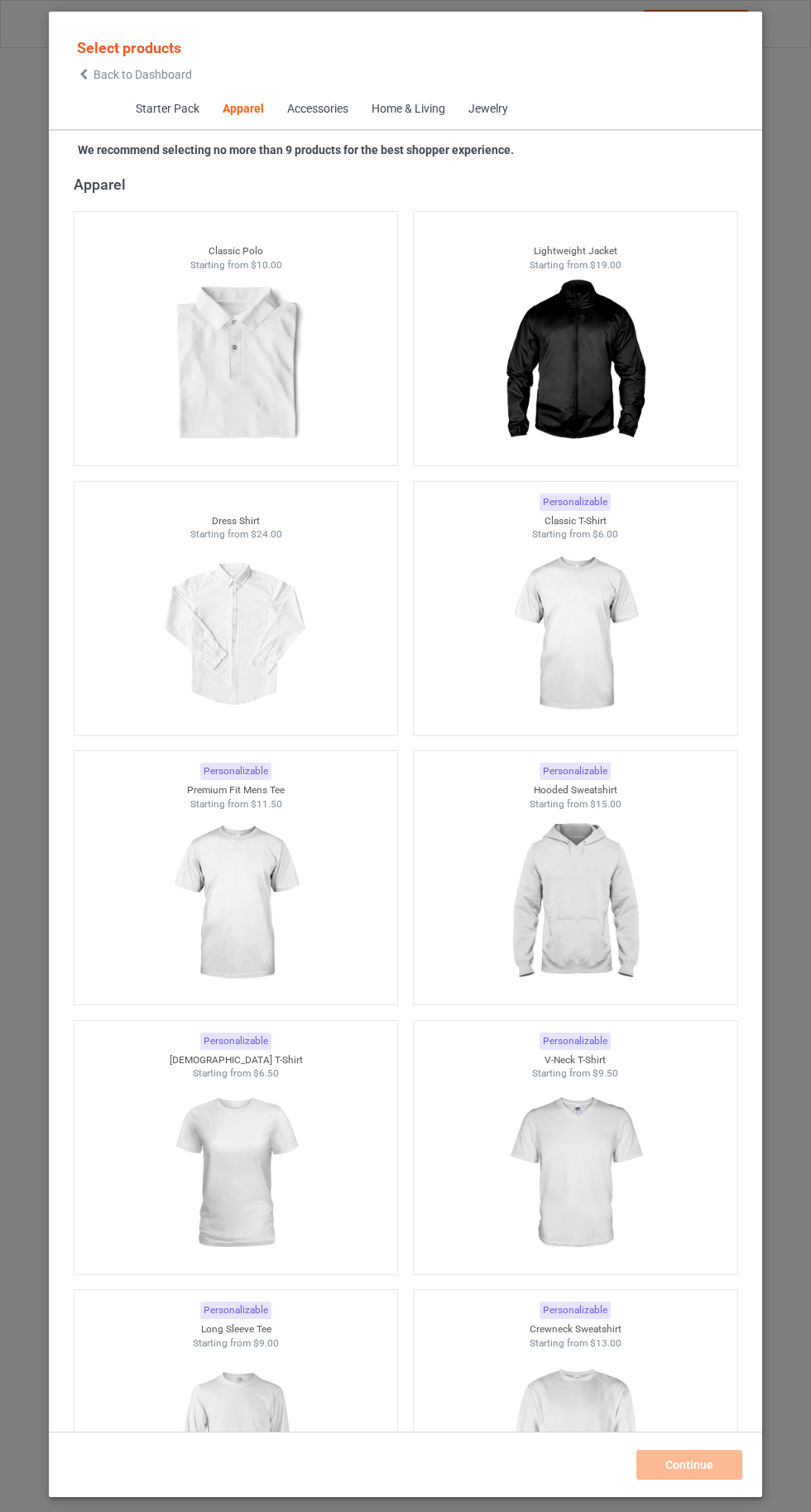
click at [577, 665] on img at bounding box center [575, 634] width 148 height 185
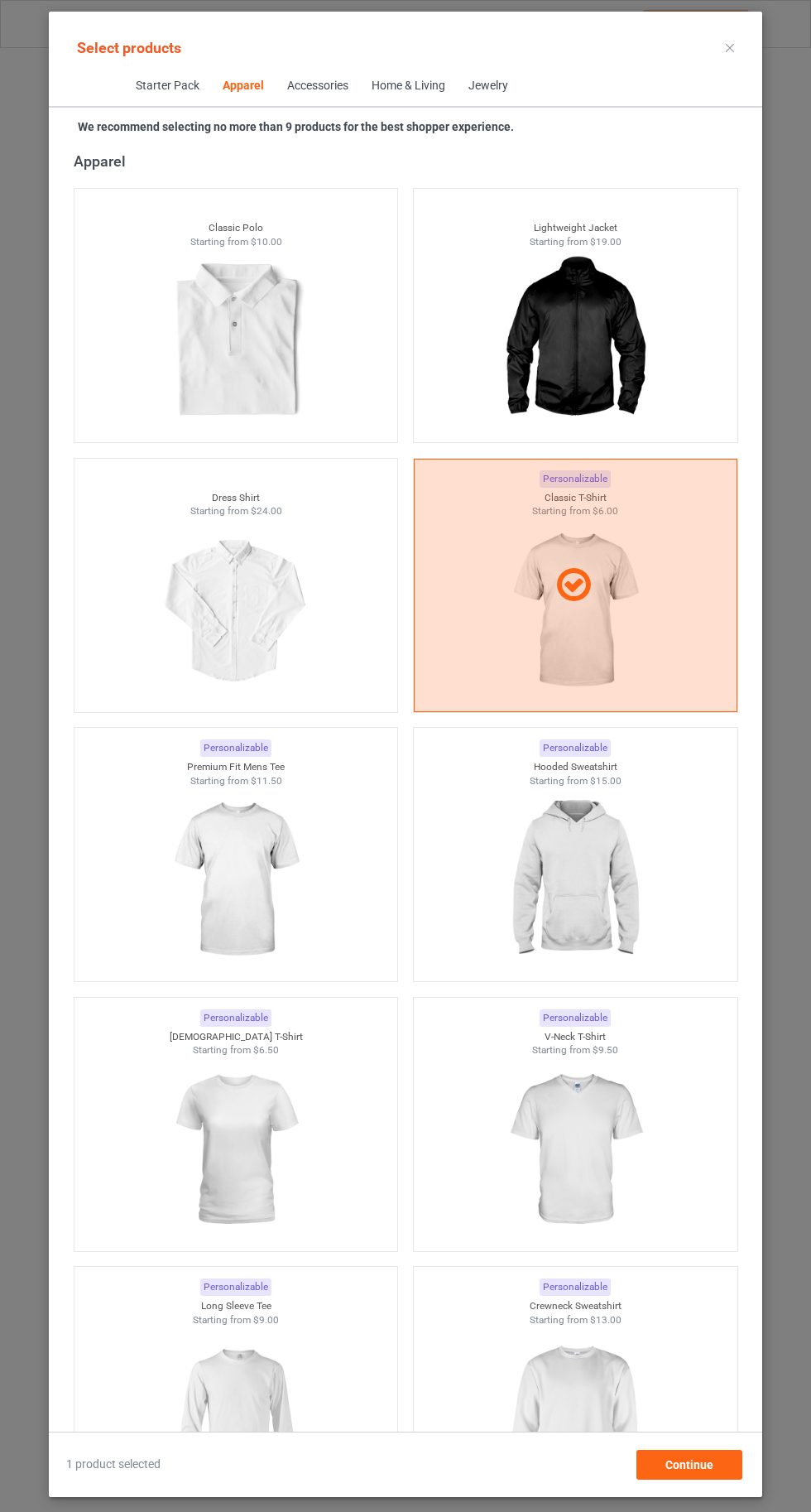
click at [584, 876] on img at bounding box center [575, 880] width 148 height 185
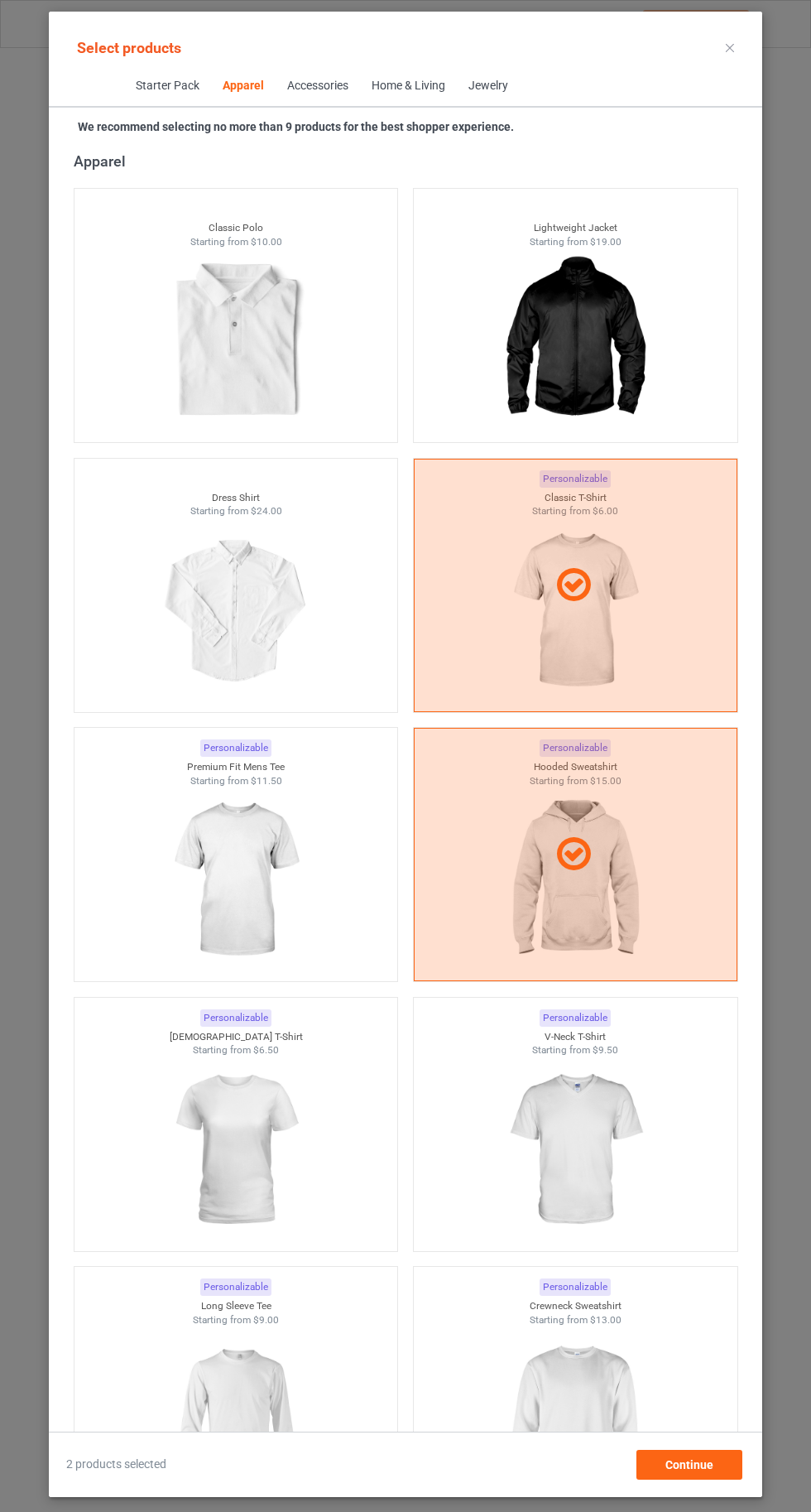
click at [595, 1166] on img at bounding box center [575, 1149] width 148 height 185
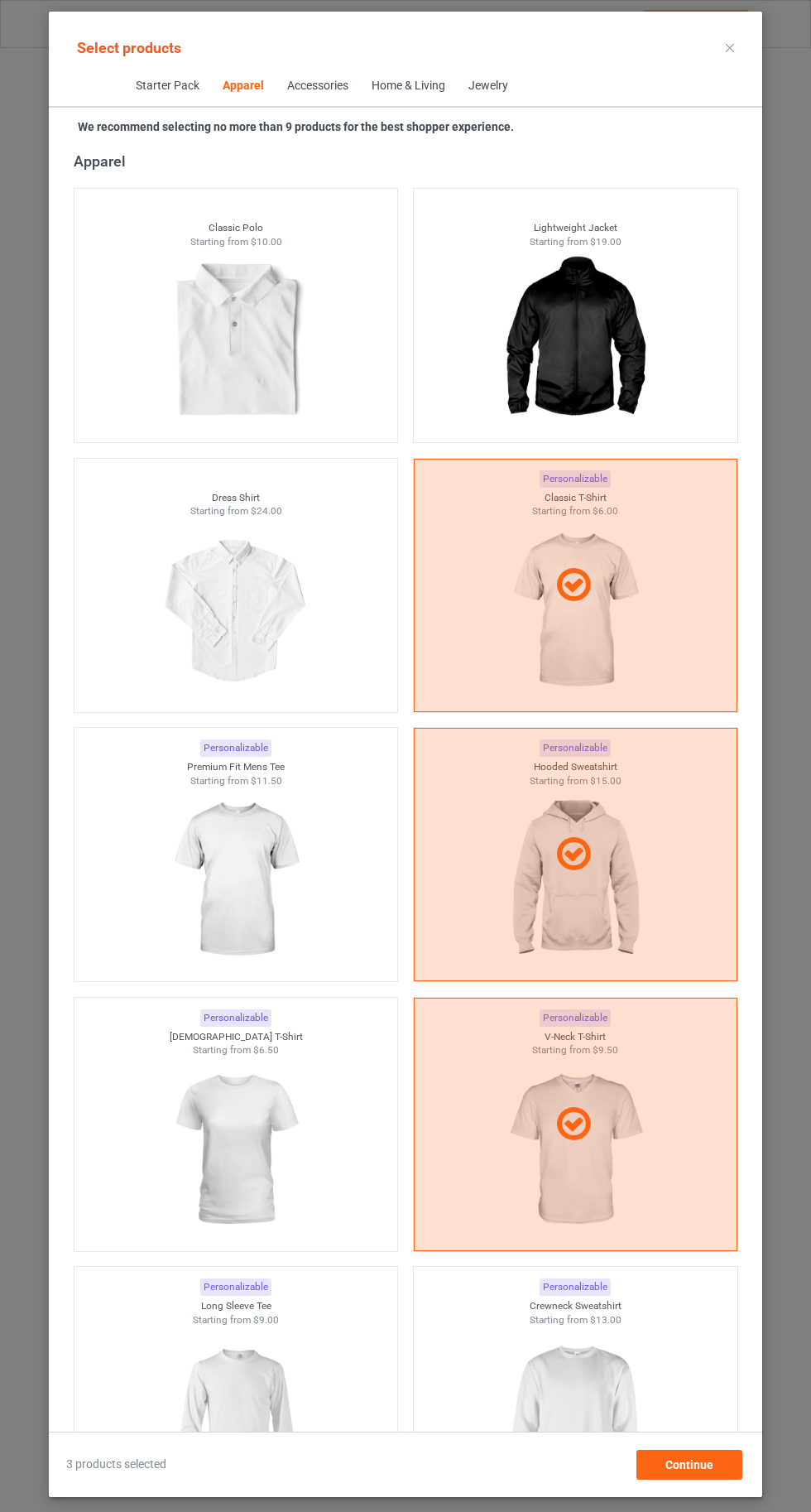
click at [604, 1433] on img at bounding box center [575, 1418] width 148 height 185
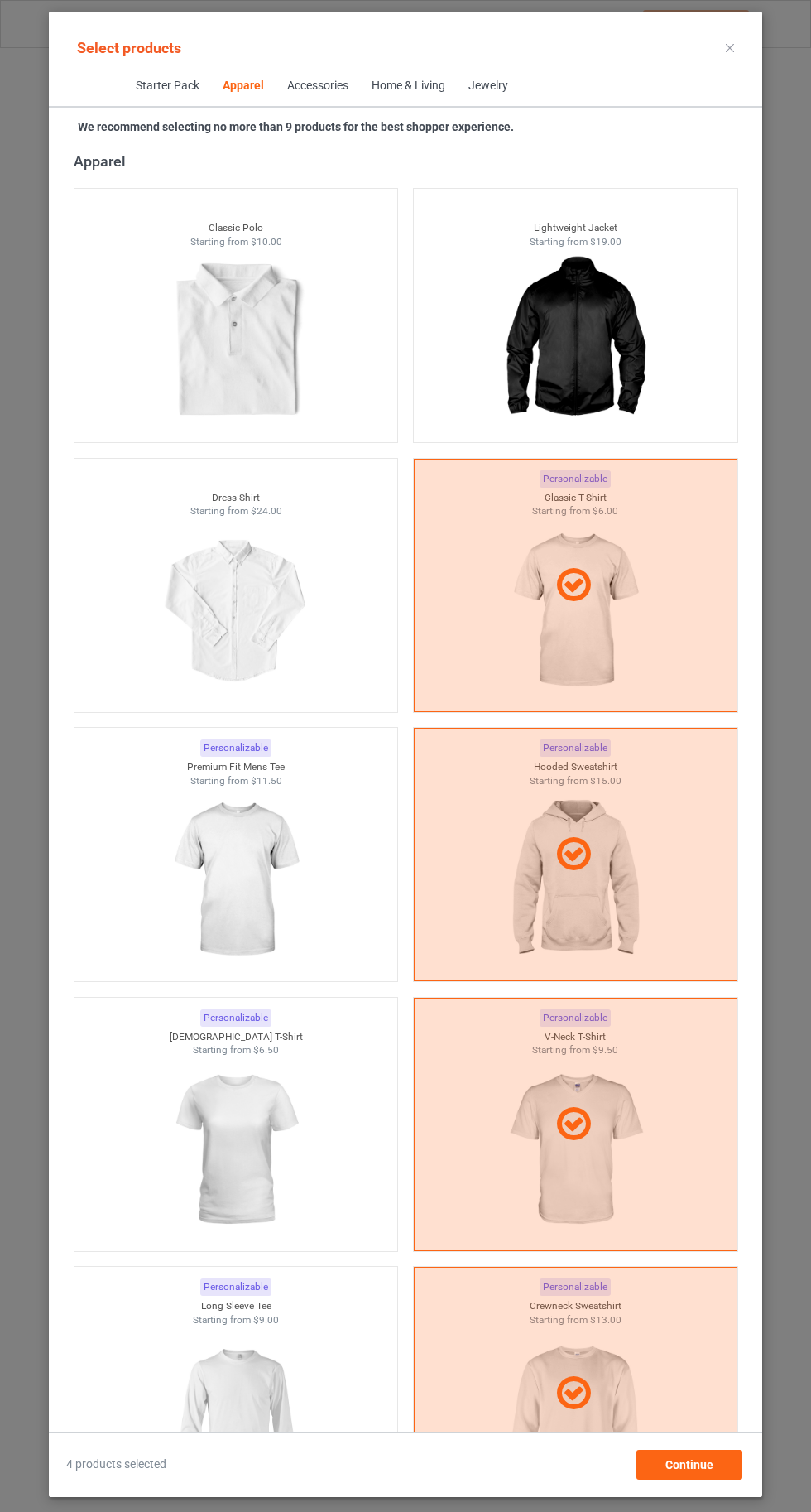
click at [223, 858] on img at bounding box center [236, 880] width 148 height 185
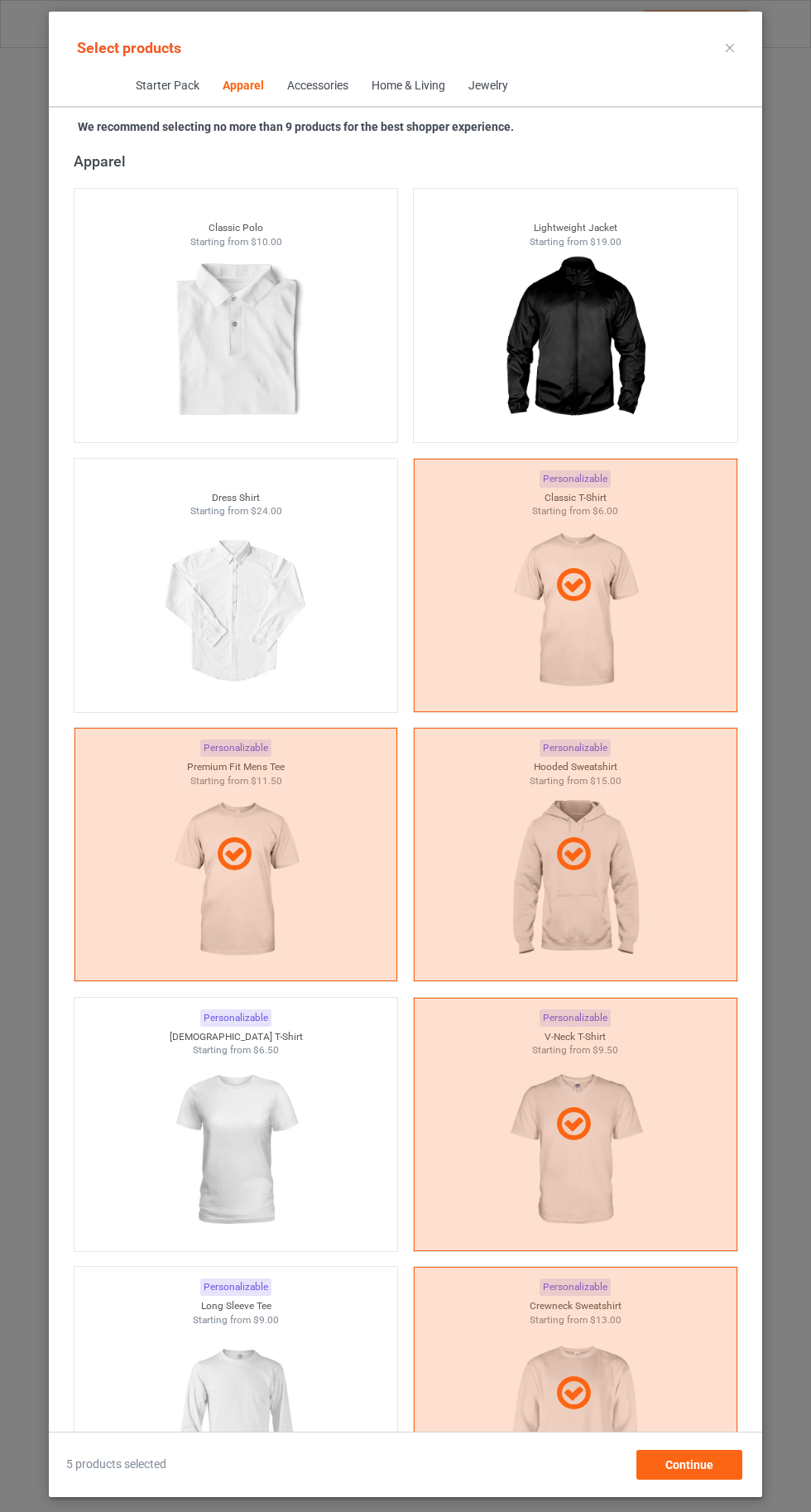
click at [232, 1108] on img at bounding box center [236, 1149] width 148 height 185
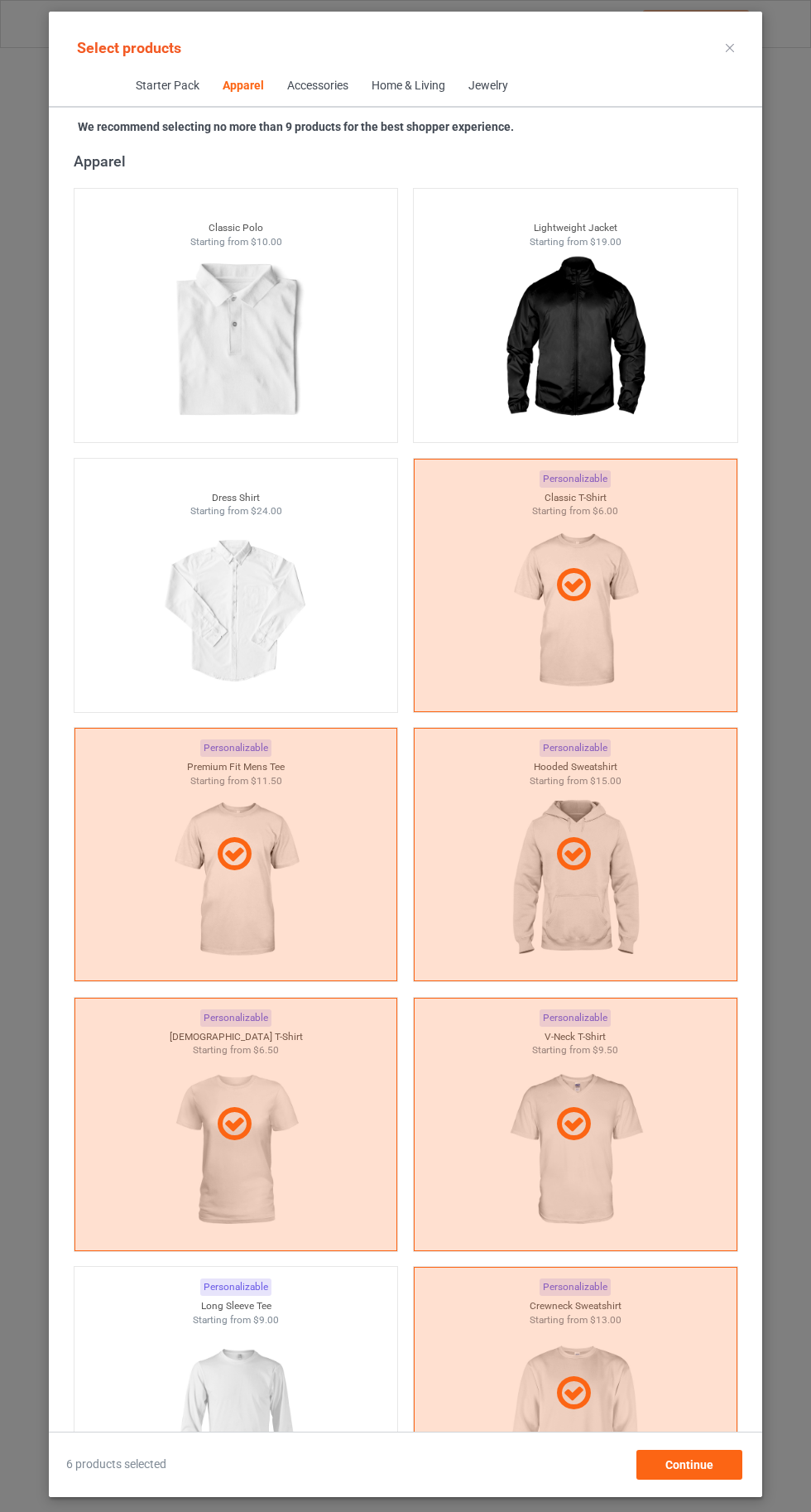
click at [279, 1391] on img at bounding box center [236, 1418] width 148 height 185
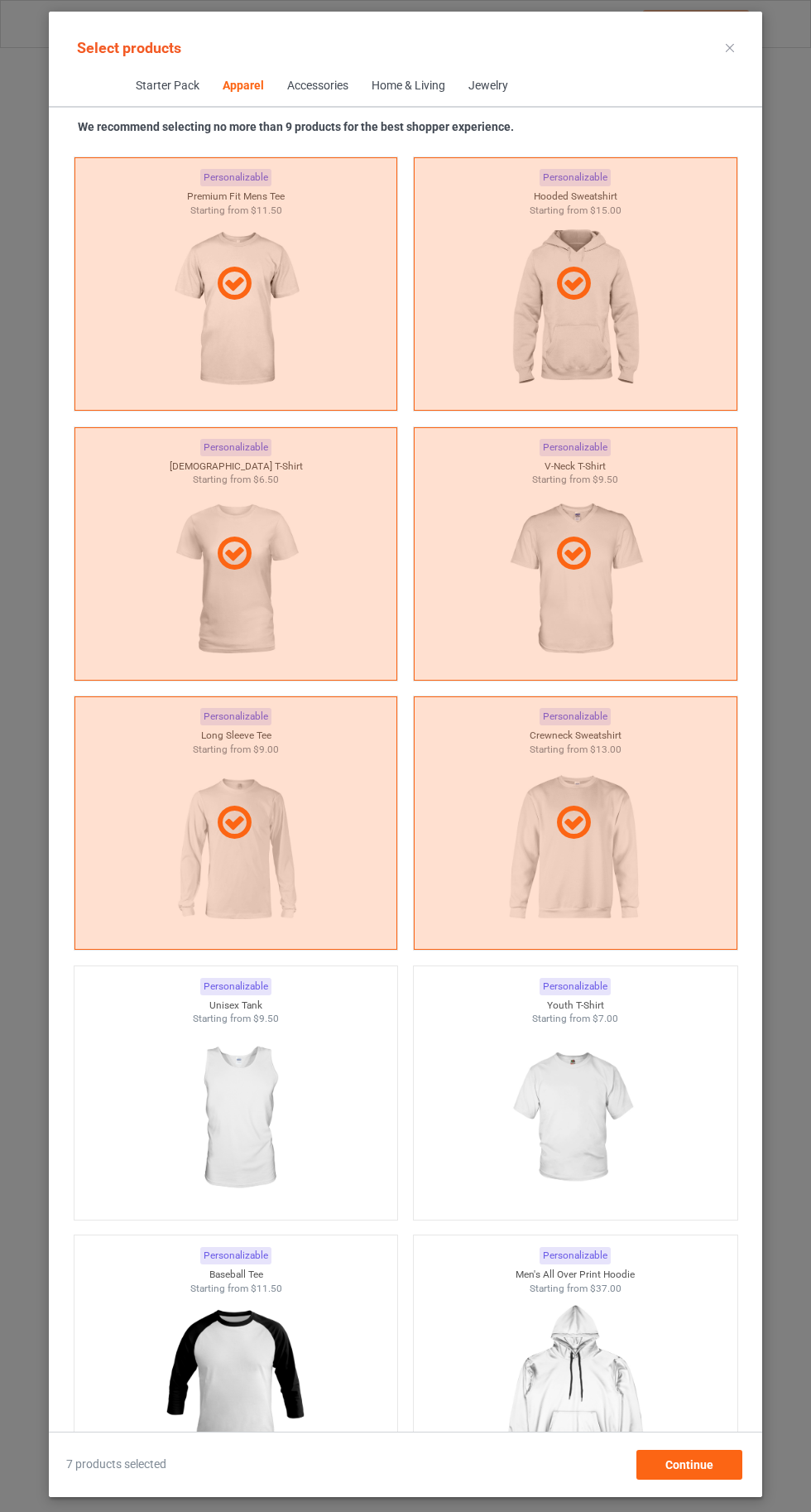
scroll to position [1616, 0]
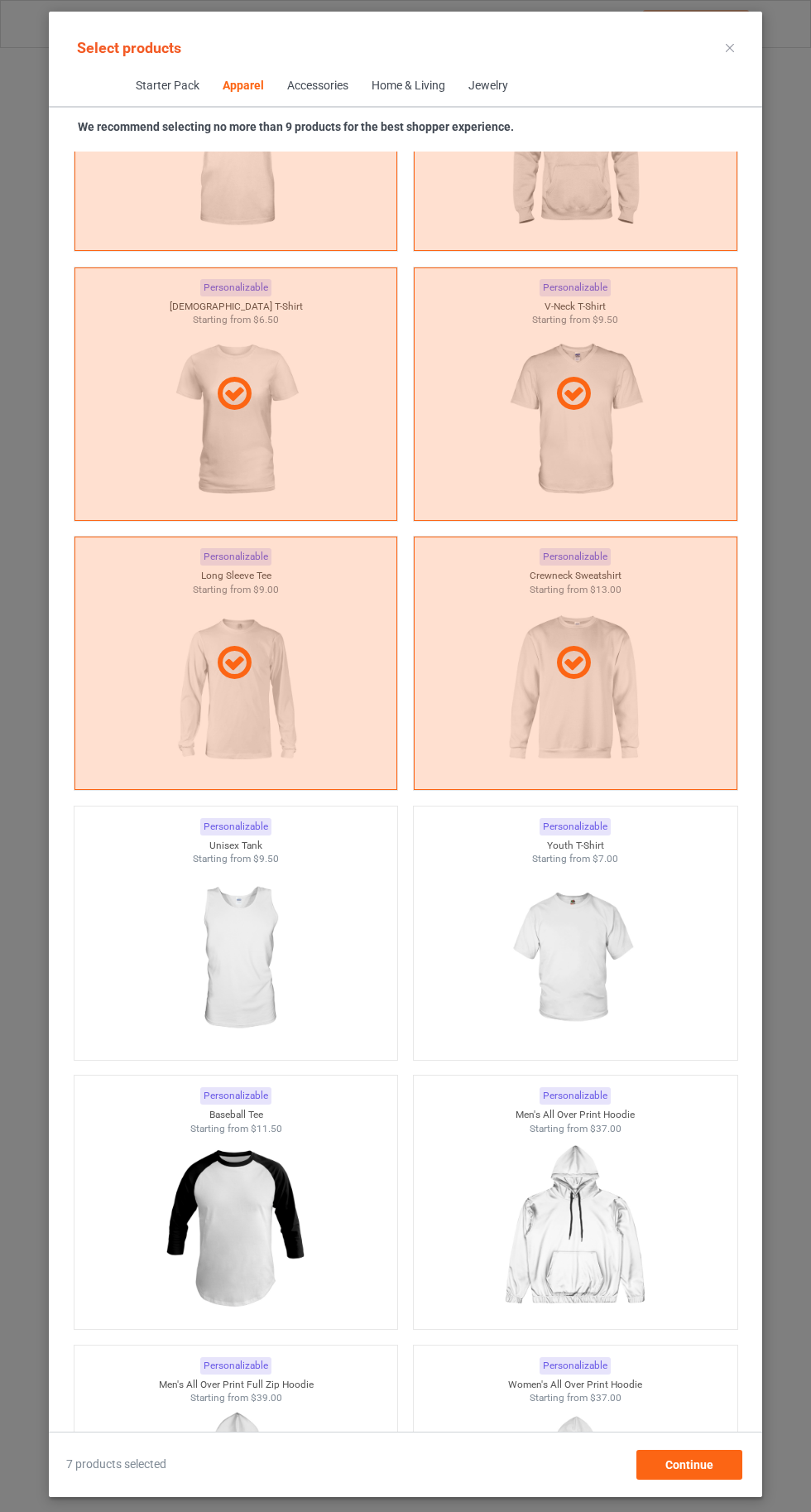
click at [622, 935] on img at bounding box center [575, 959] width 148 height 185
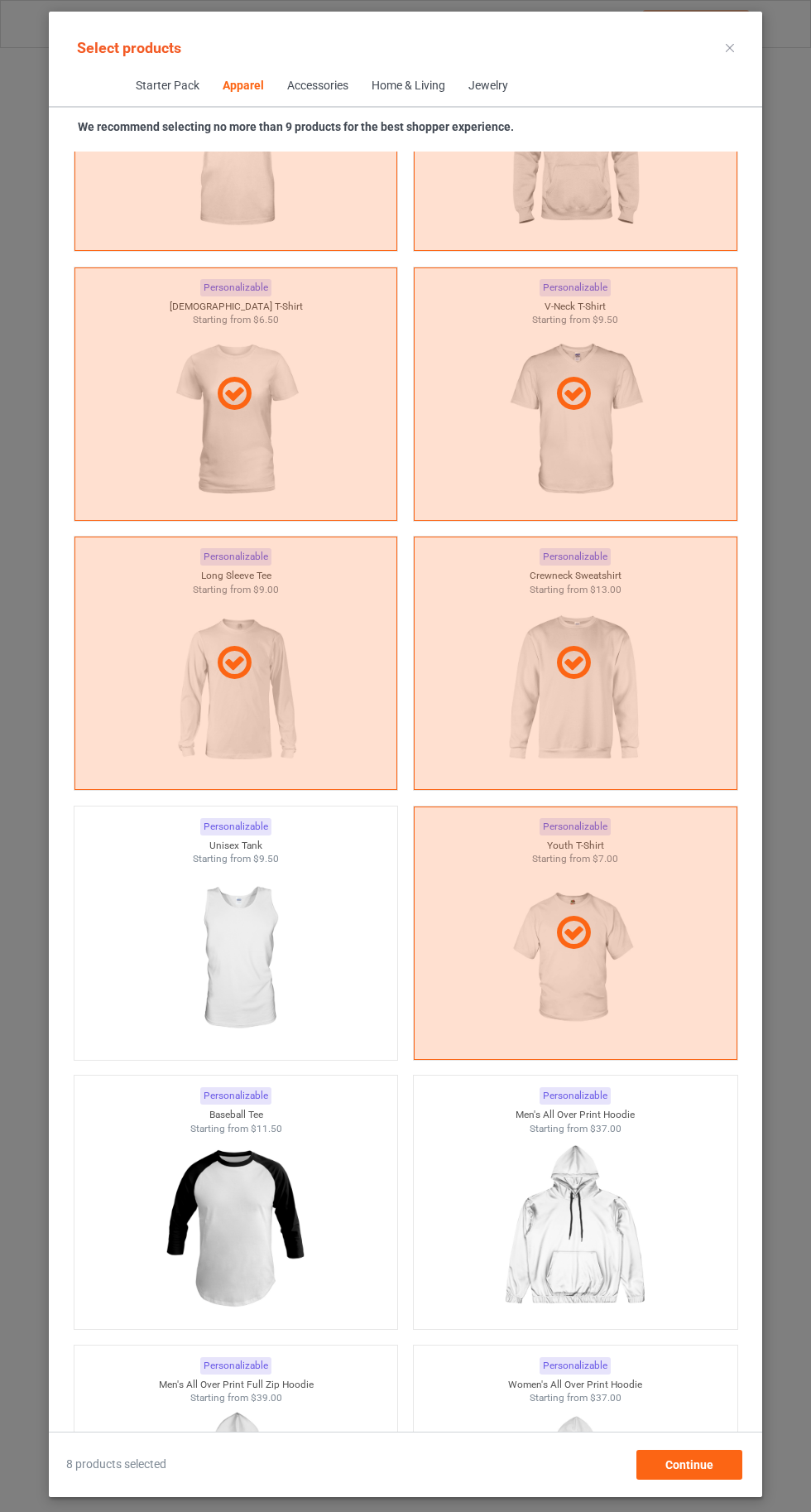
click at [236, 937] on img at bounding box center [236, 959] width 148 height 185
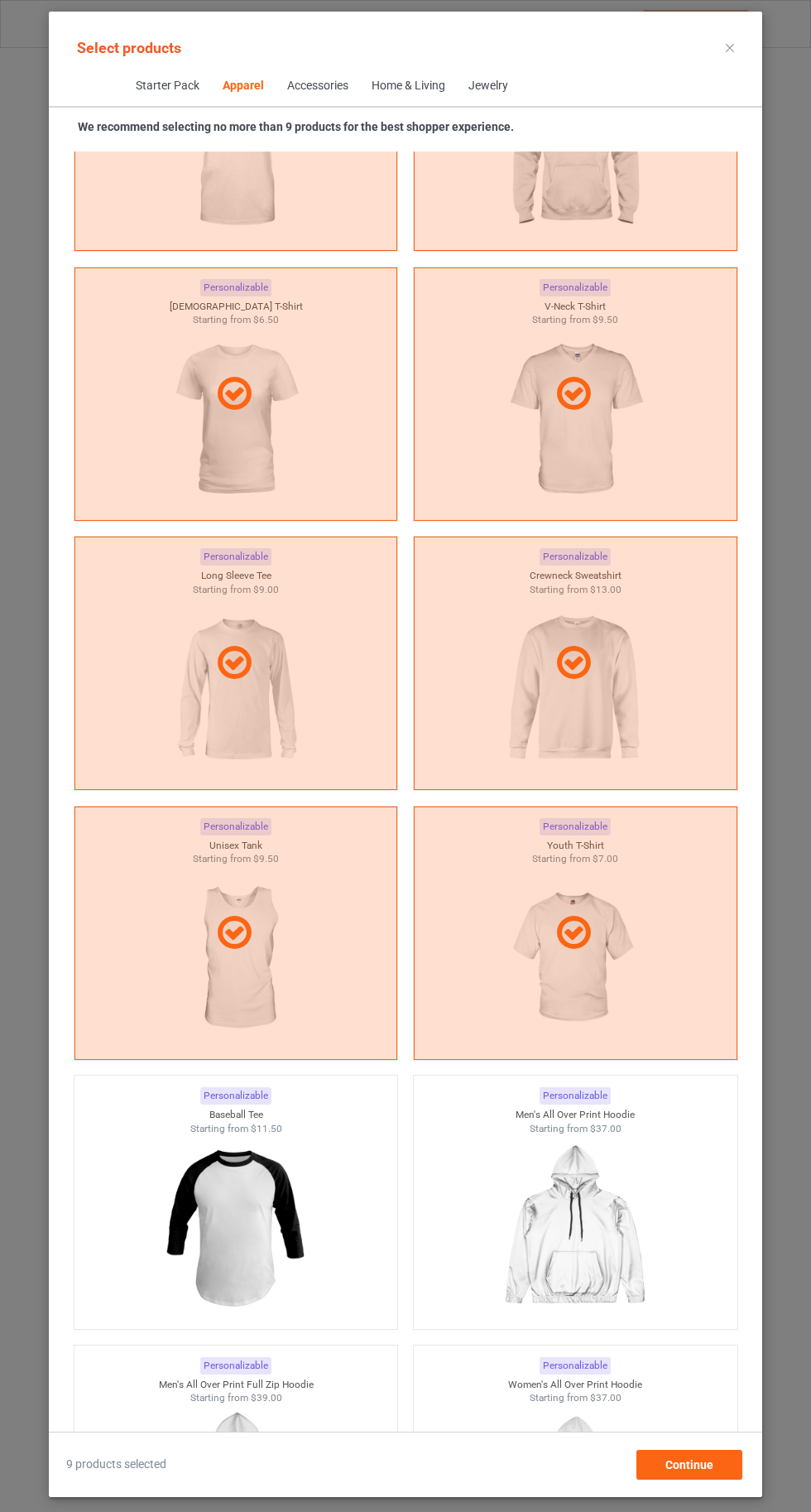
click at [731, 46] on icon at bounding box center [730, 47] width 8 height 8
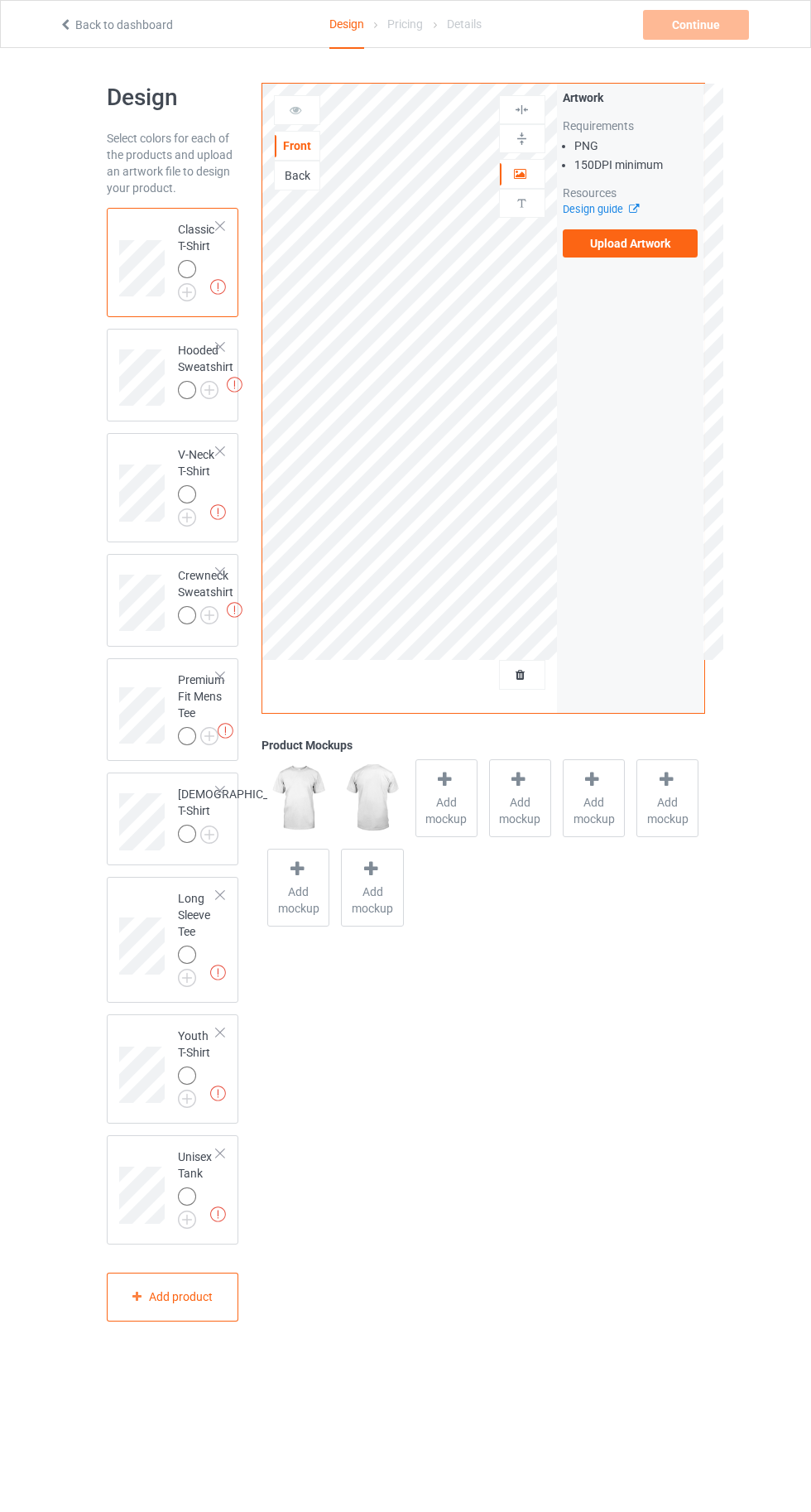
click at [0, 0] on img at bounding box center [0, 0] width 0 height 0
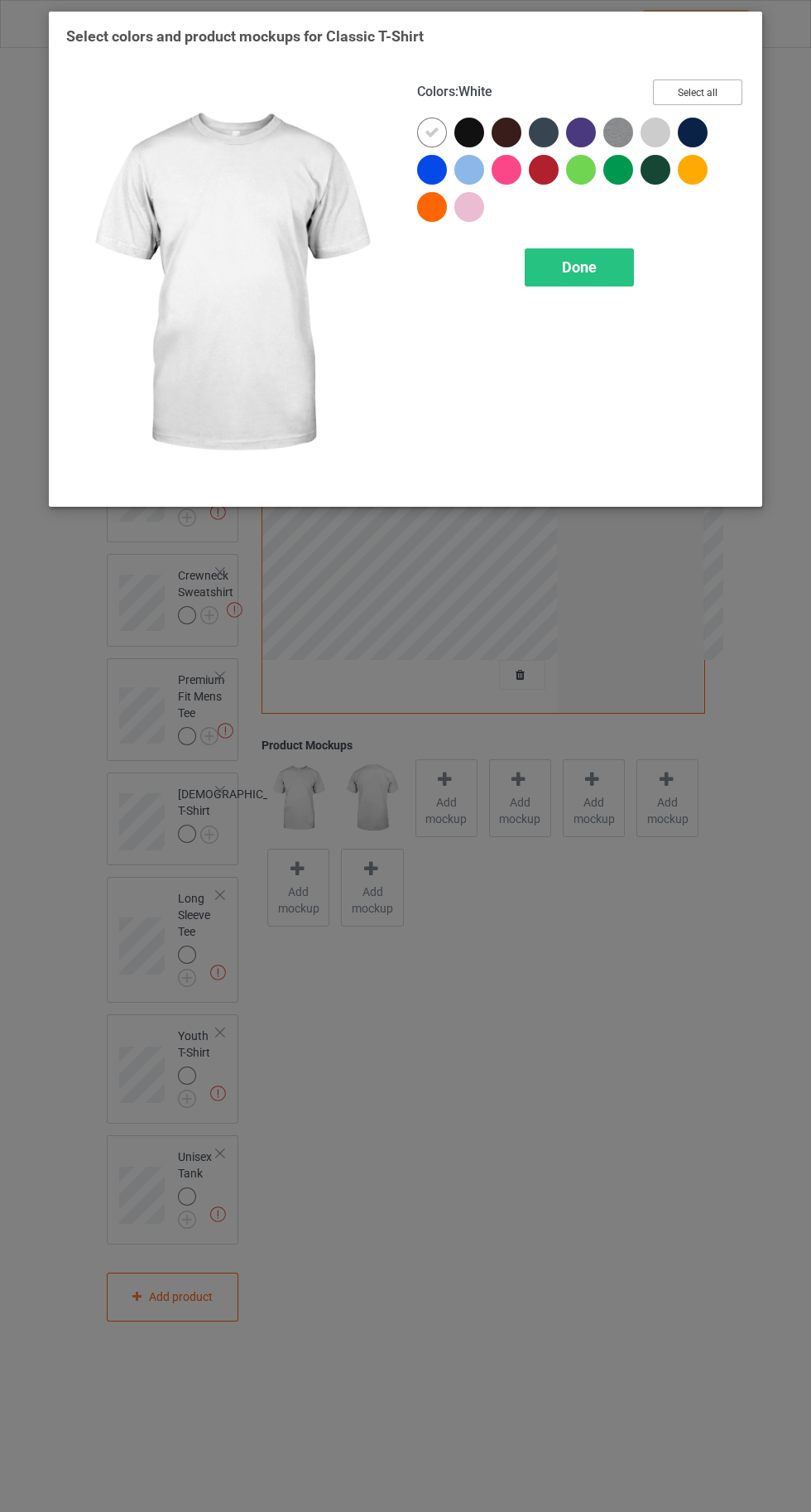
click at [692, 89] on button "Select all" at bounding box center [698, 92] width 89 height 26
click at [425, 129] on icon at bounding box center [432, 132] width 15 height 15
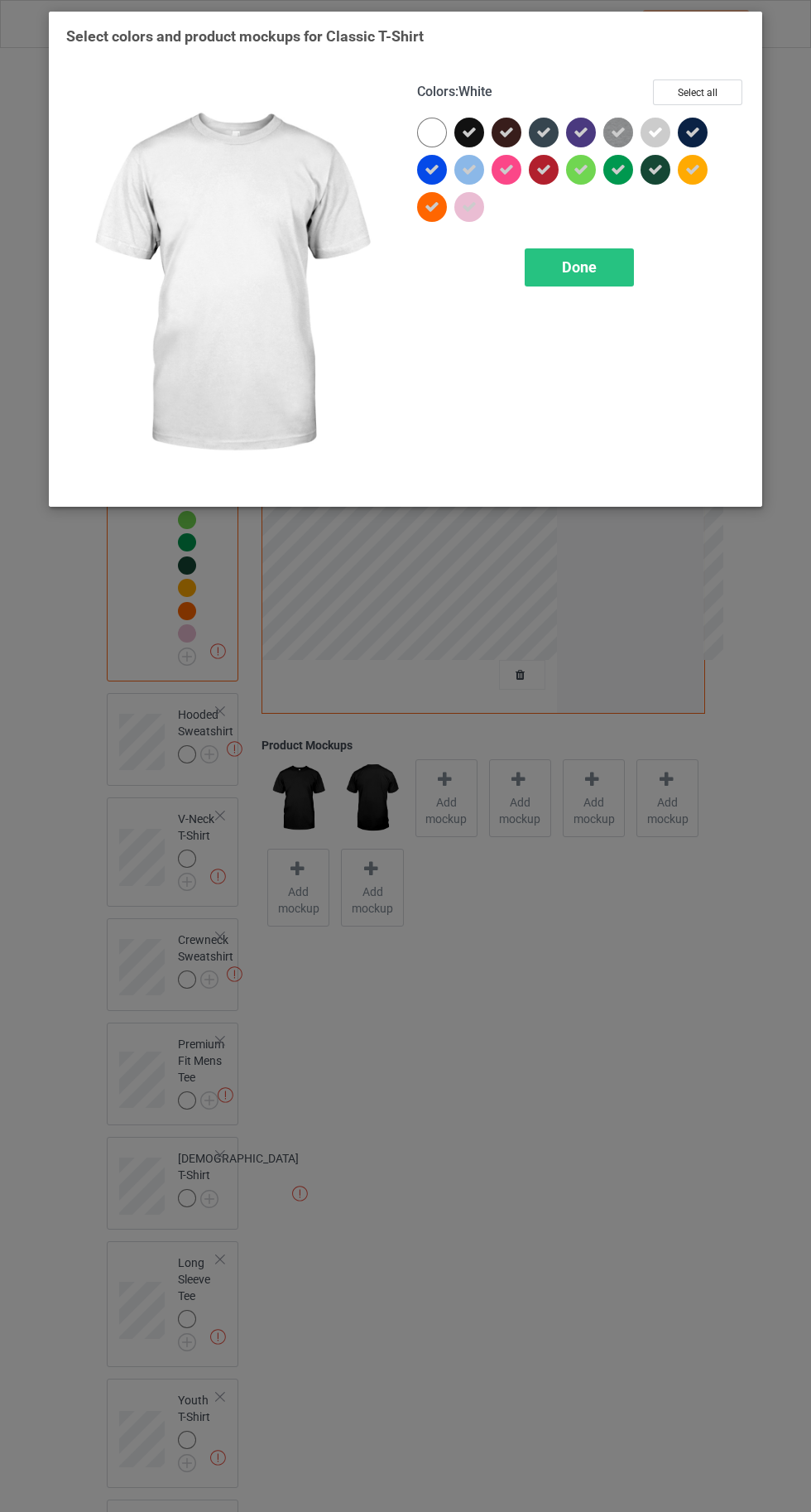
click at [610, 307] on div "Colors : White Select all Done" at bounding box center [581, 284] width 351 height 433
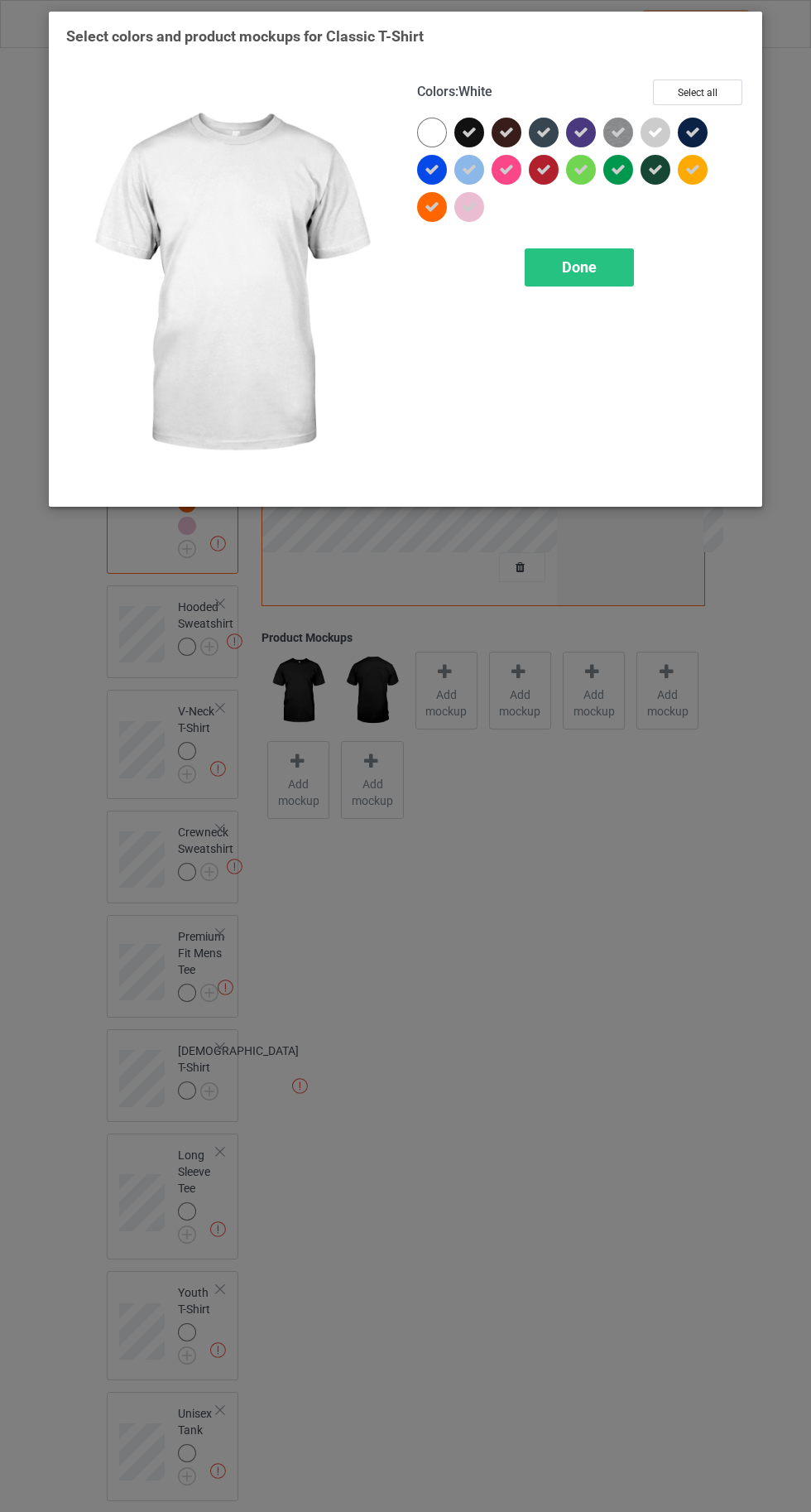
scroll to position [107, 0]
click at [596, 259] on span "Done" at bounding box center [579, 266] width 35 height 17
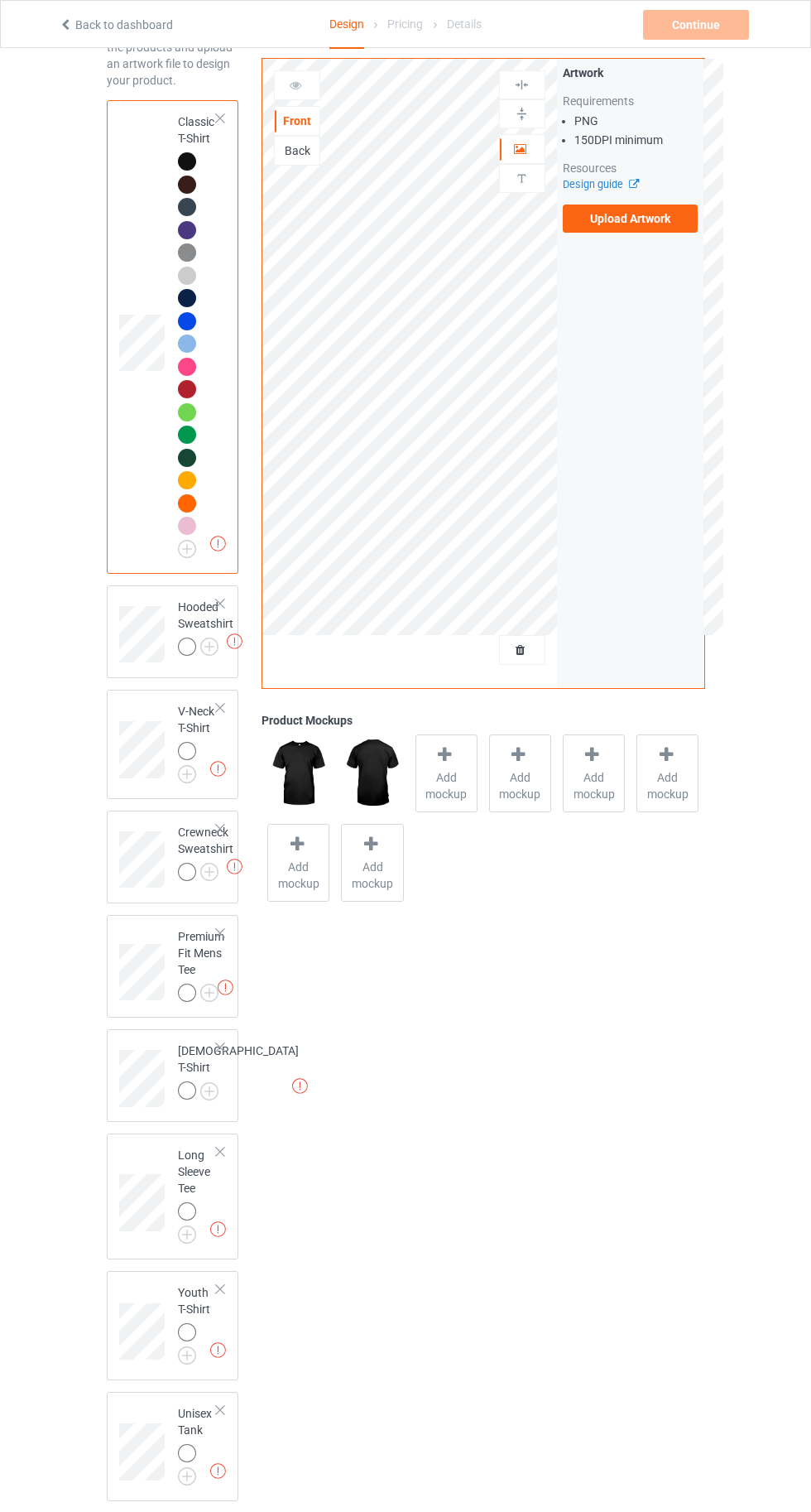
click at [0, 0] on img at bounding box center [0, 0] width 0 height 0
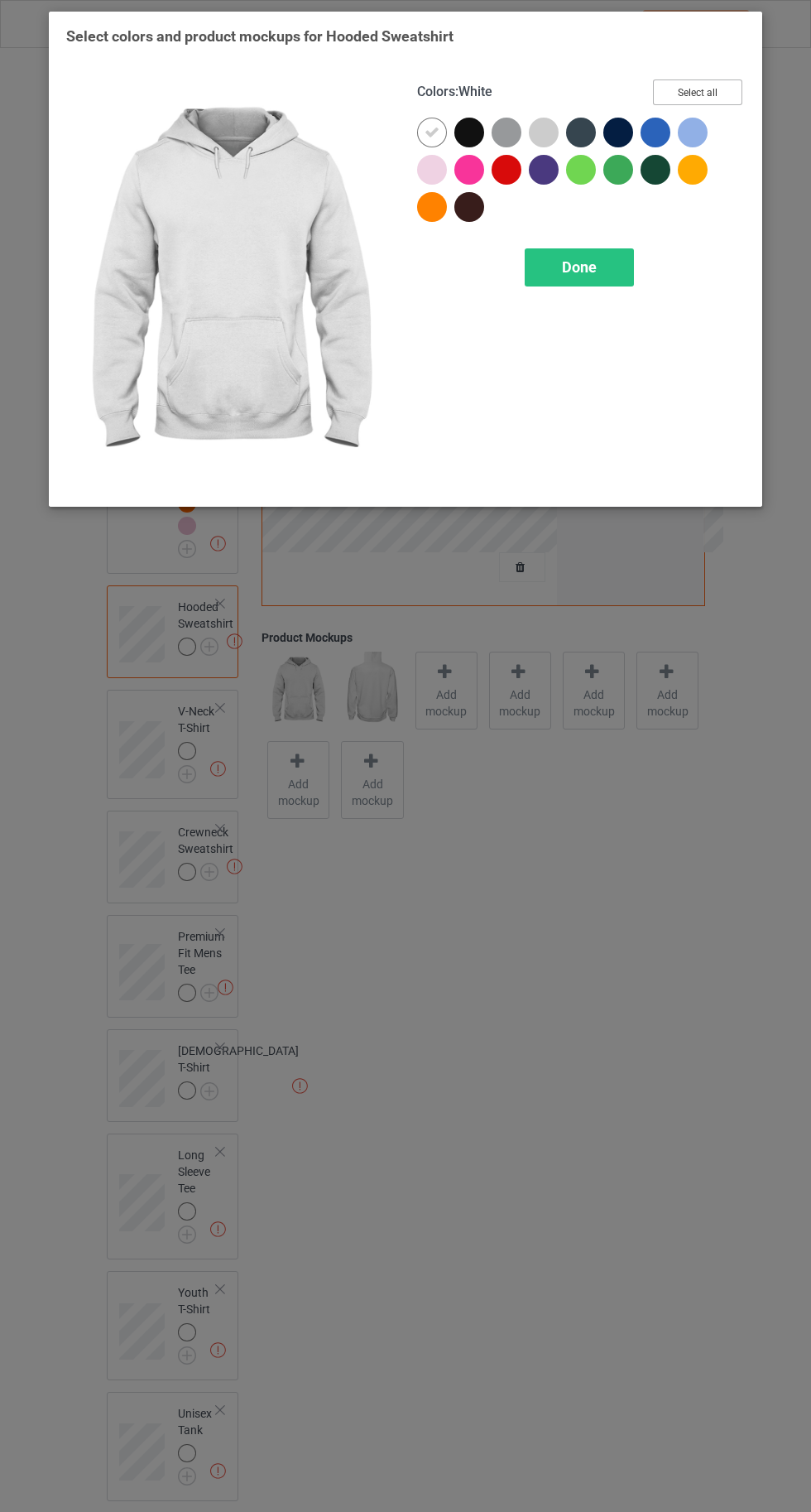
click at [712, 82] on button "Select all" at bounding box center [698, 92] width 89 height 26
click at [427, 131] on icon at bounding box center [432, 132] width 15 height 15
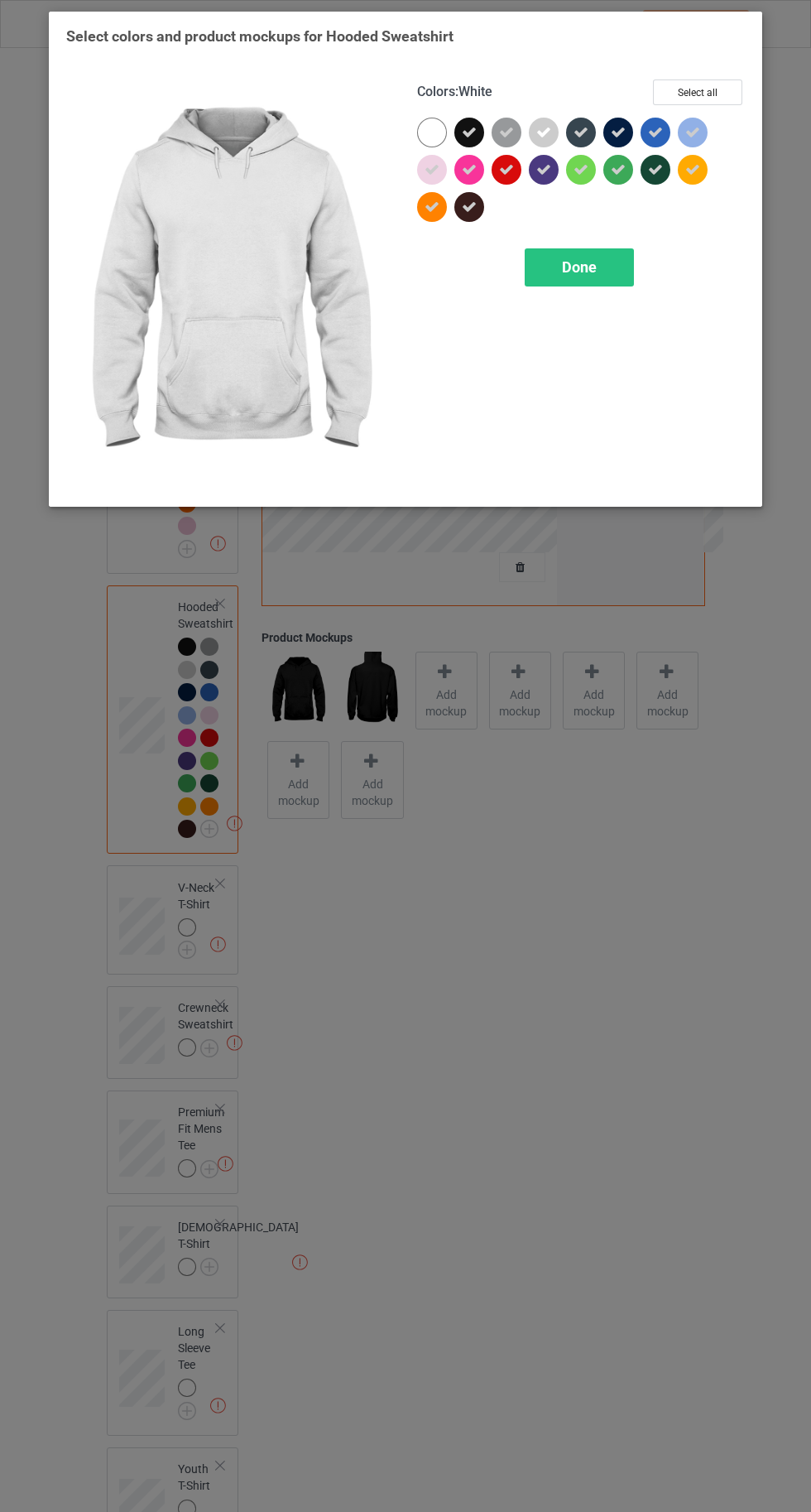
click at [584, 278] on div "Done" at bounding box center [579, 267] width 109 height 38
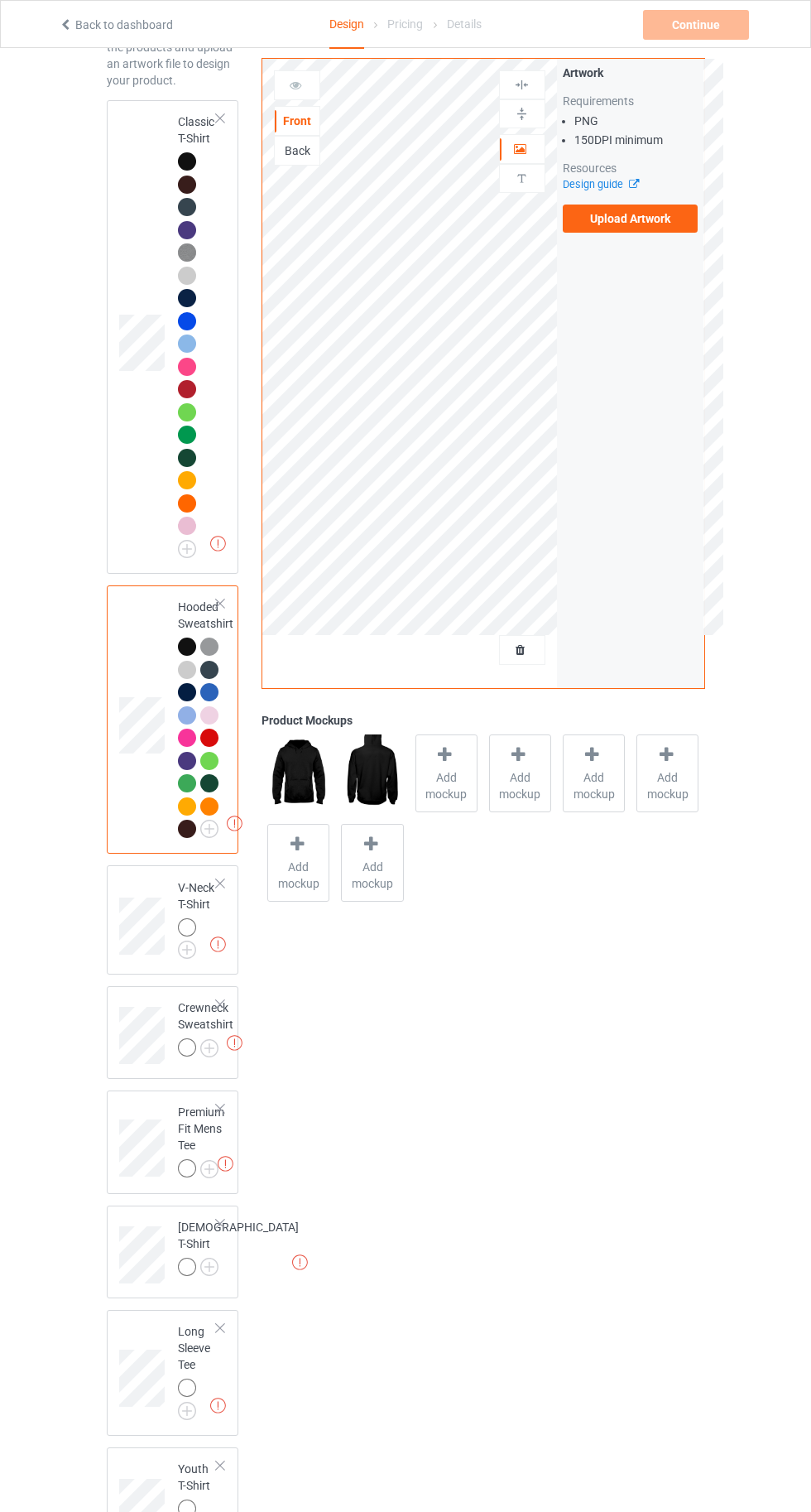
scroll to position [283, 0]
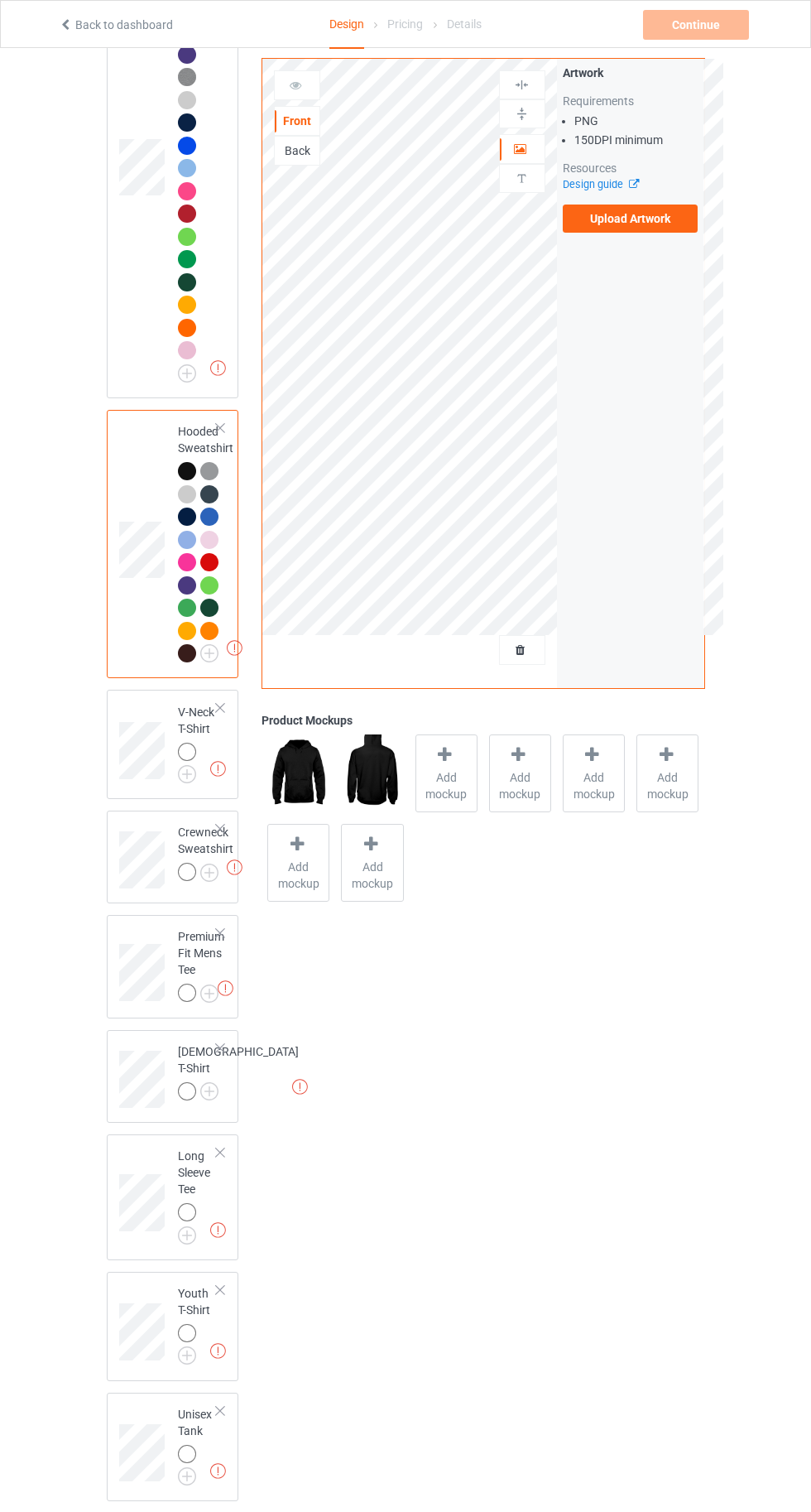
click at [676, 1133] on div "Front Back Artwork Upload artwork before adding personalization Artwork Require…" at bounding box center [483, 688] width 466 height 1802
click at [0, 0] on img at bounding box center [0, 0] width 0 height 0
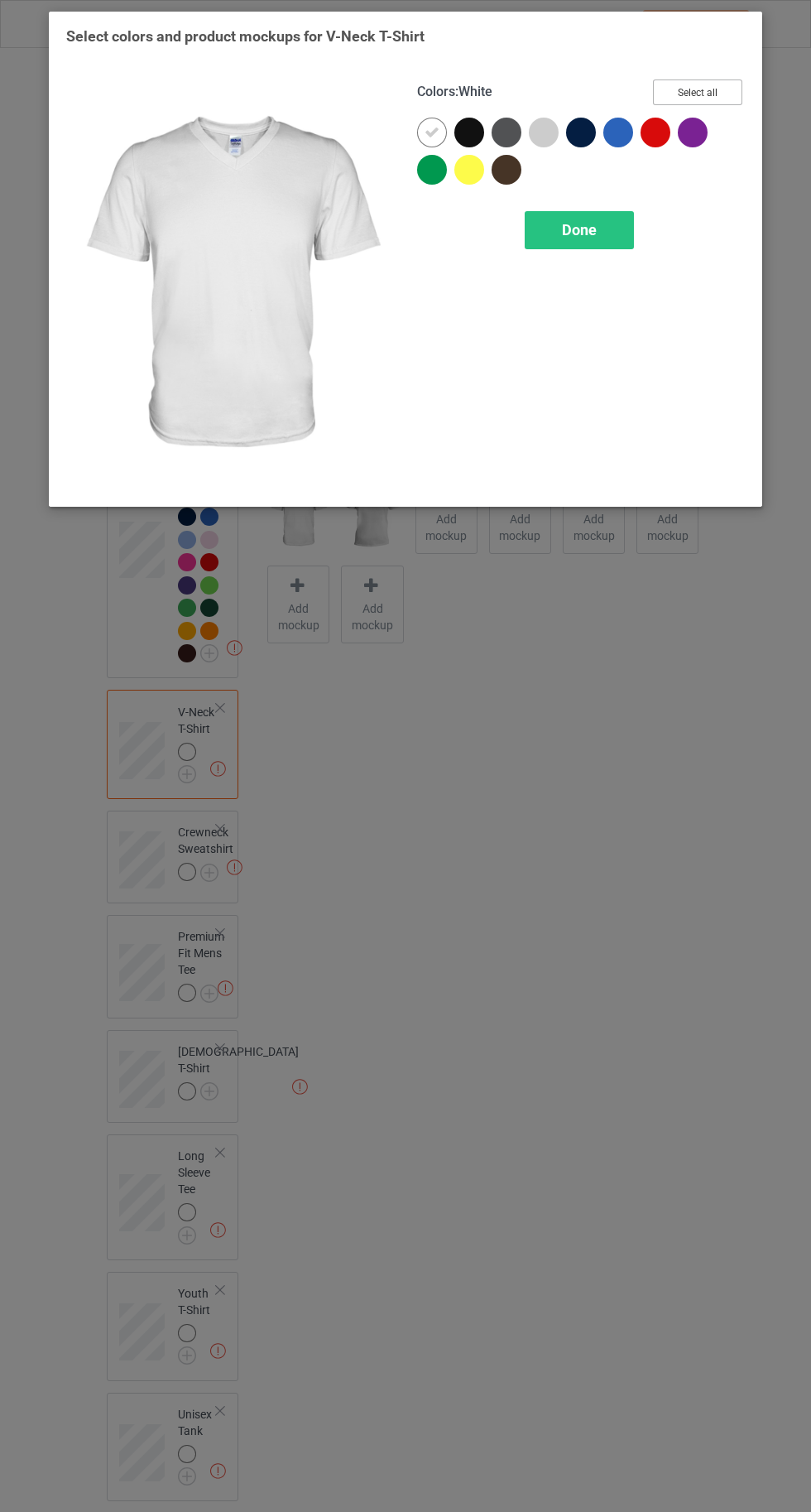
click at [710, 89] on button "Select all" at bounding box center [698, 92] width 89 height 26
click at [422, 131] on div at bounding box center [432, 131] width 30 height 30
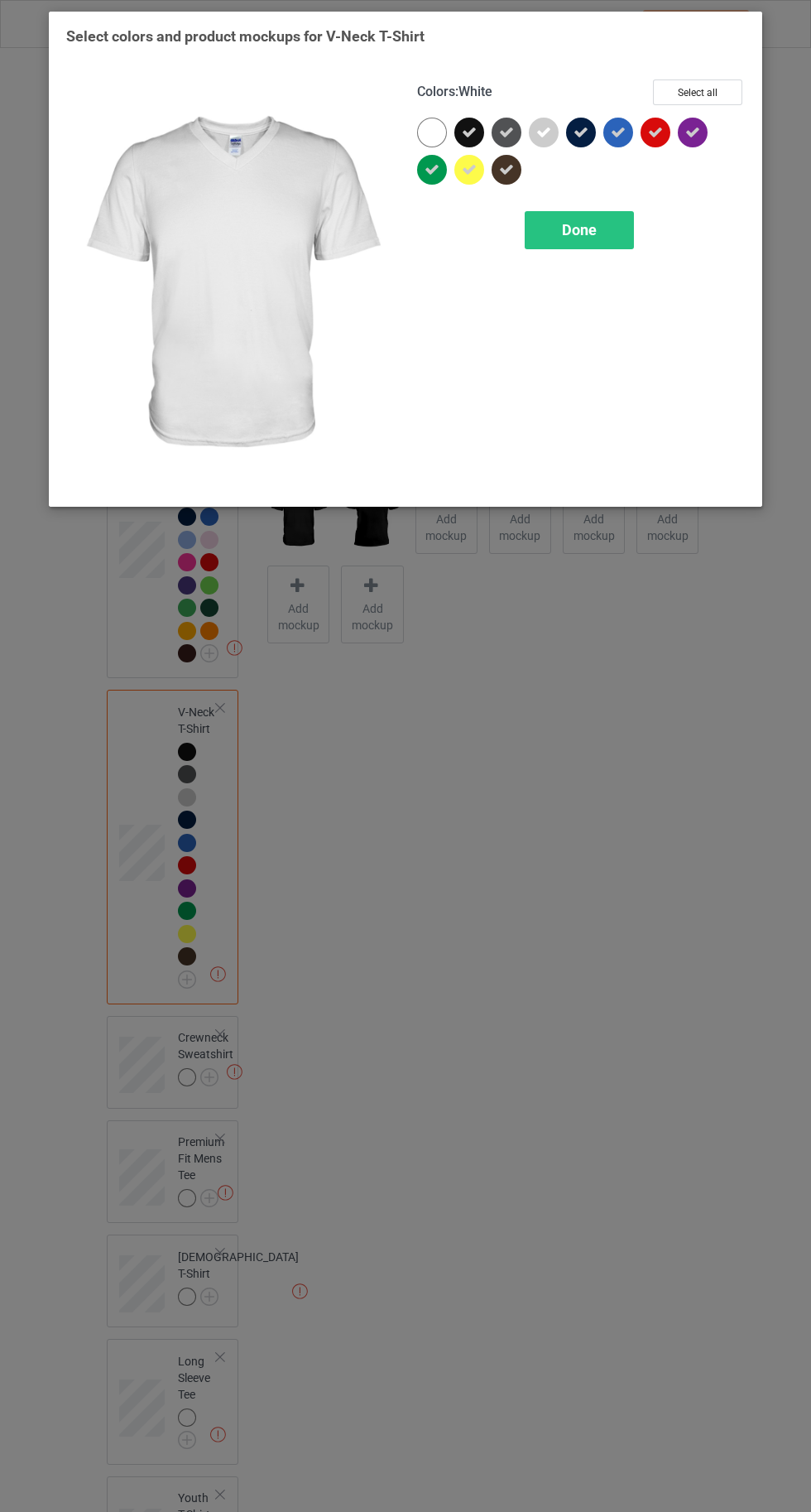
click at [597, 243] on div "Done" at bounding box center [579, 230] width 109 height 38
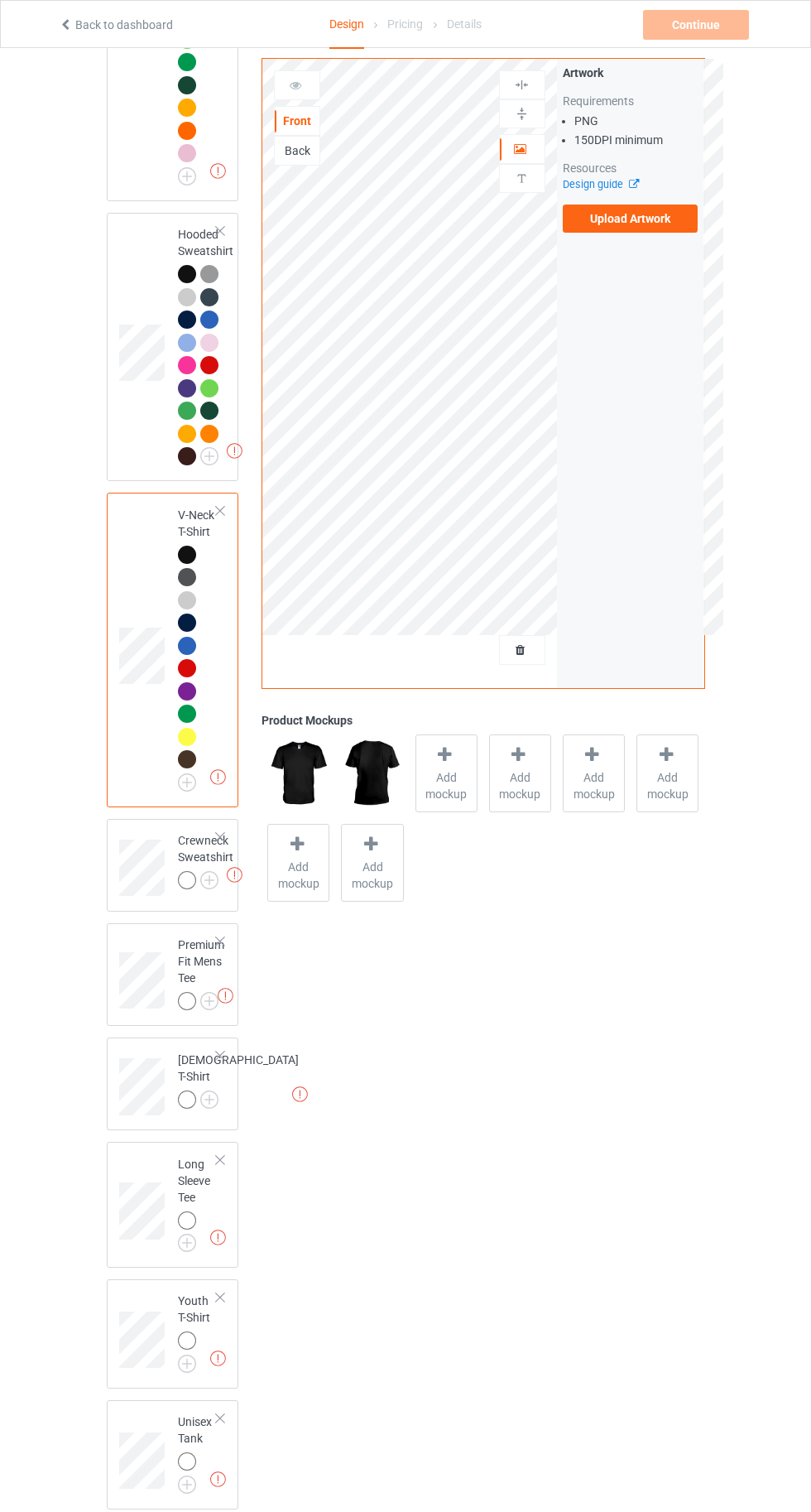
scroll to position [474, 0]
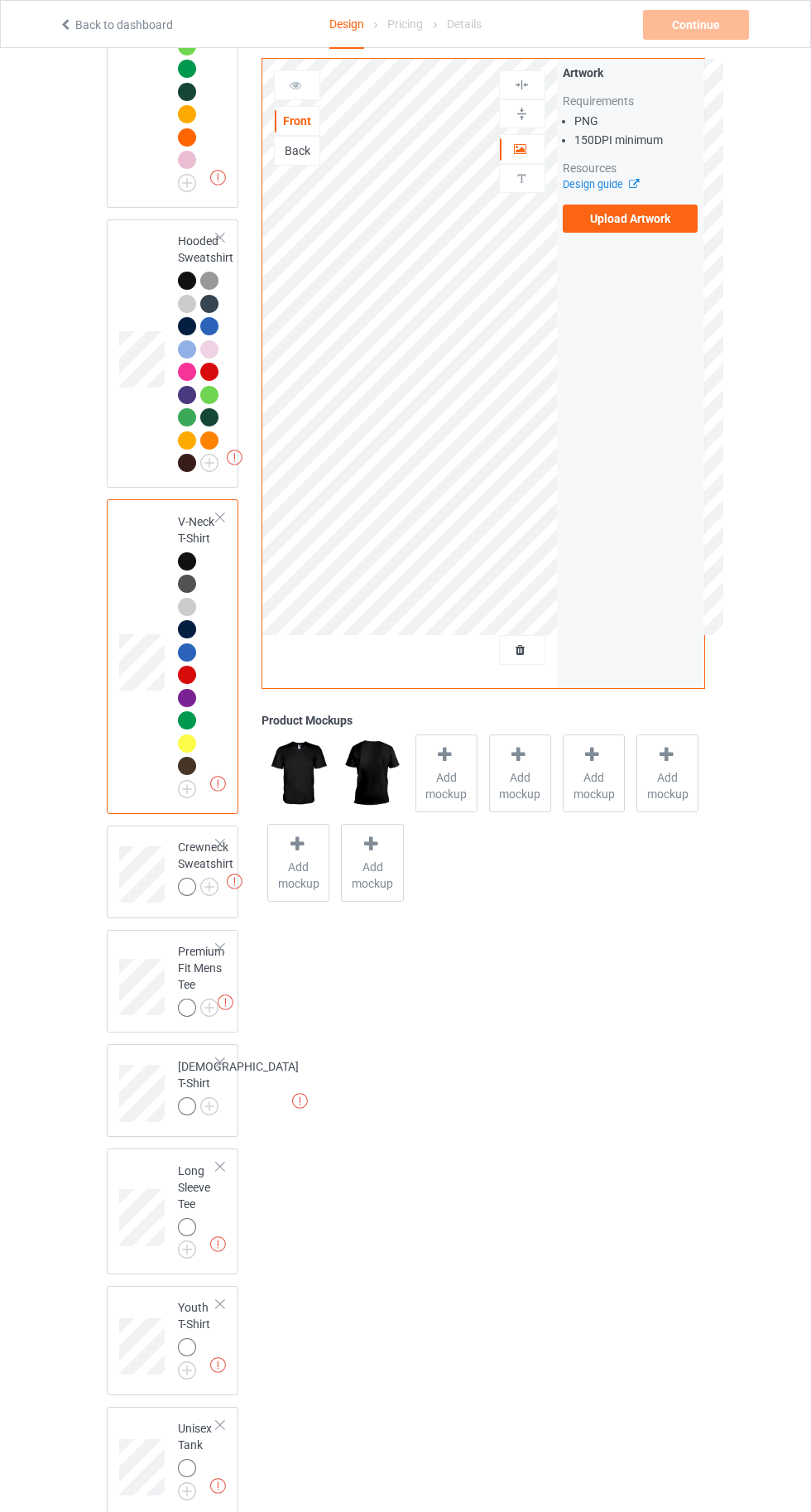
click at [0, 0] on img at bounding box center [0, 0] width 0 height 0
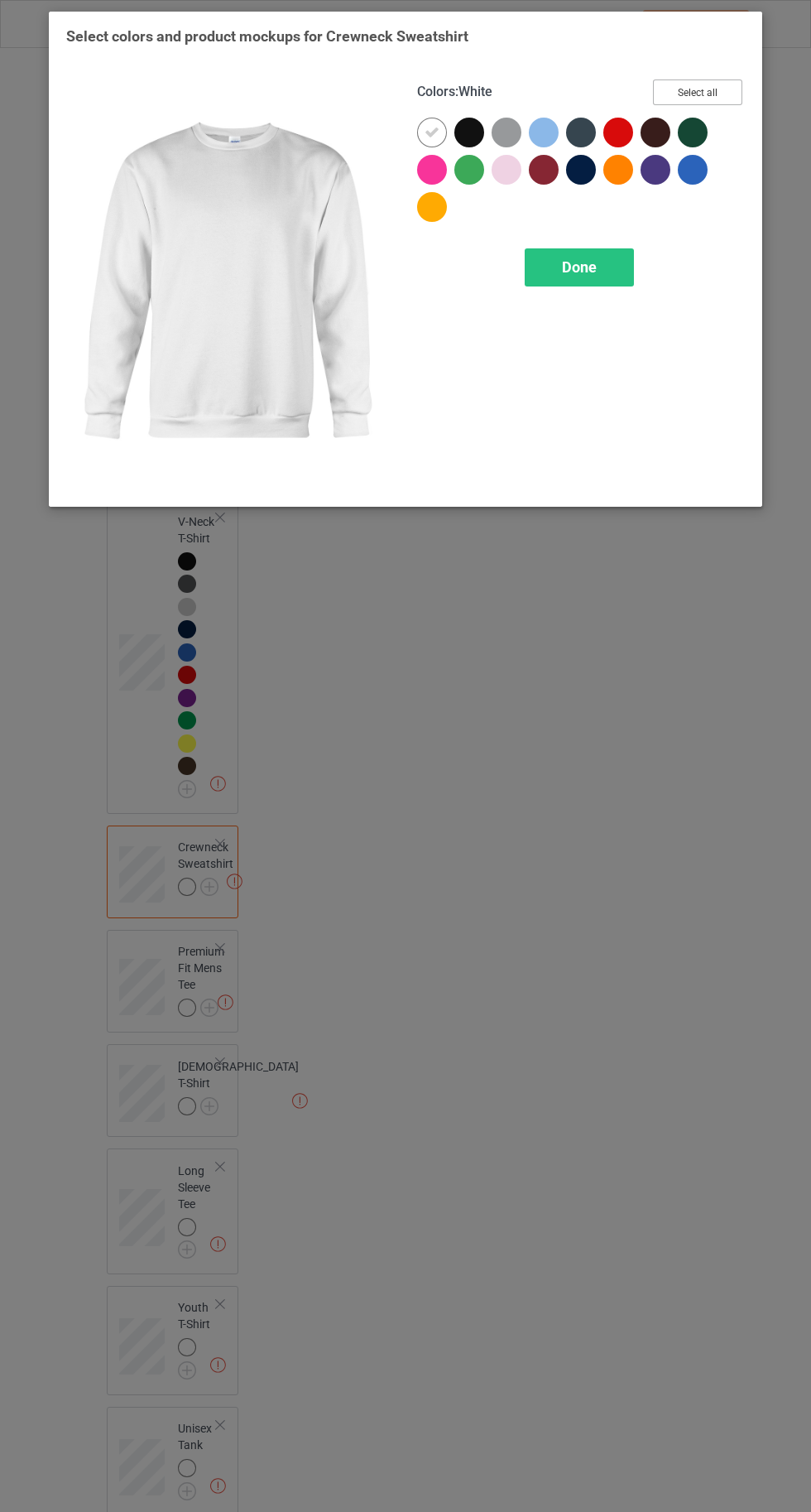
click at [697, 87] on button "Select all" at bounding box center [698, 92] width 89 height 26
click at [430, 131] on icon at bounding box center [432, 132] width 15 height 15
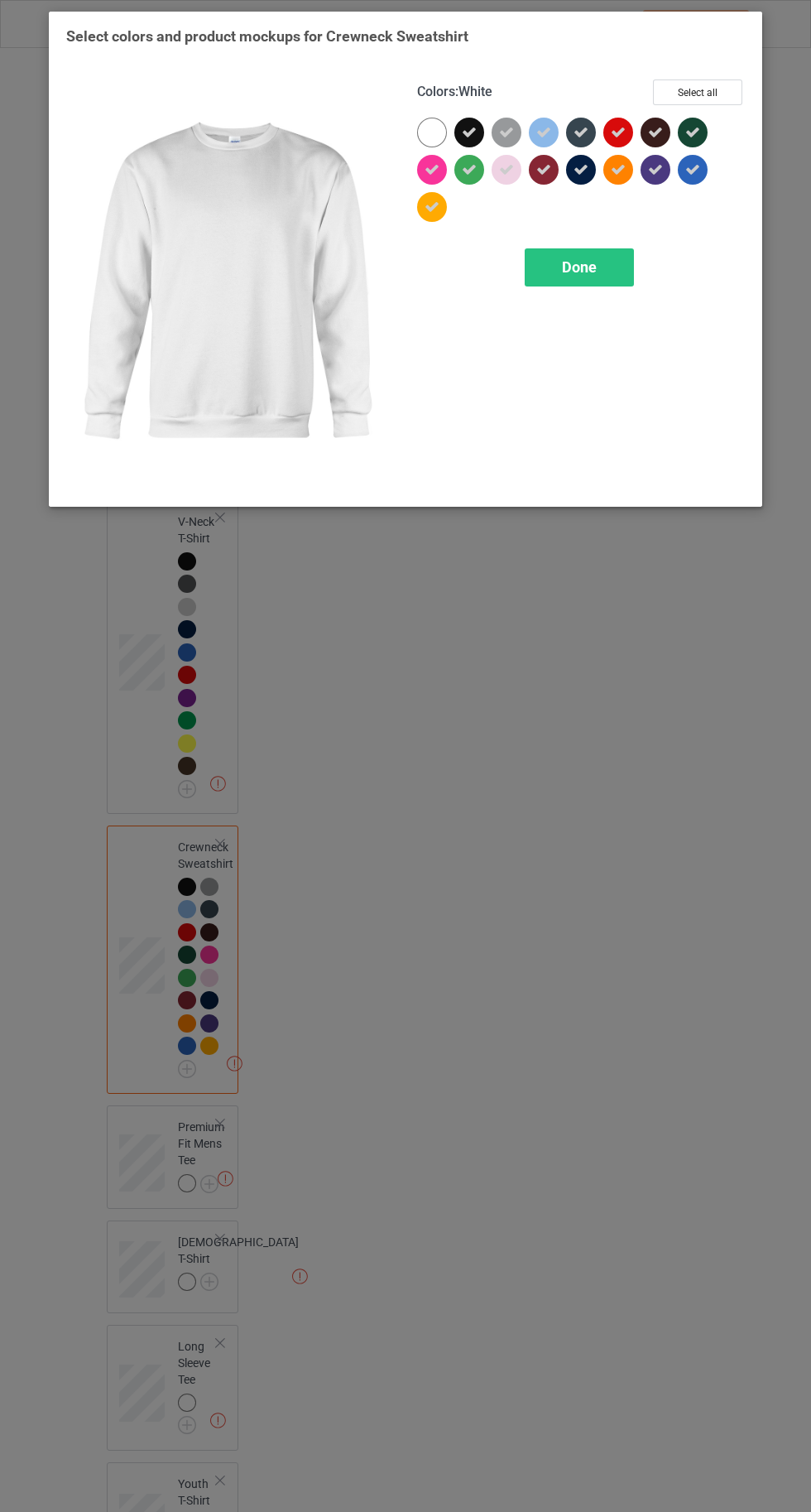
click at [591, 276] on div "Done" at bounding box center [579, 267] width 109 height 38
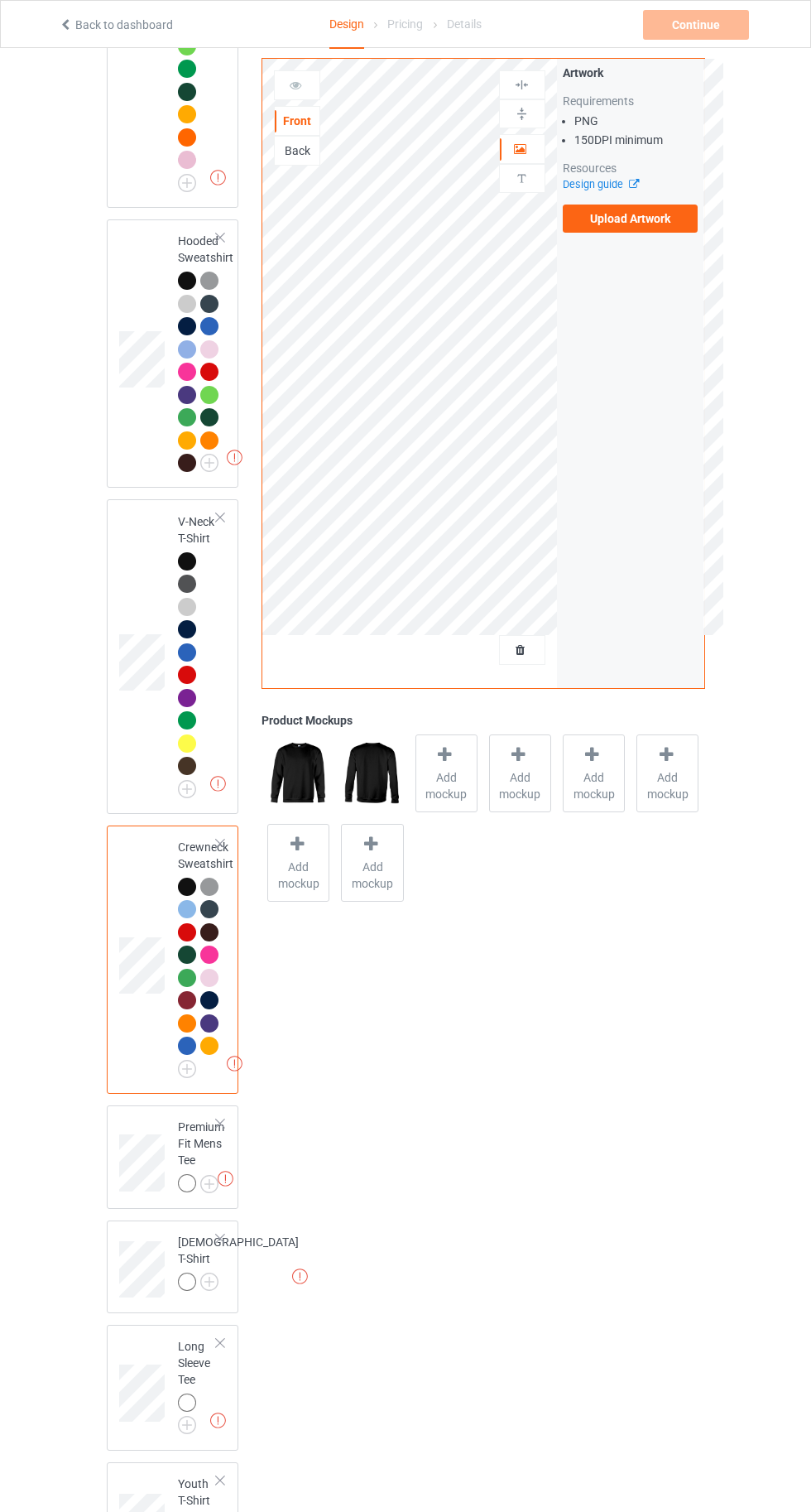
scroll to position [664, 0]
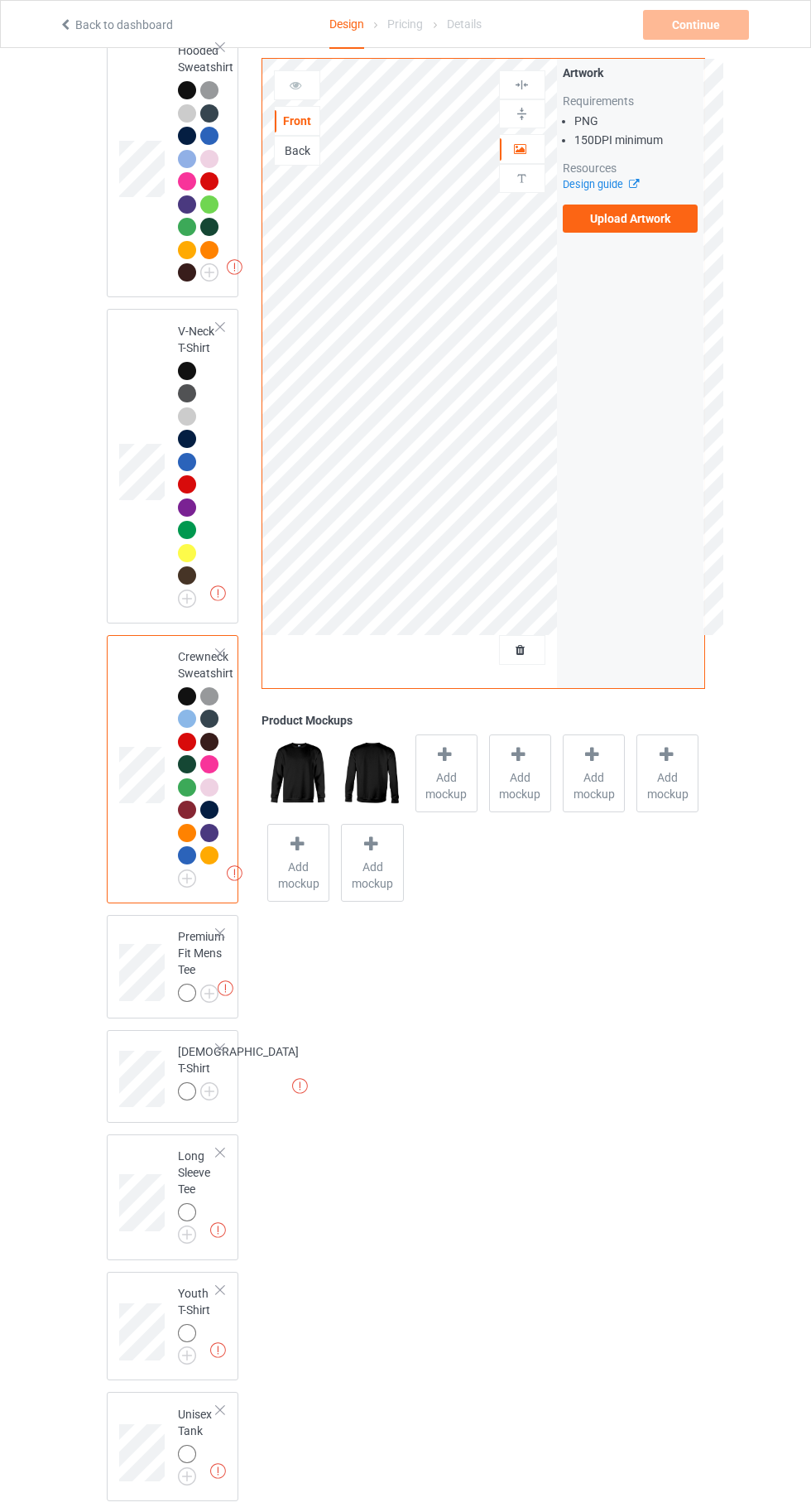
click at [0, 0] on img at bounding box center [0, 0] width 0 height 0
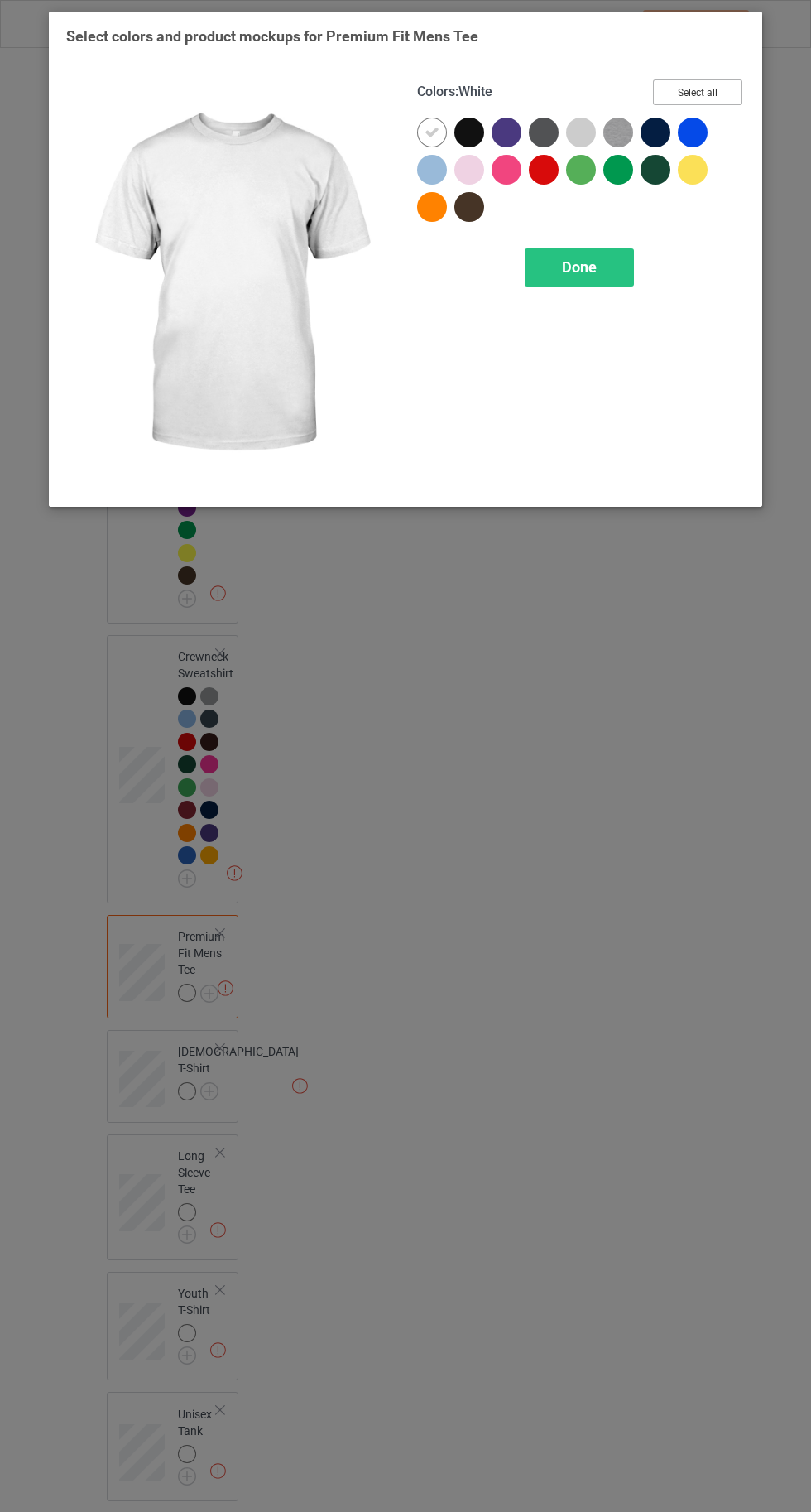
click at [706, 81] on button "Select all" at bounding box center [698, 92] width 89 height 26
click at [426, 131] on icon at bounding box center [432, 132] width 15 height 15
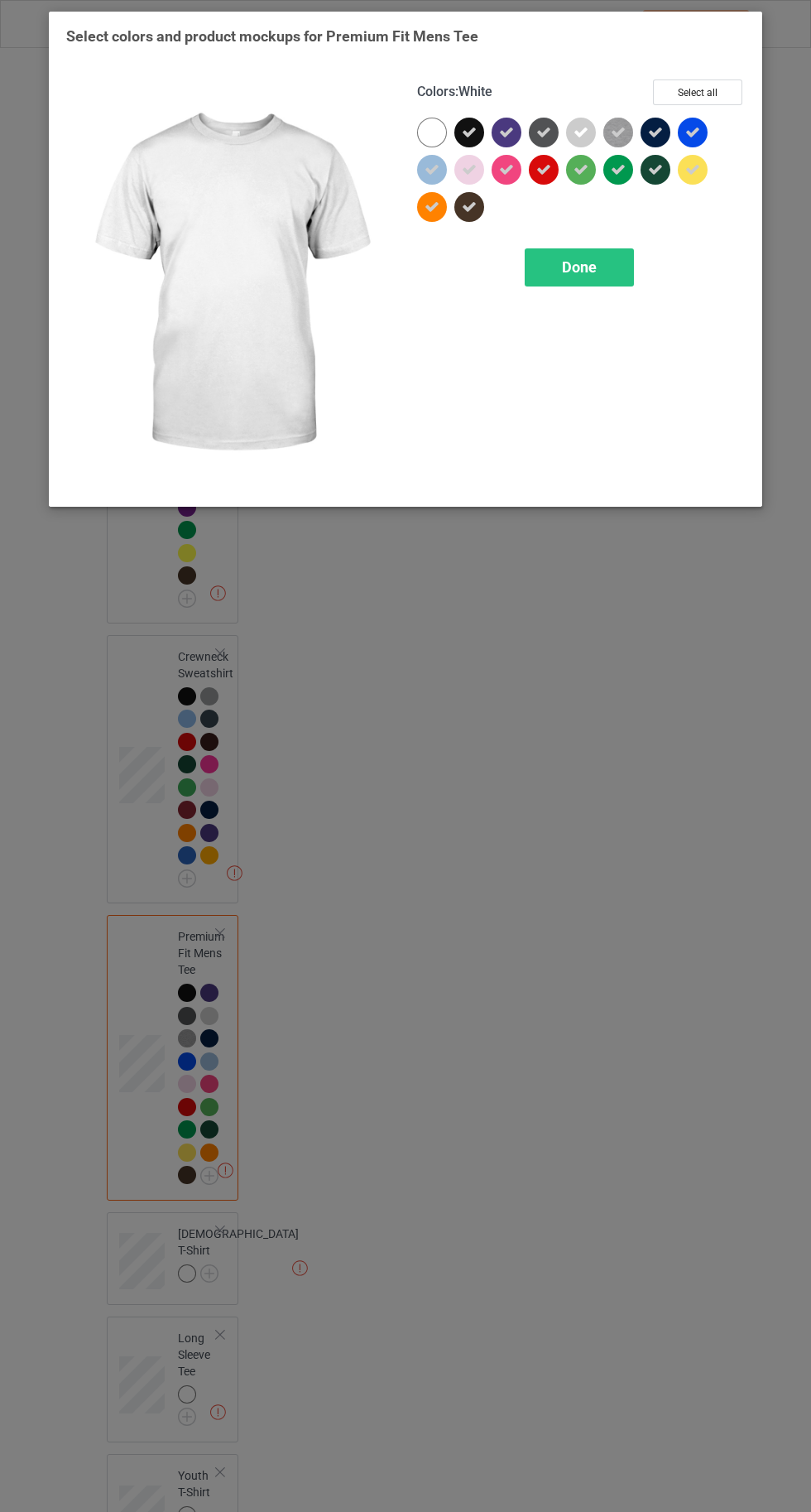
click at [596, 283] on div "Done" at bounding box center [579, 267] width 109 height 38
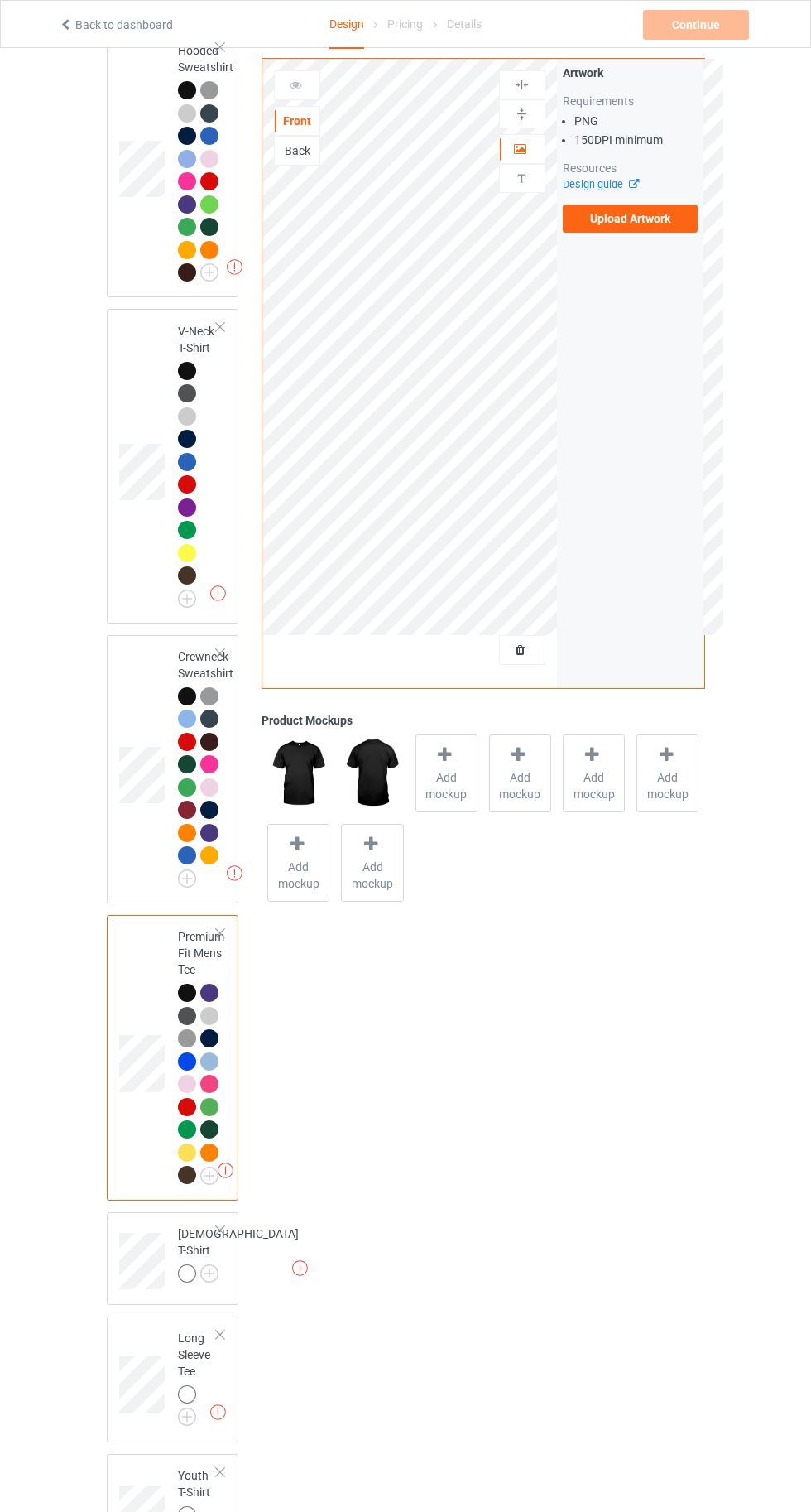
scroll to position [846, 0]
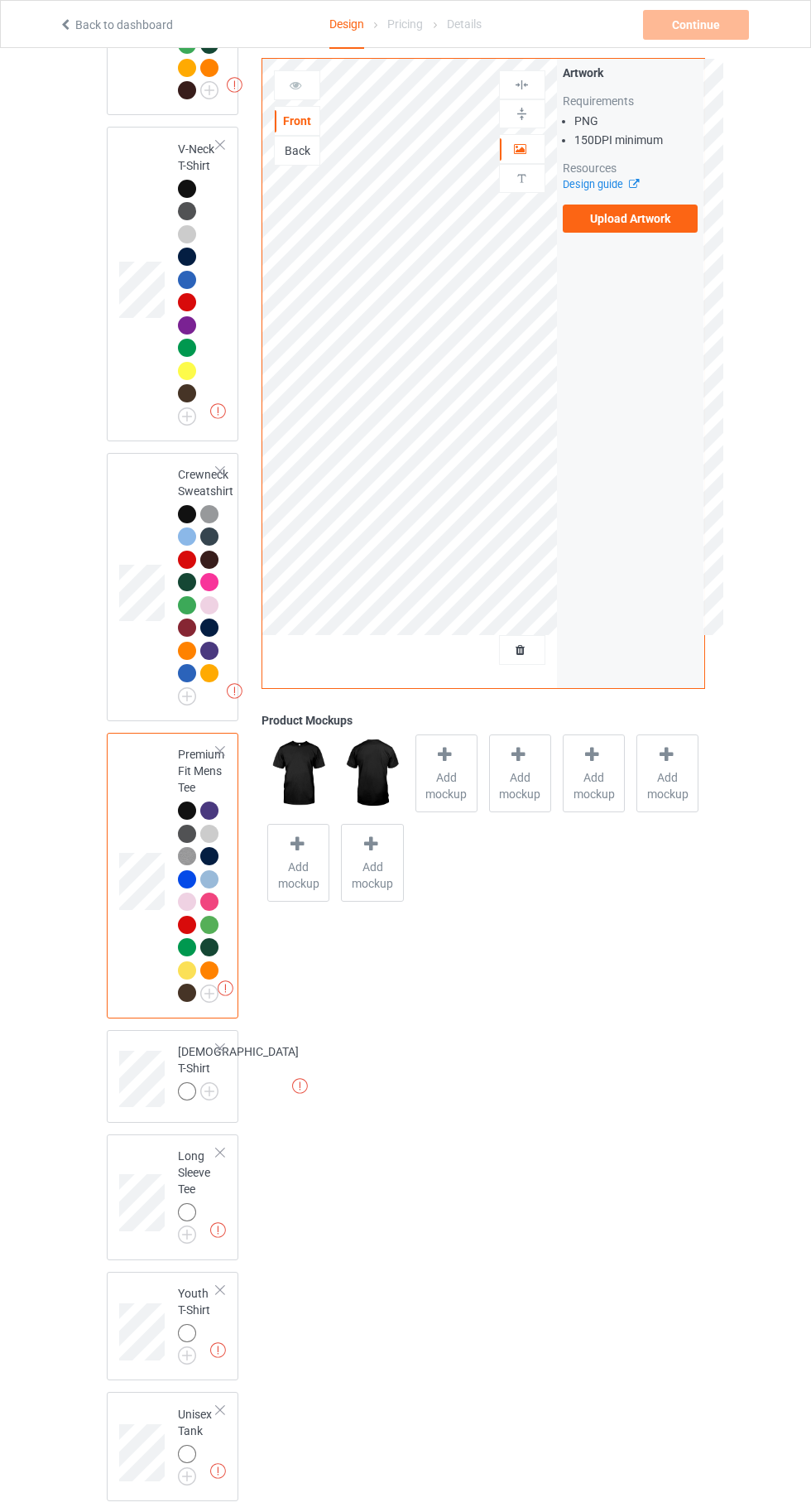
click at [0, 0] on img at bounding box center [0, 0] width 0 height 0
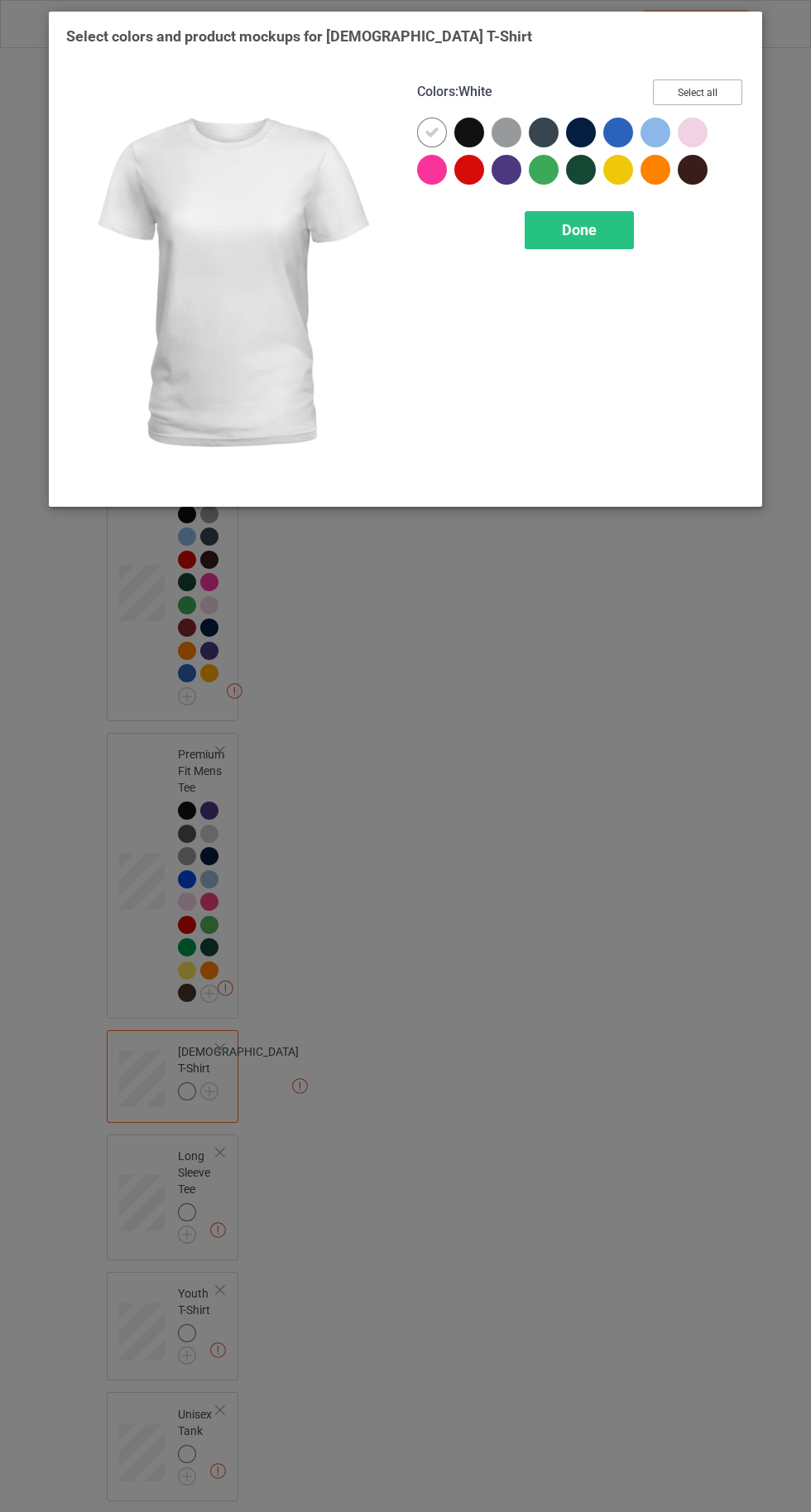
click at [714, 80] on button "Select all" at bounding box center [698, 92] width 89 height 26
click at [435, 137] on icon at bounding box center [432, 132] width 15 height 15
click at [626, 244] on div "Done" at bounding box center [579, 230] width 109 height 38
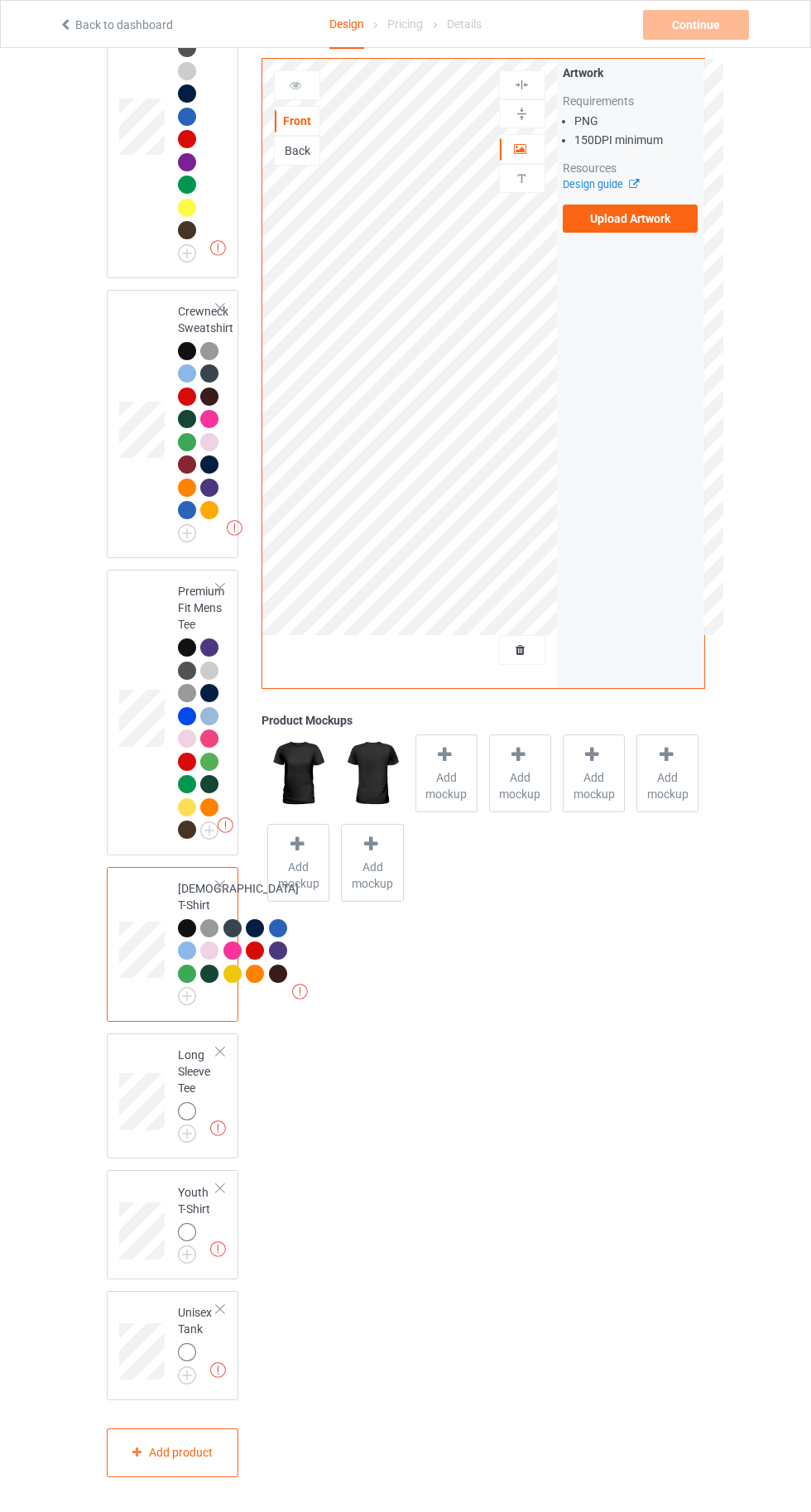
scroll to position [1165, 0]
click at [0, 0] on img at bounding box center [0, 0] width 0 height 0
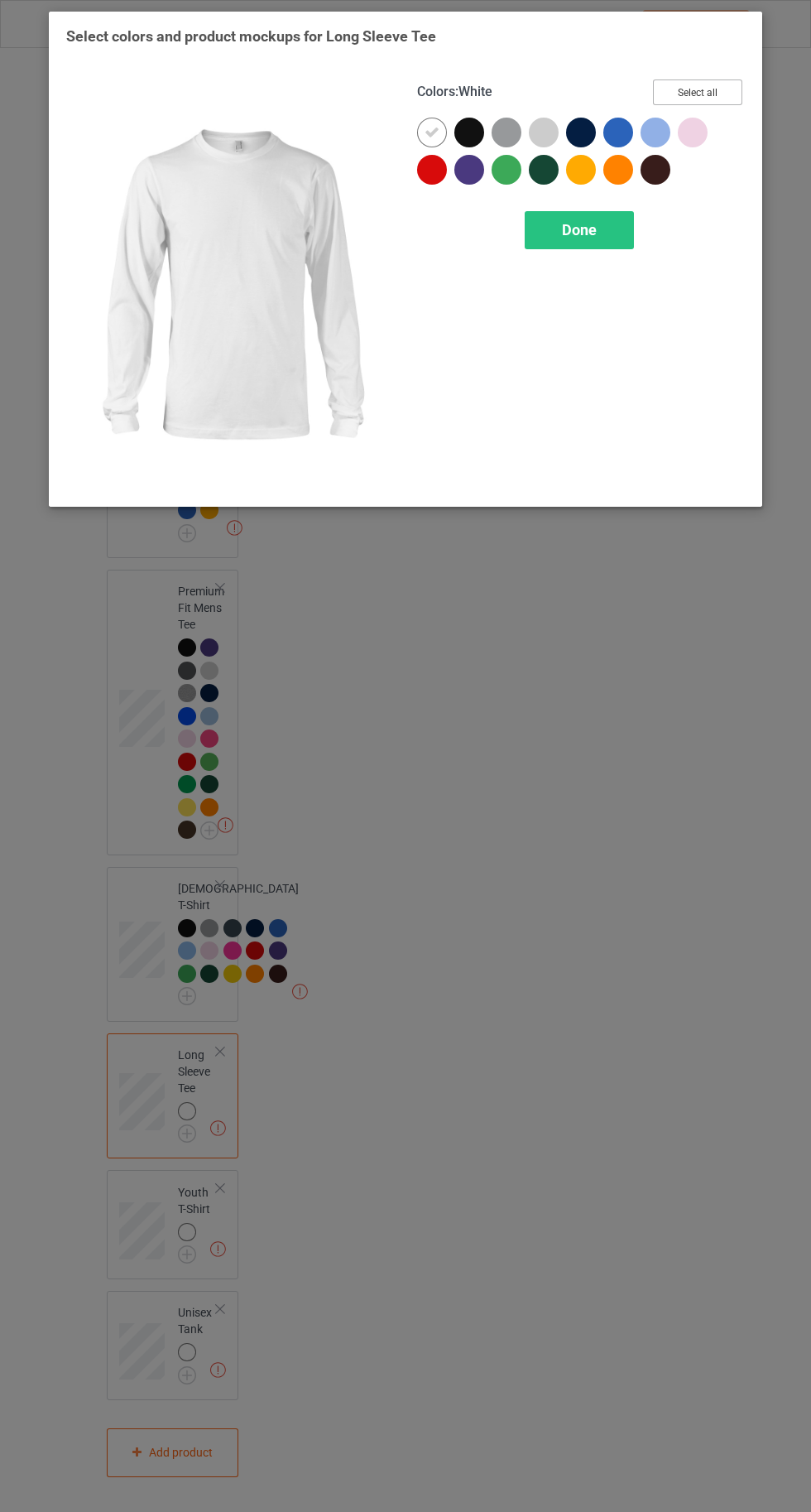
click at [695, 92] on button "Select all" at bounding box center [698, 92] width 89 height 26
click at [422, 130] on div at bounding box center [432, 131] width 30 height 30
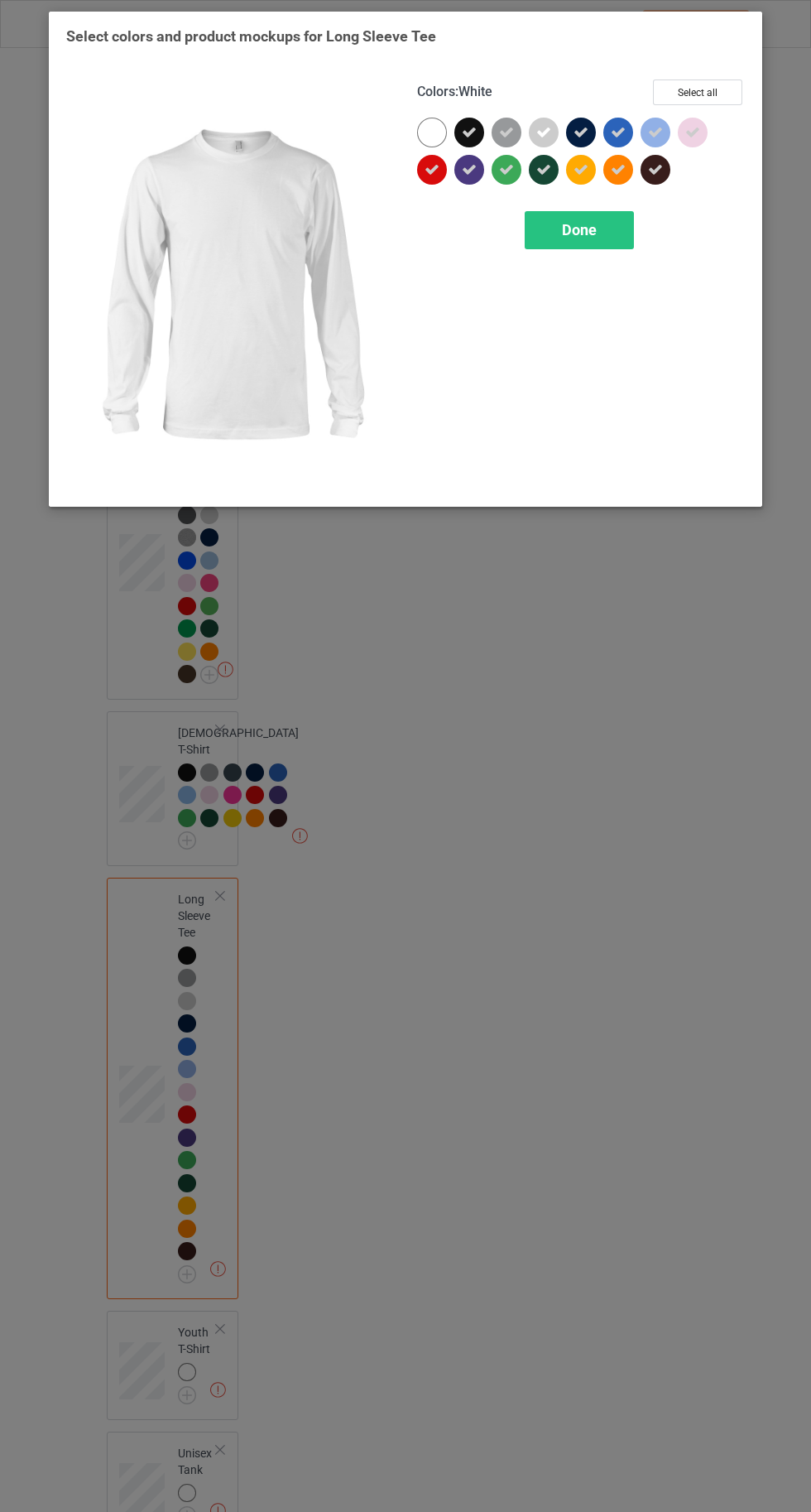
click at [590, 237] on span "Done" at bounding box center [579, 229] width 35 height 17
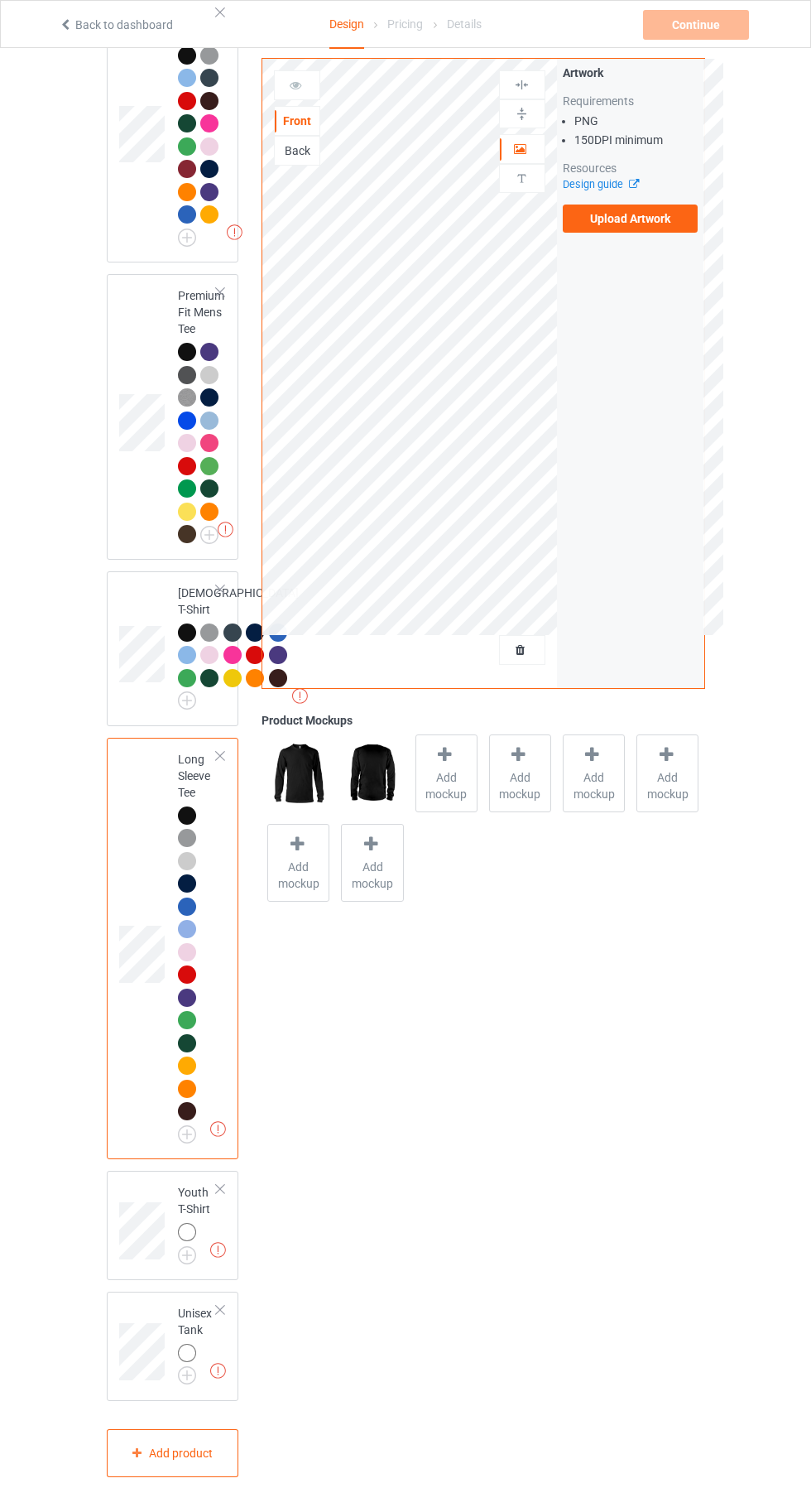
scroll to position [1461, 0]
click at [0, 0] on img at bounding box center [0, 0] width 0 height 0
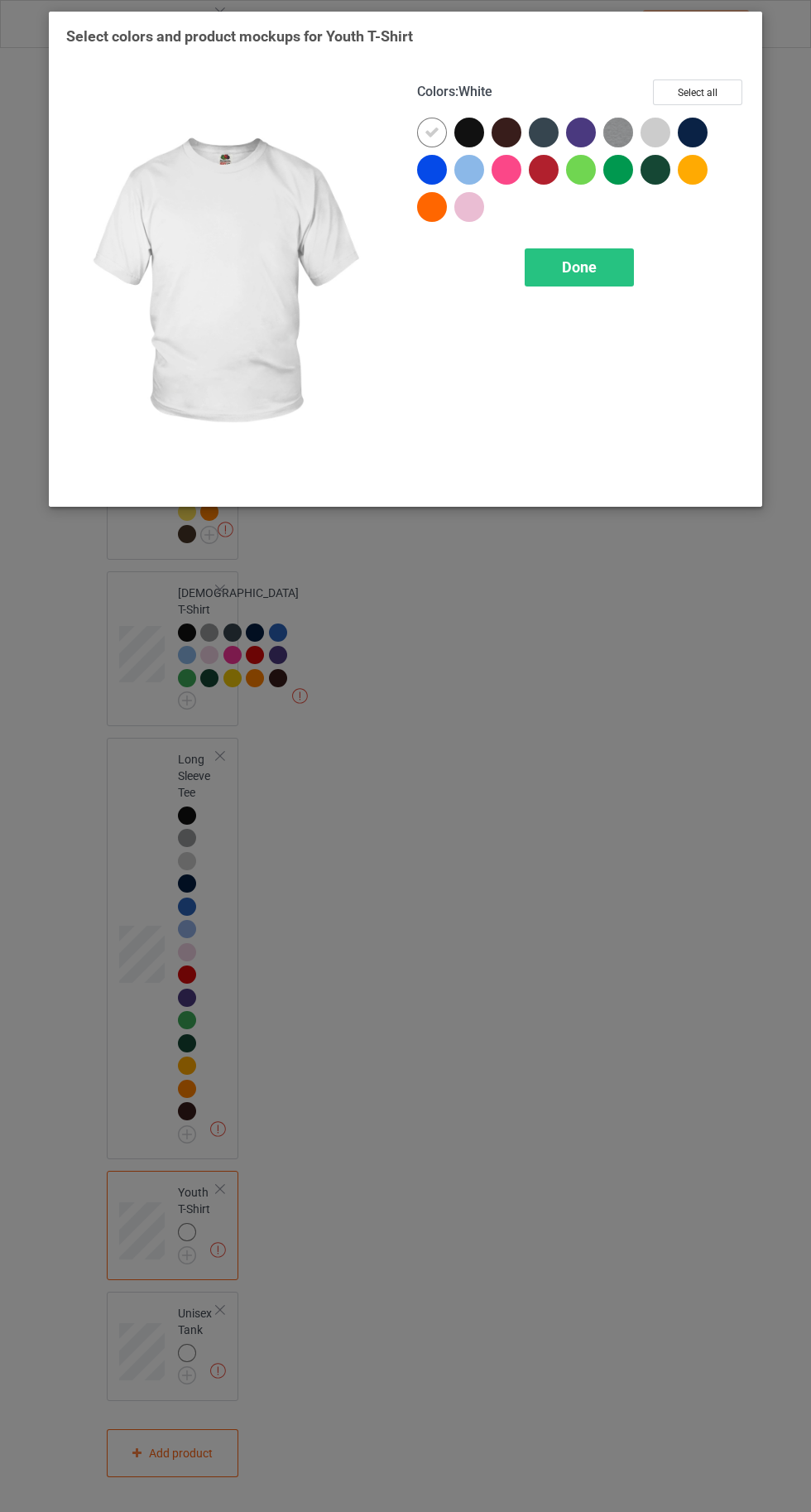
click at [695, 92] on button "Select all" at bounding box center [698, 92] width 89 height 26
click at [395, 113] on div at bounding box center [230, 284] width 351 height 433
click at [431, 131] on icon at bounding box center [432, 132] width 15 height 15
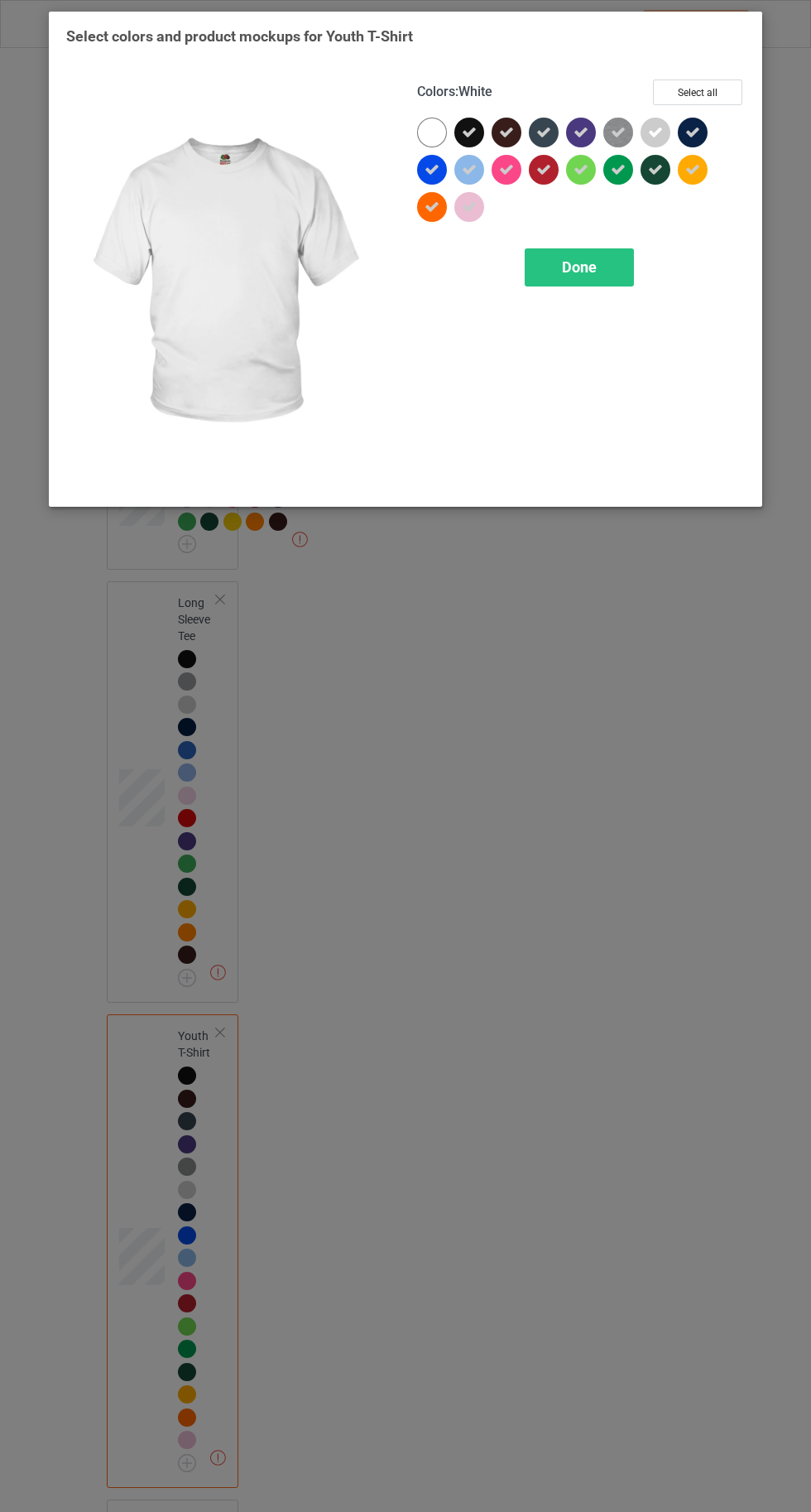
click at [568, 264] on span "Done" at bounding box center [579, 266] width 35 height 17
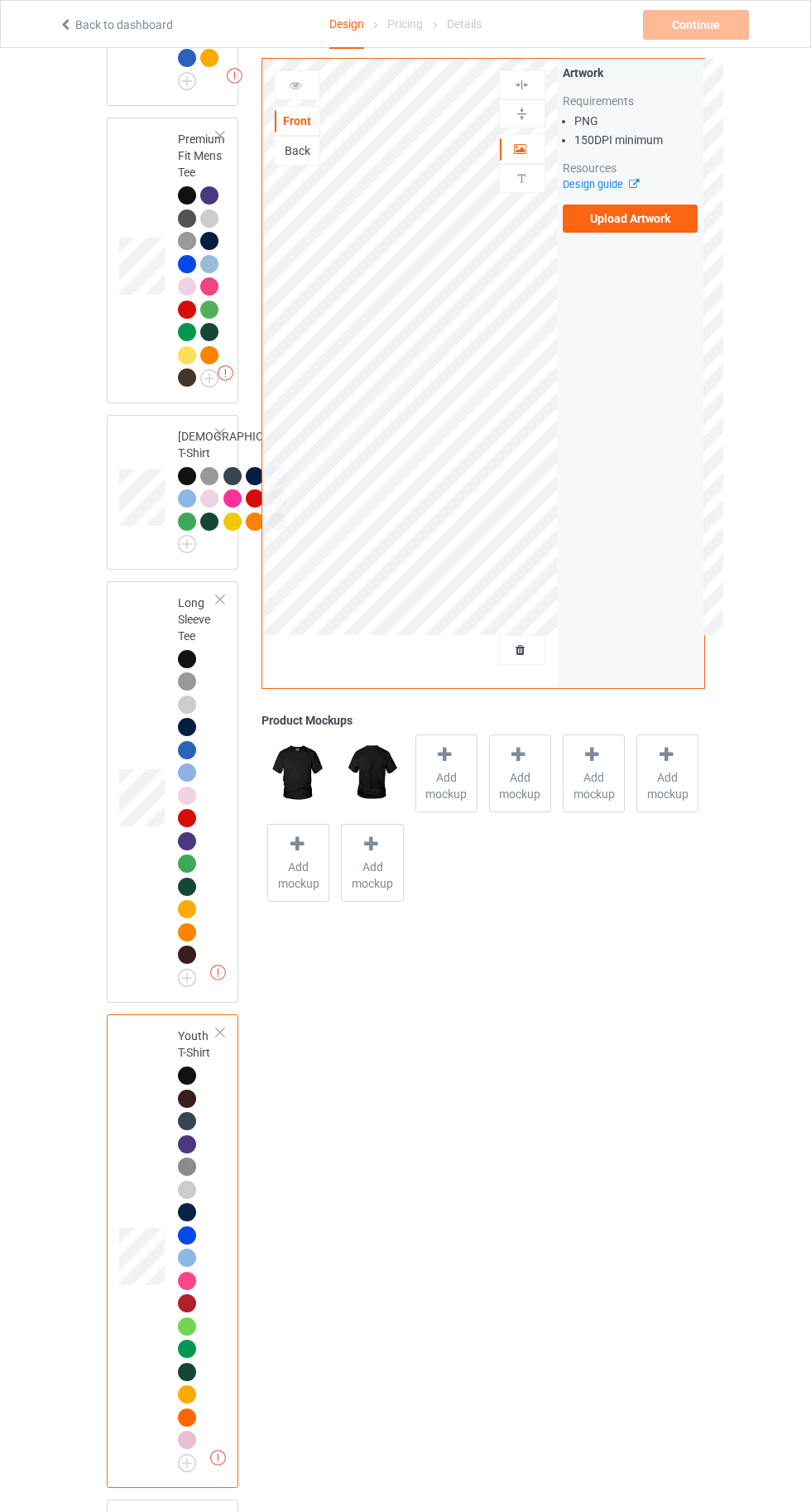
scroll to position [1826, 0]
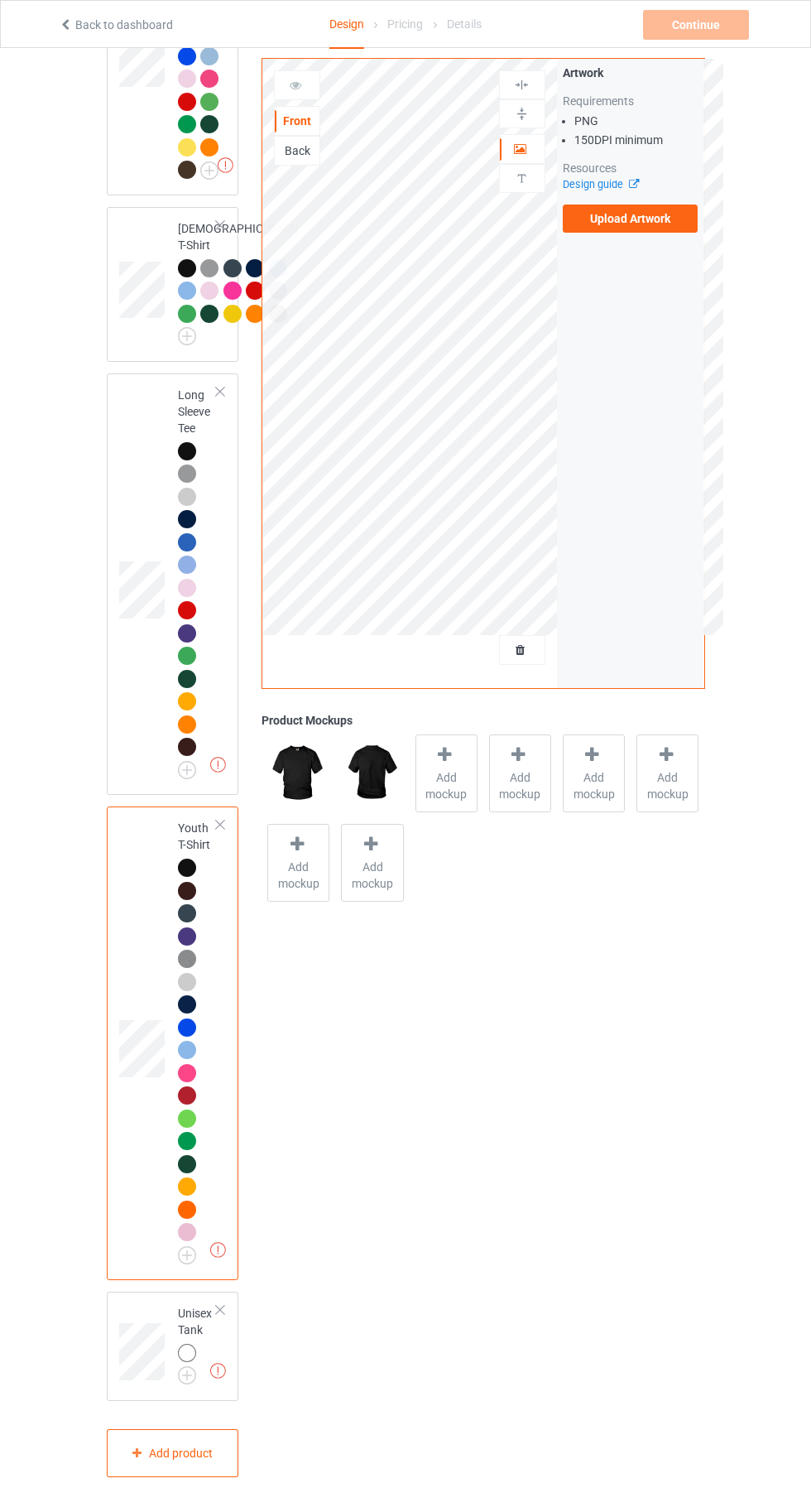
click at [0, 0] on img at bounding box center [0, 0] width 0 height 0
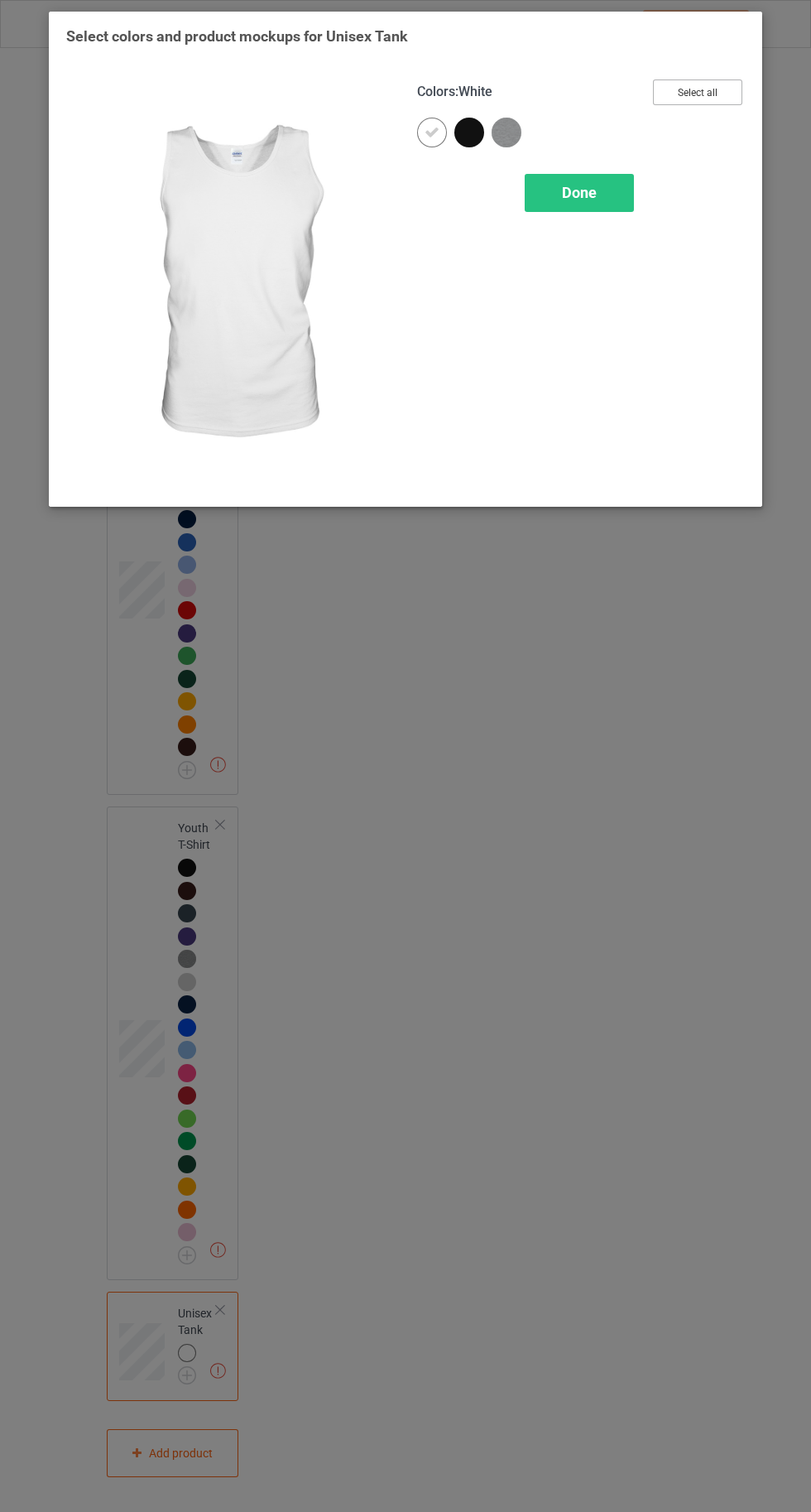
click at [697, 92] on button "Select all" at bounding box center [698, 92] width 89 height 26
click at [427, 130] on icon at bounding box center [432, 132] width 15 height 15
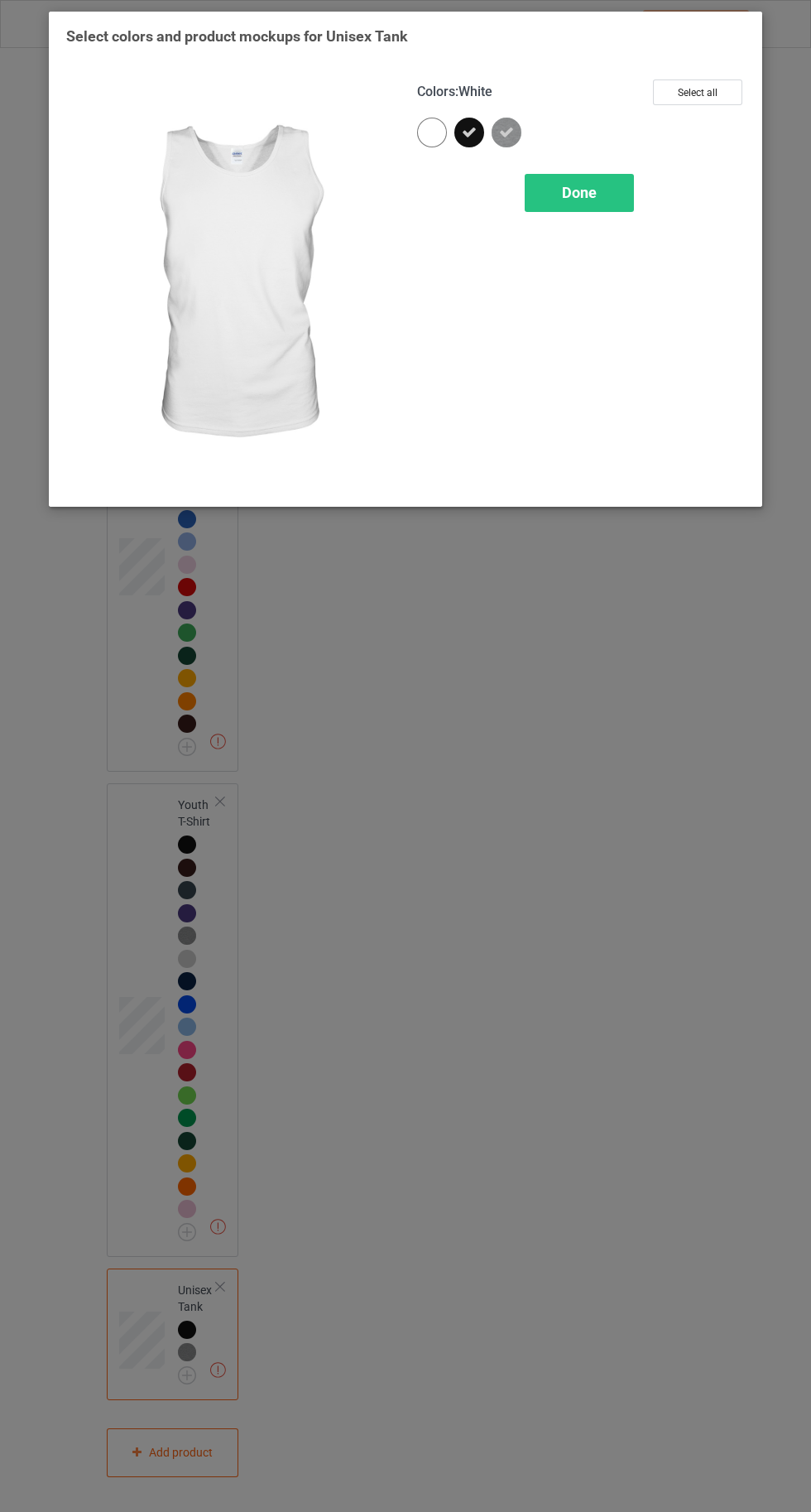
click at [610, 202] on div "Done" at bounding box center [579, 192] width 109 height 38
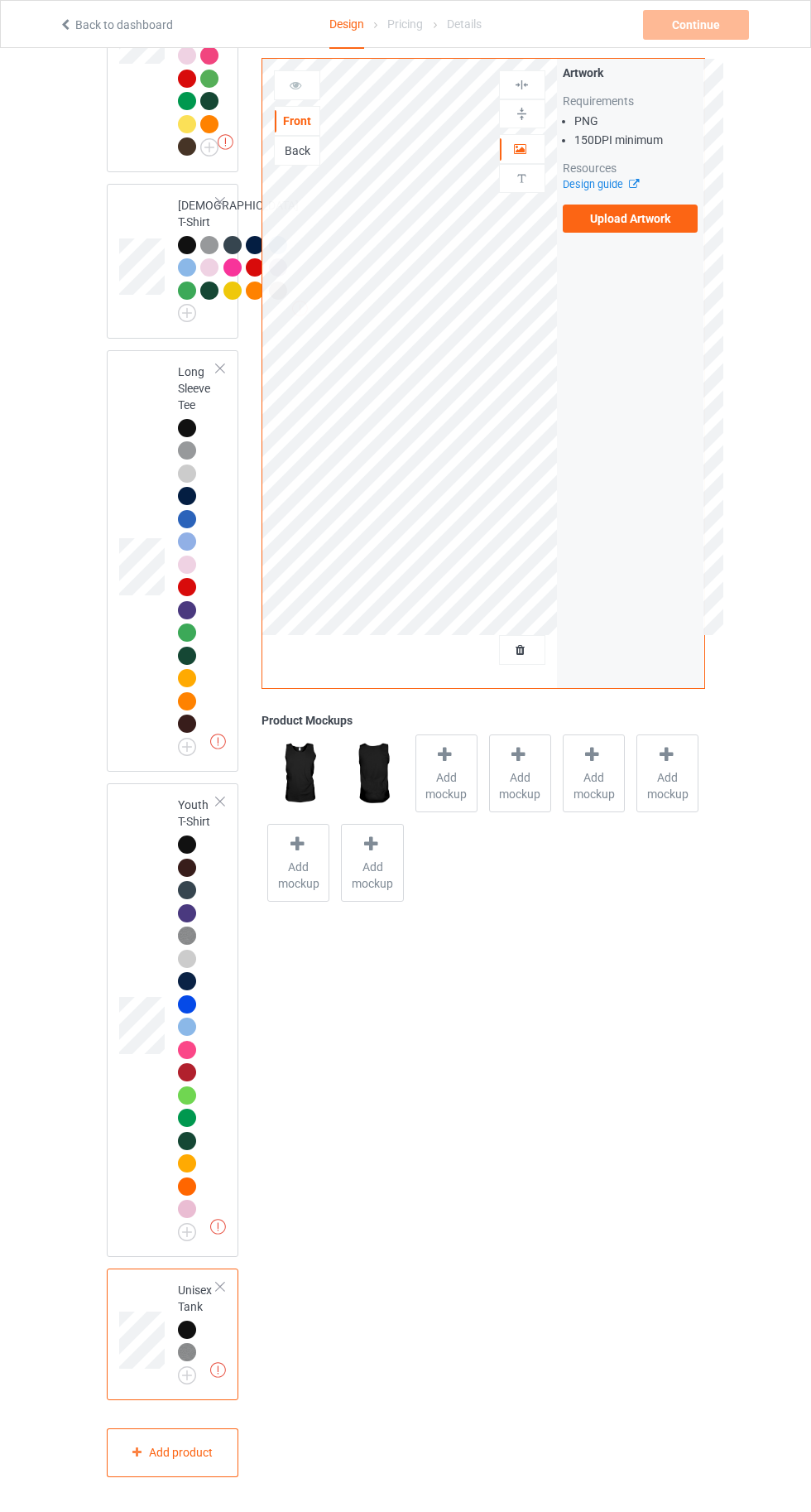
click at [628, 215] on label "Upload Artwork" at bounding box center [631, 218] width 136 height 28
click at [0, 0] on input "Upload Artwork" at bounding box center [0, 0] width 0 height 0
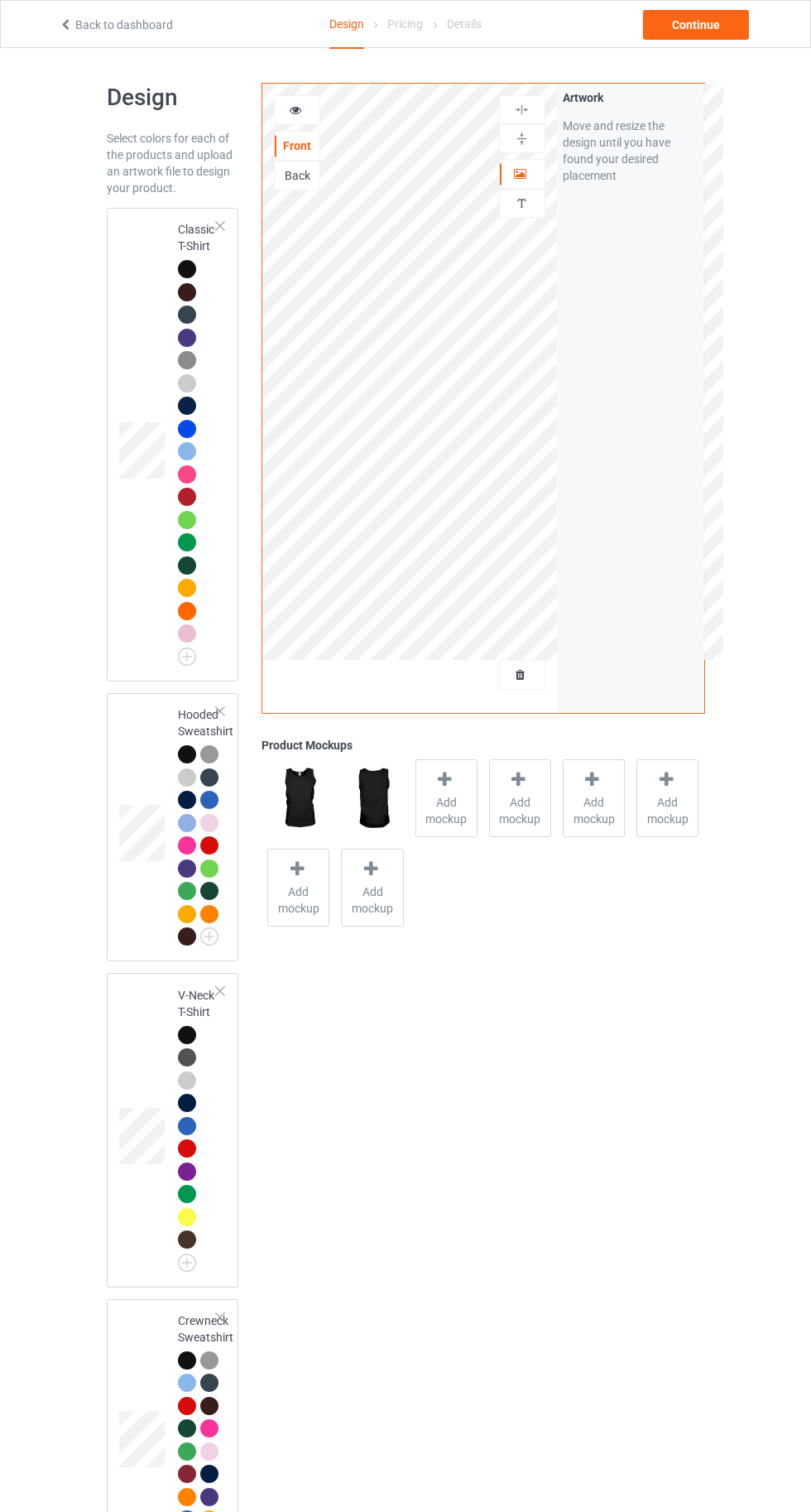
click at [181, 267] on div at bounding box center [187, 269] width 18 height 18
click at [440, 802] on span "Add mockup" at bounding box center [447, 810] width 61 height 33
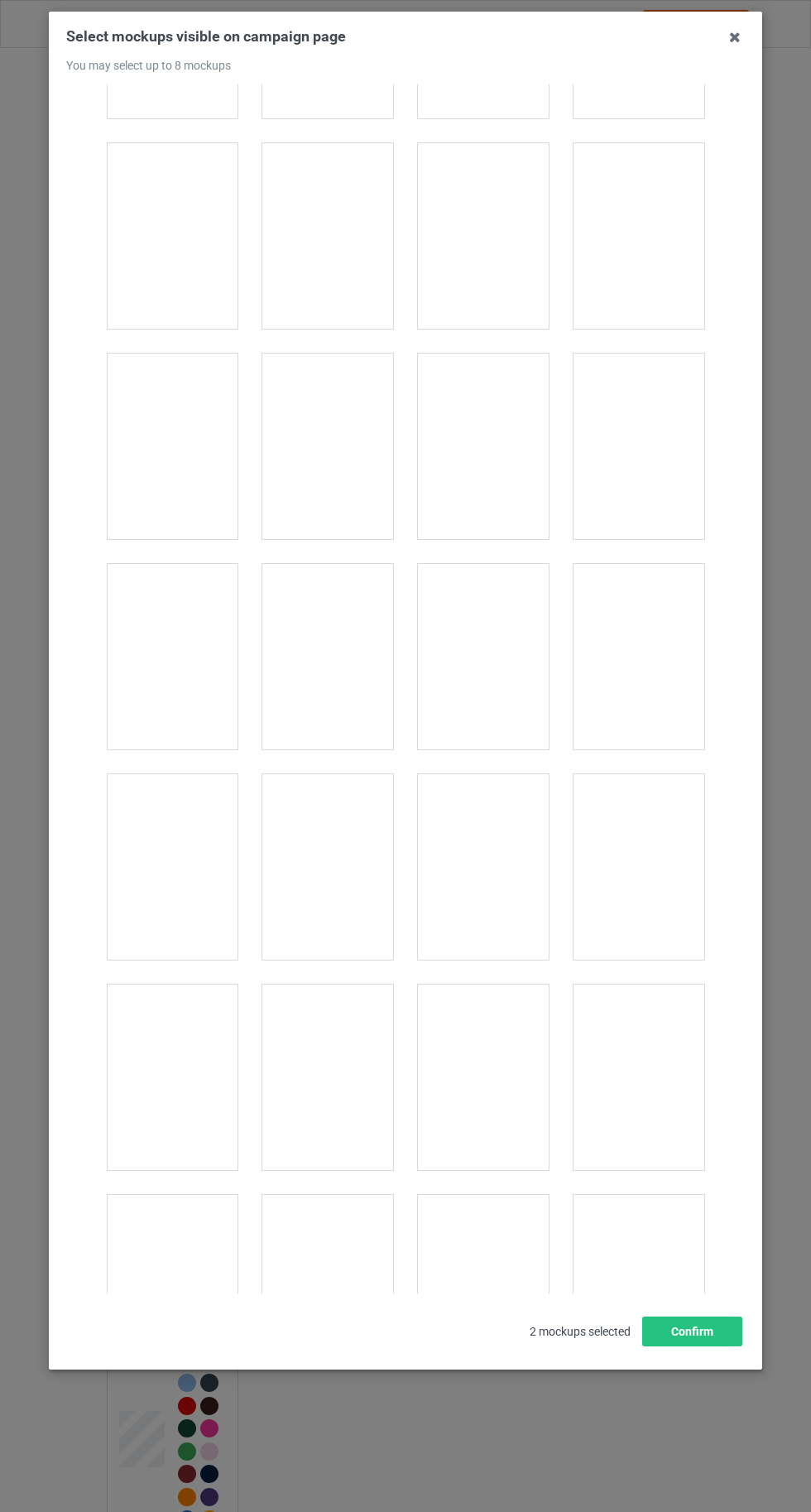
scroll to position [22830, 0]
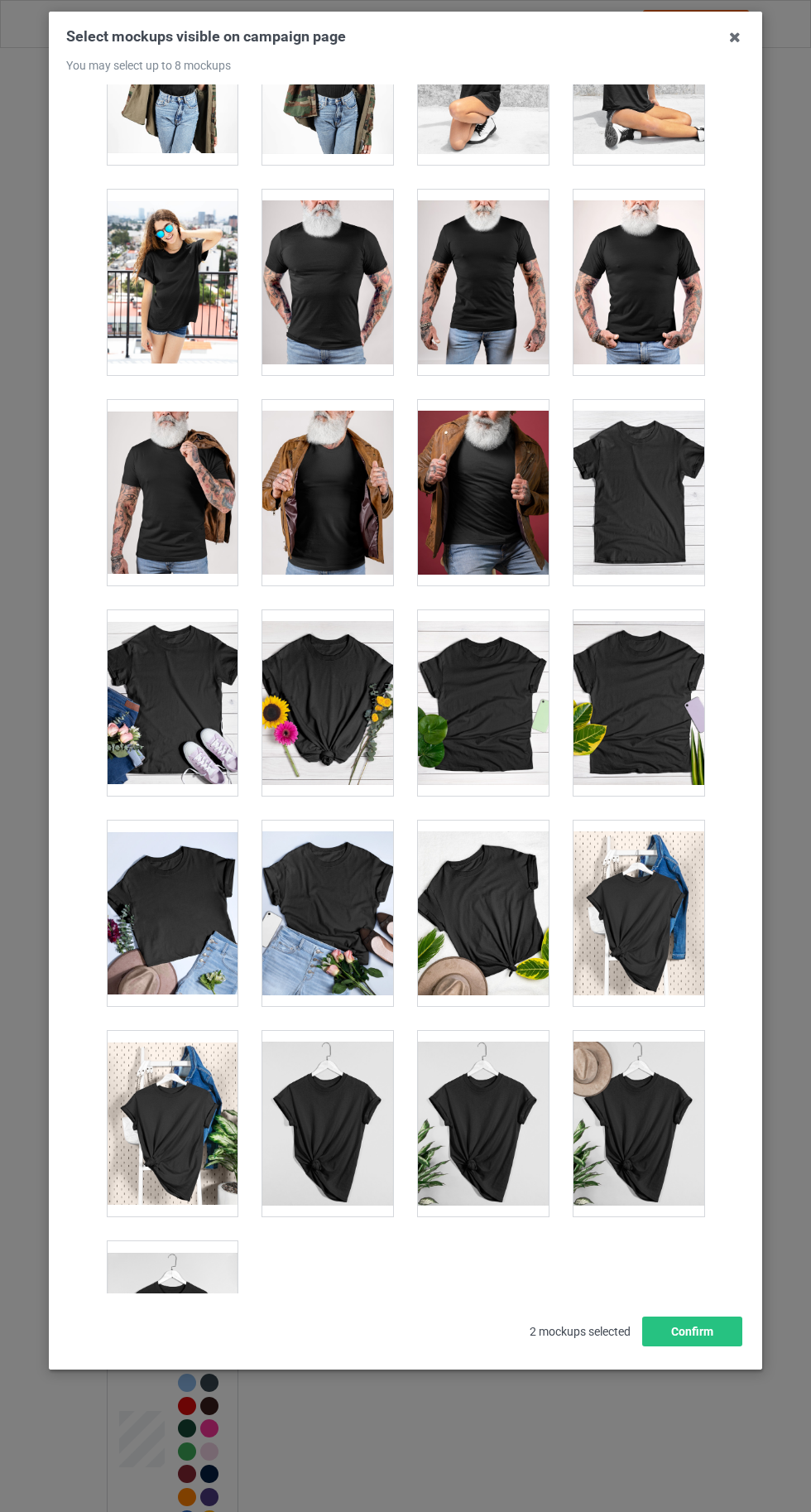
click at [207, 1283] on div at bounding box center [172, 1333] width 131 height 185
click at [732, 1347] on button "Confirm" at bounding box center [693, 1330] width 100 height 30
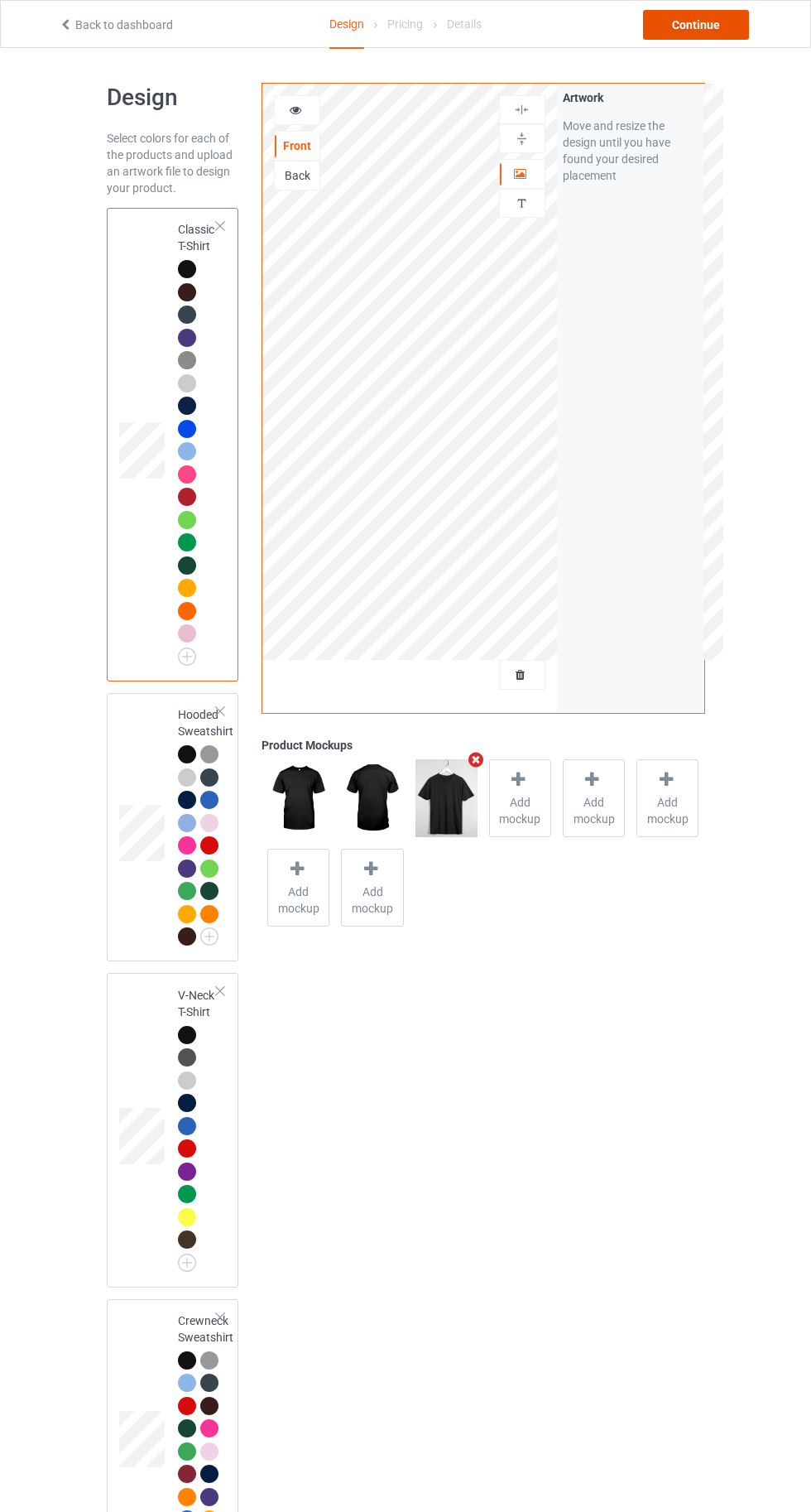
click at [689, 23] on div "Continue" at bounding box center [696, 24] width 106 height 30
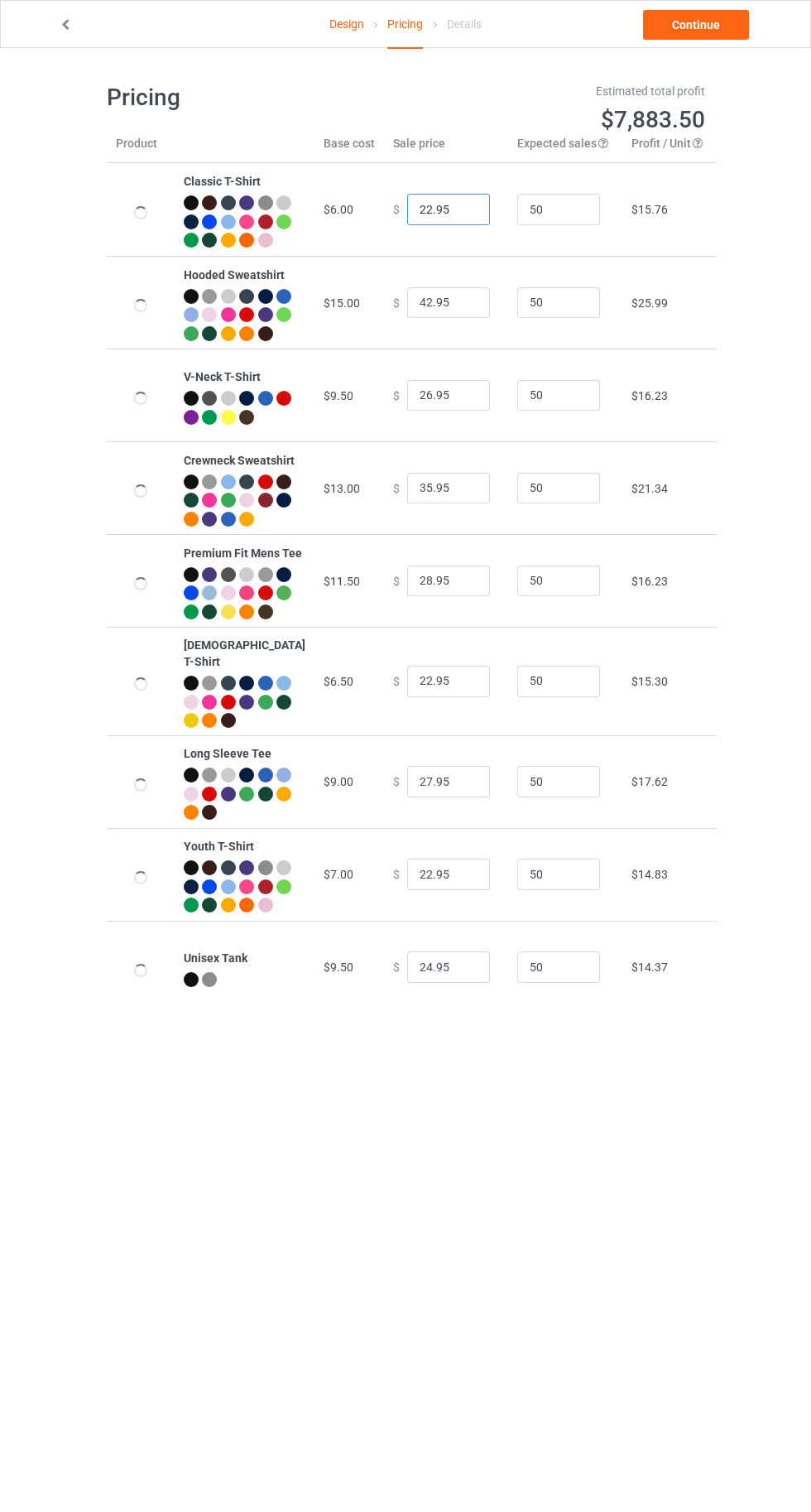
click at [408, 217] on input "22.95" at bounding box center [449, 209] width 83 height 31
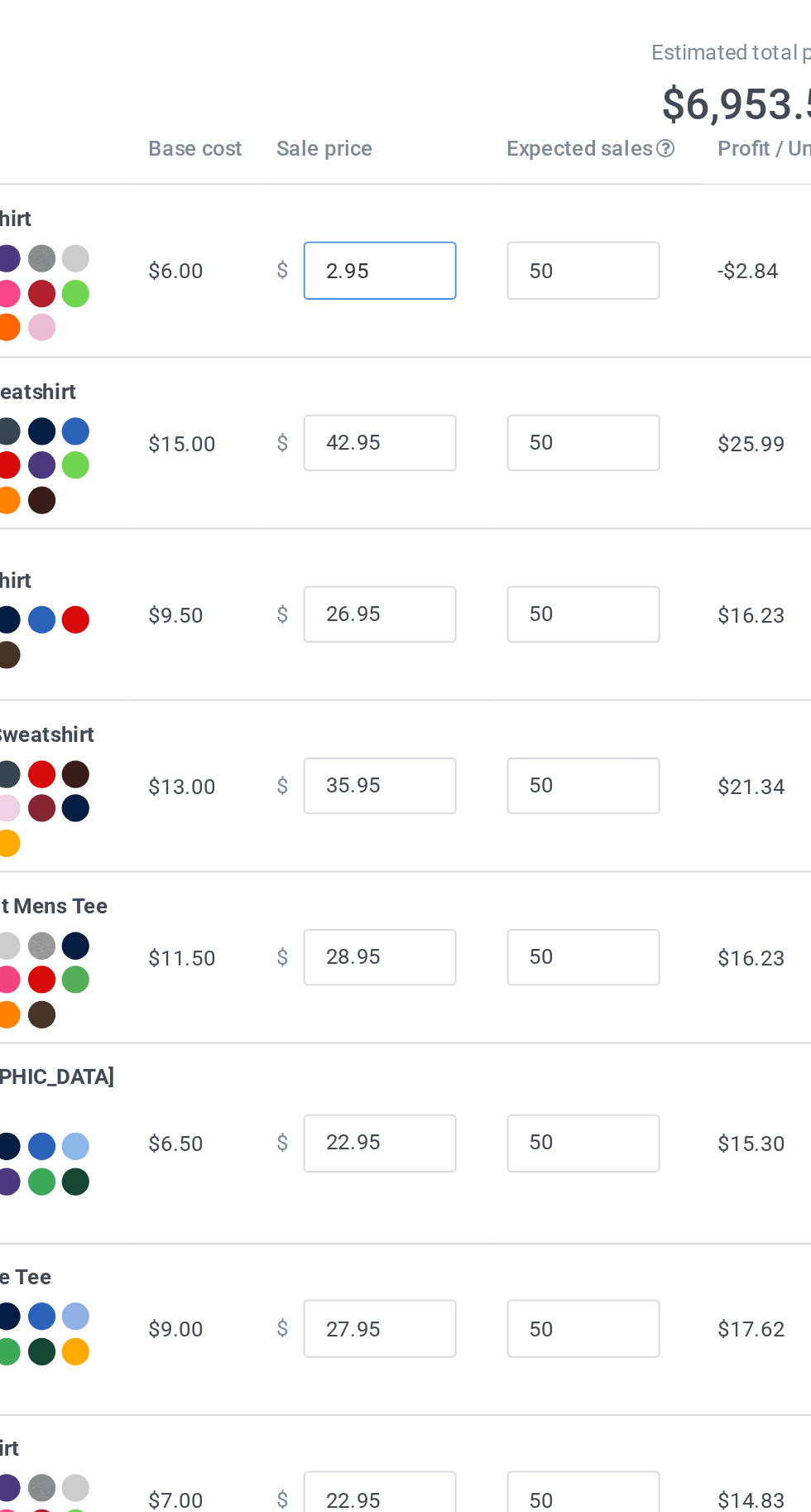
click at [408, 220] on input "2.95" at bounding box center [449, 209] width 83 height 31
click at [408, 214] on input "2.95" at bounding box center [449, 209] width 83 height 31
type input "20.95"
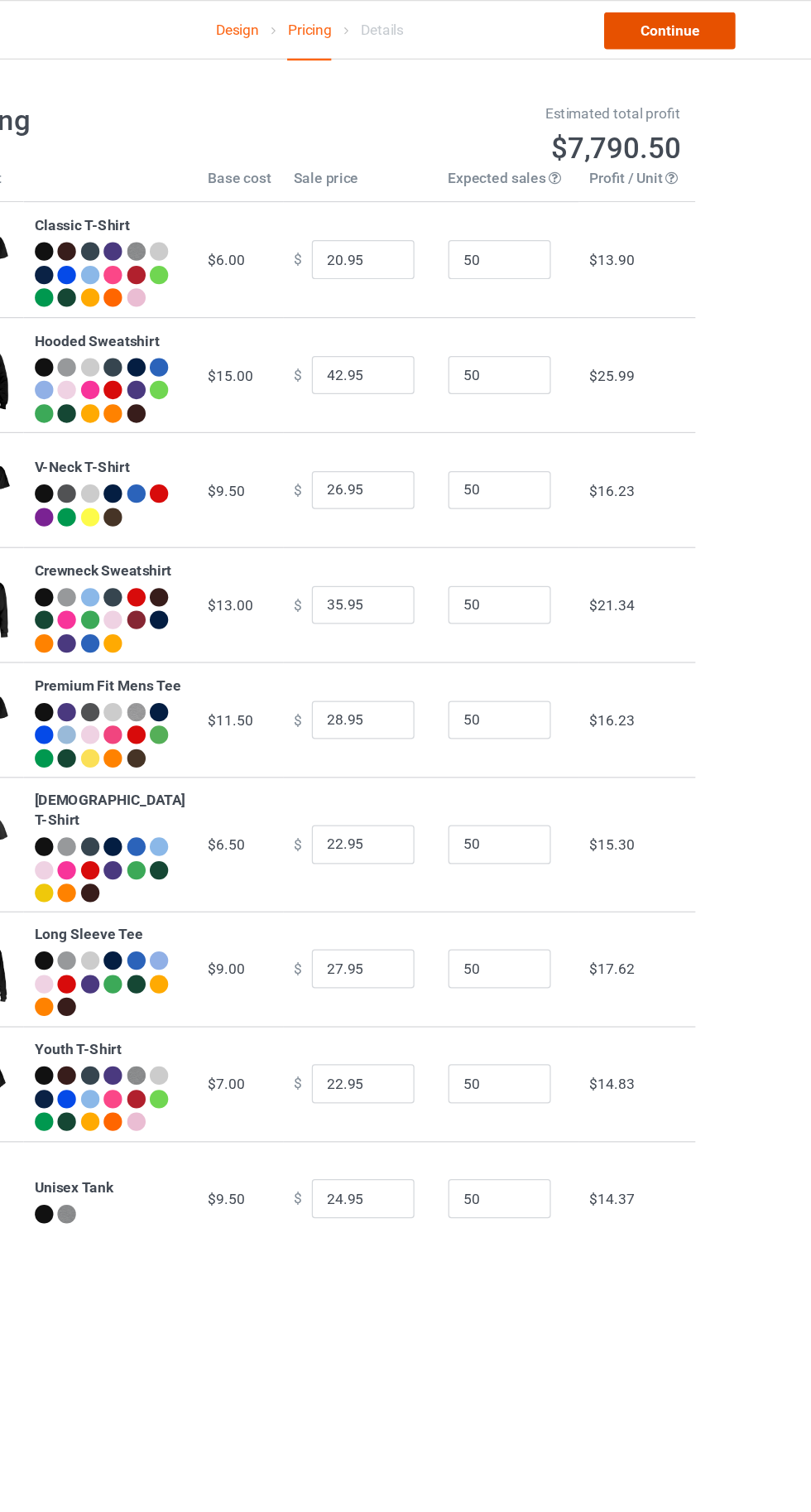
click at [679, 38] on link "Continue" at bounding box center [696, 24] width 106 height 30
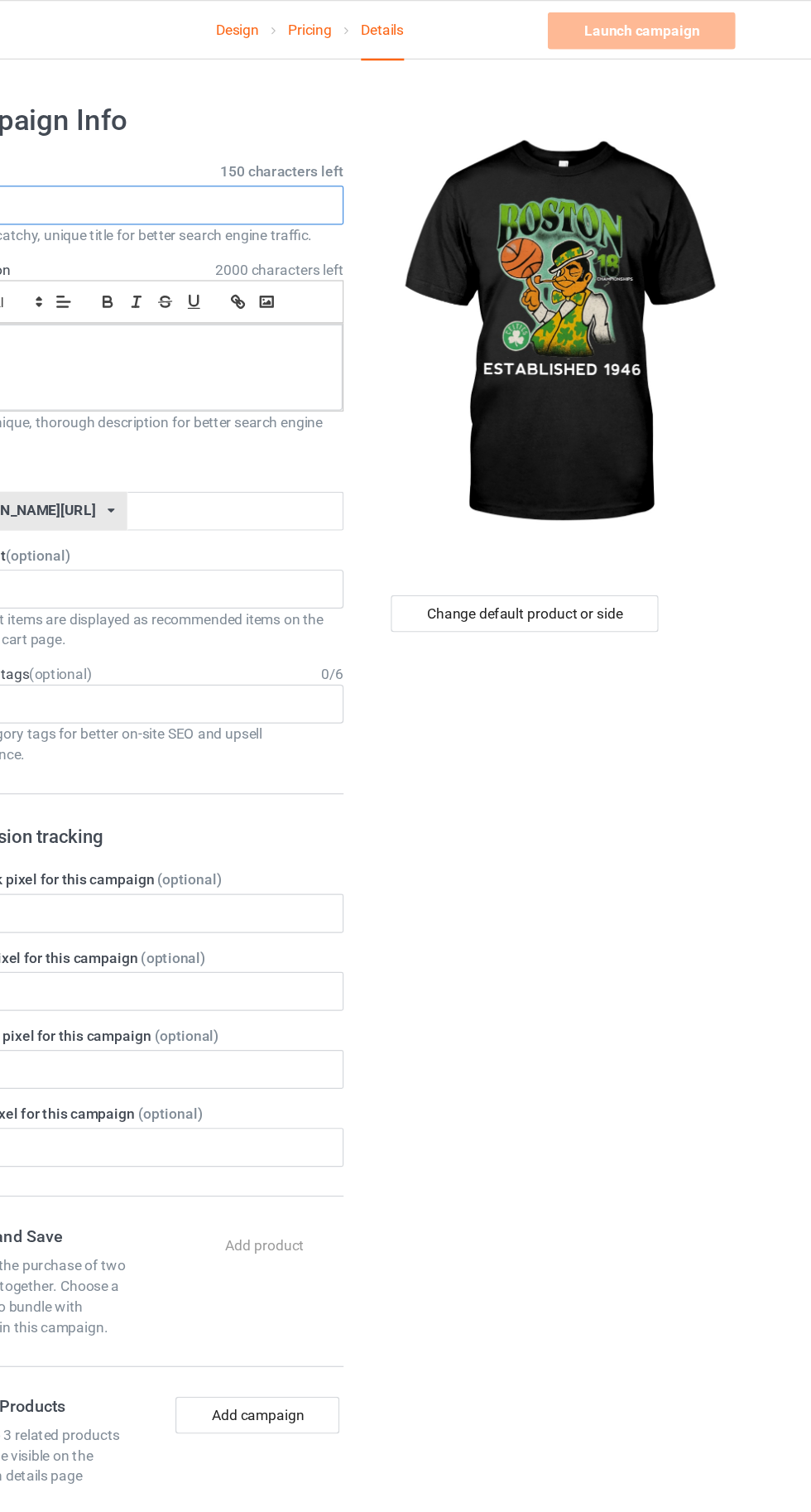
click at [237, 168] on input "text" at bounding box center [269, 165] width 326 height 31
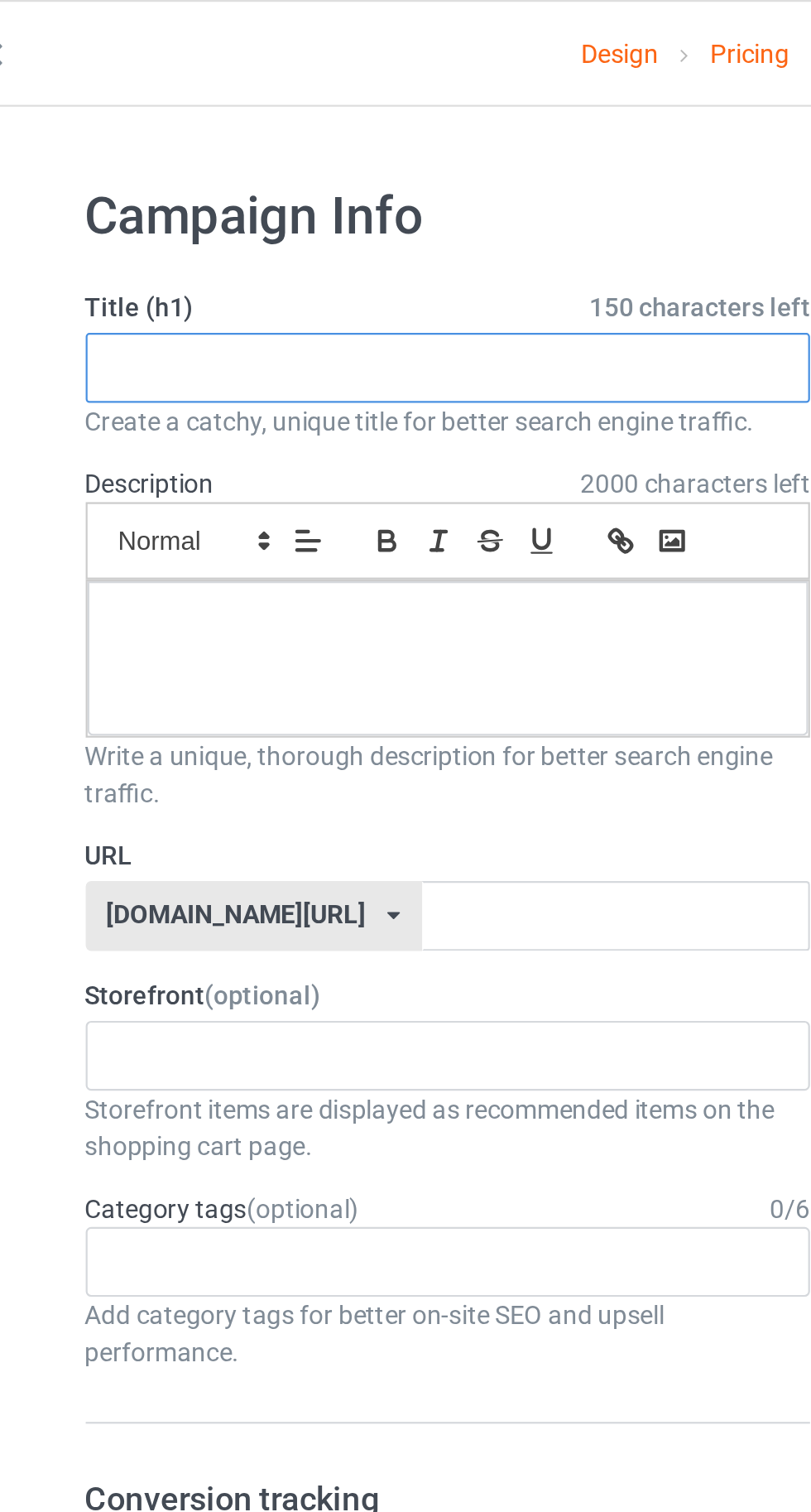
paste input "CHAMPIONSHIPS CELTICS ESTABLISHED 1946"
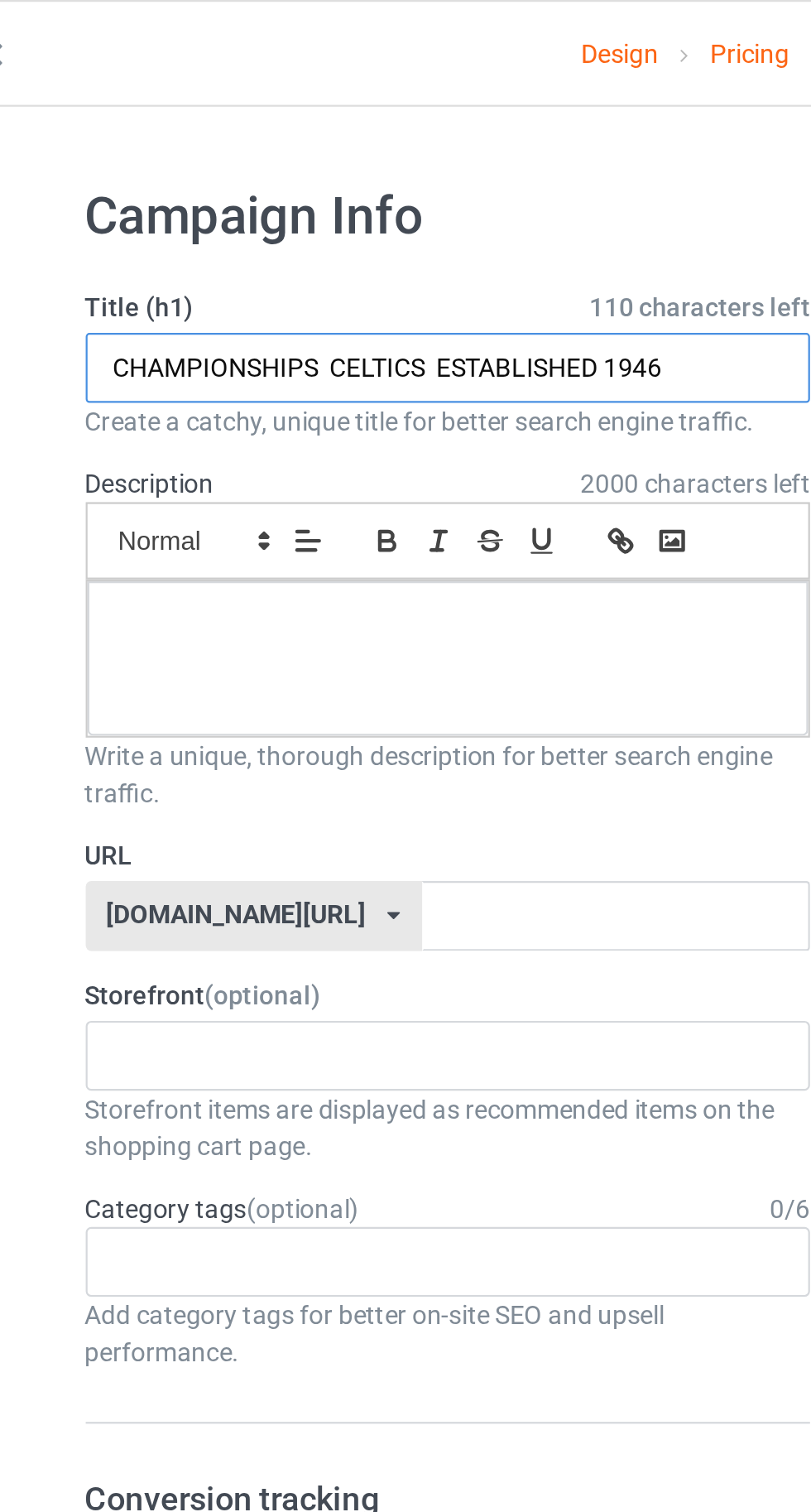
click at [263, 162] on input "CHAMPIONSHIPS CELTICS ESTABLISHED 1946" at bounding box center [269, 165] width 326 height 31
type input "CHAMPIONSHIPS ESTABLISHED 1946"
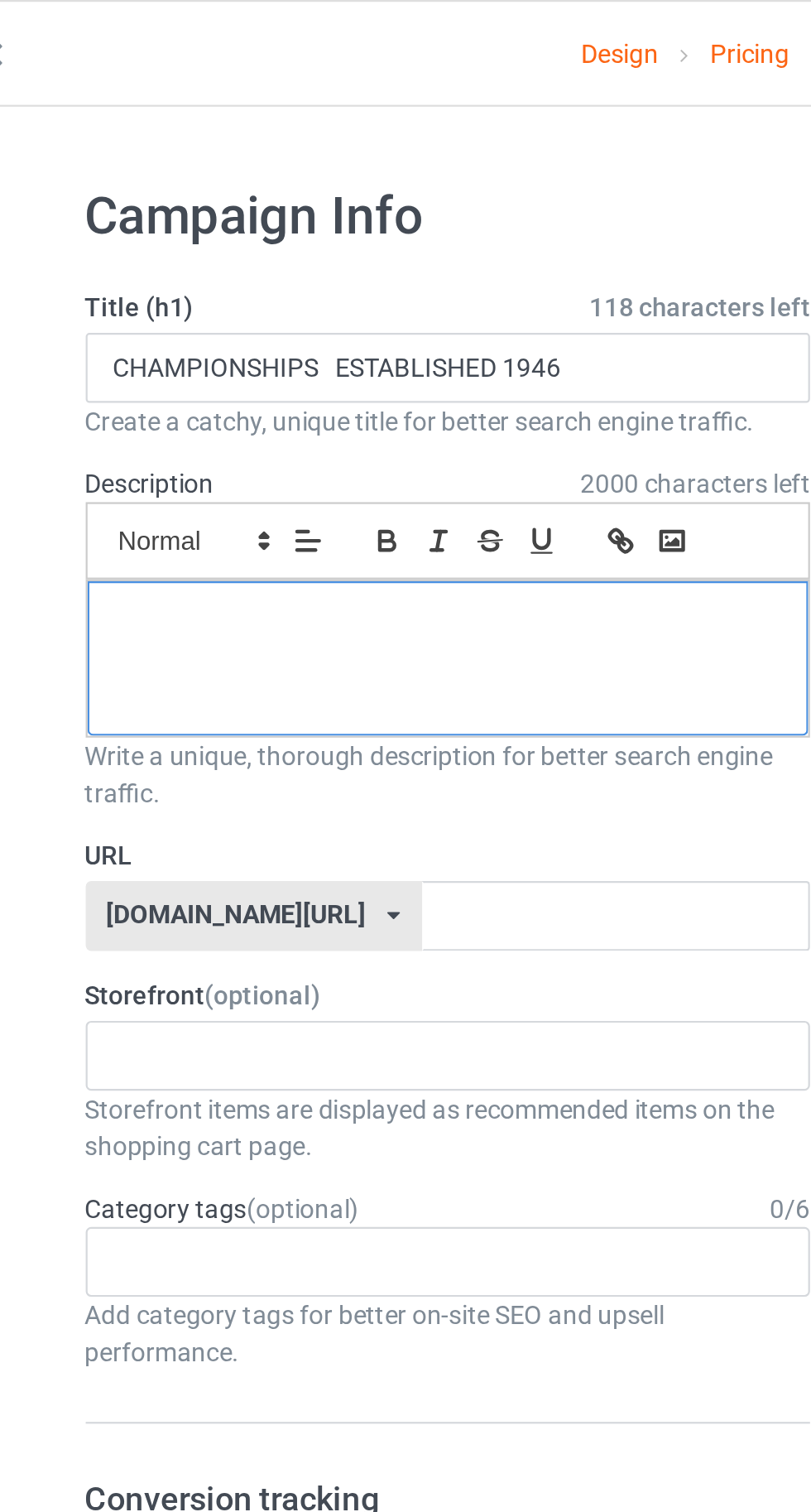
click at [177, 296] on div at bounding box center [269, 297] width 325 height 70
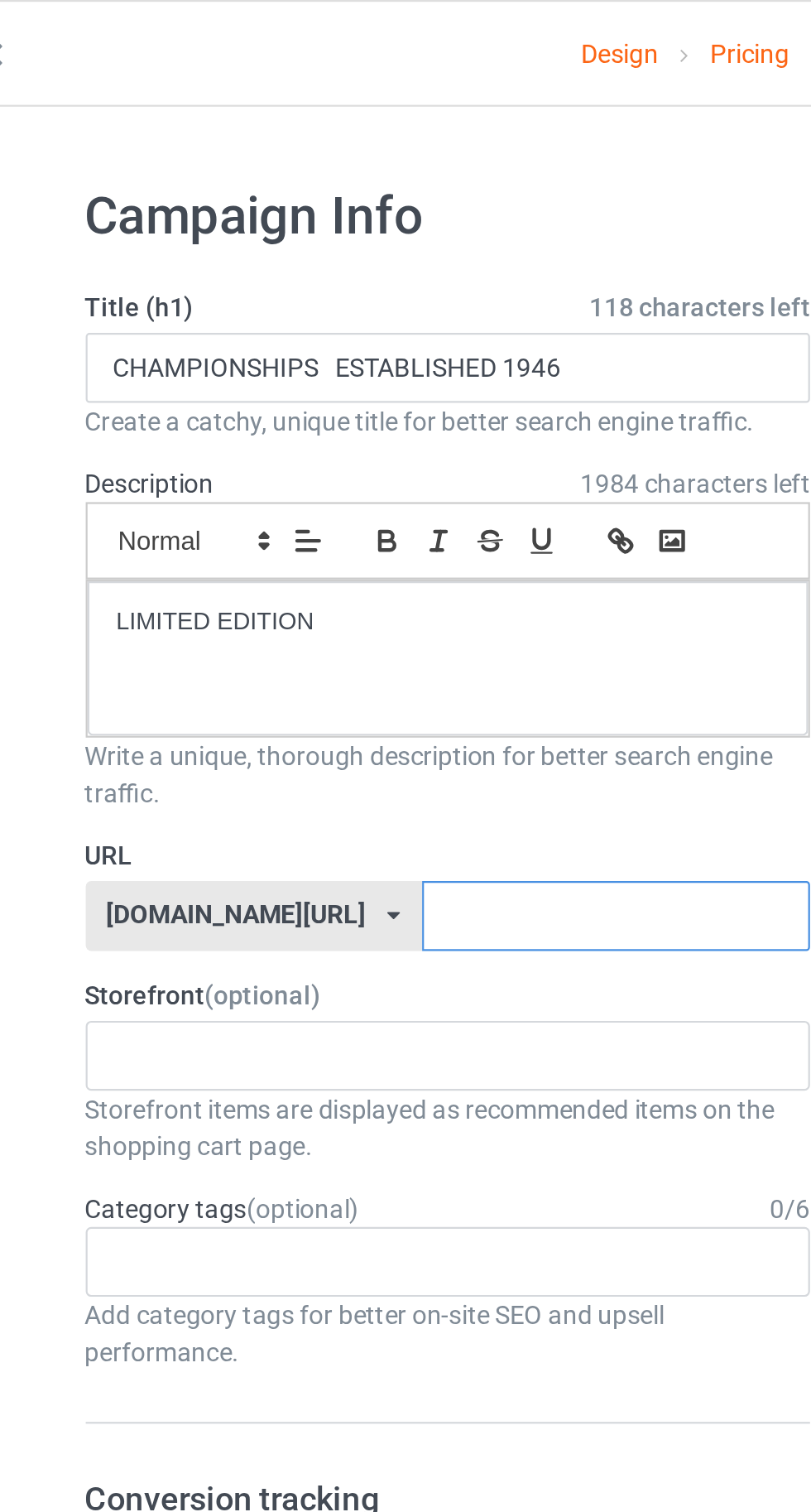
click at [349, 403] on input "text" at bounding box center [345, 412] width 174 height 31
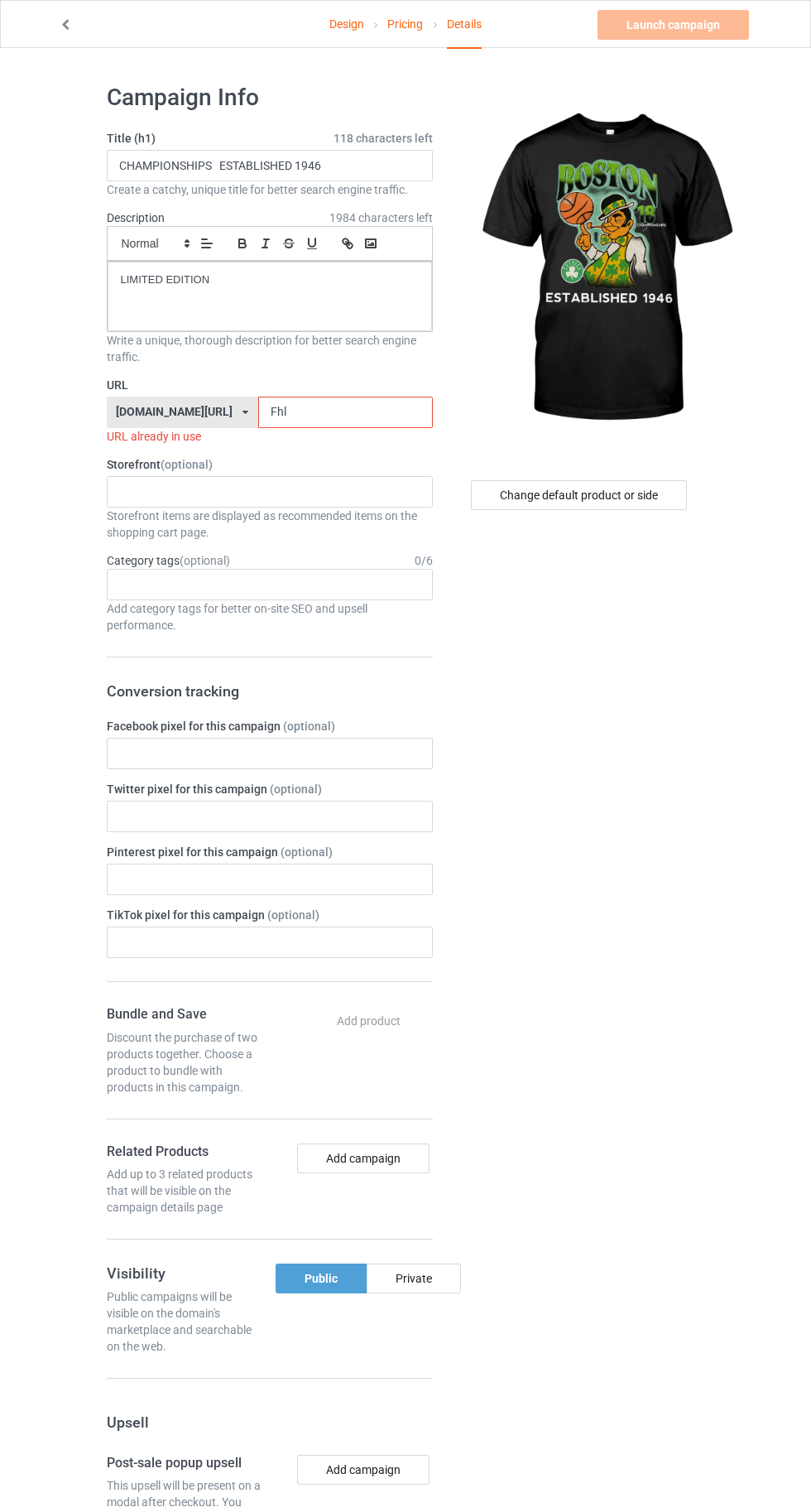
type input "Fhlh"
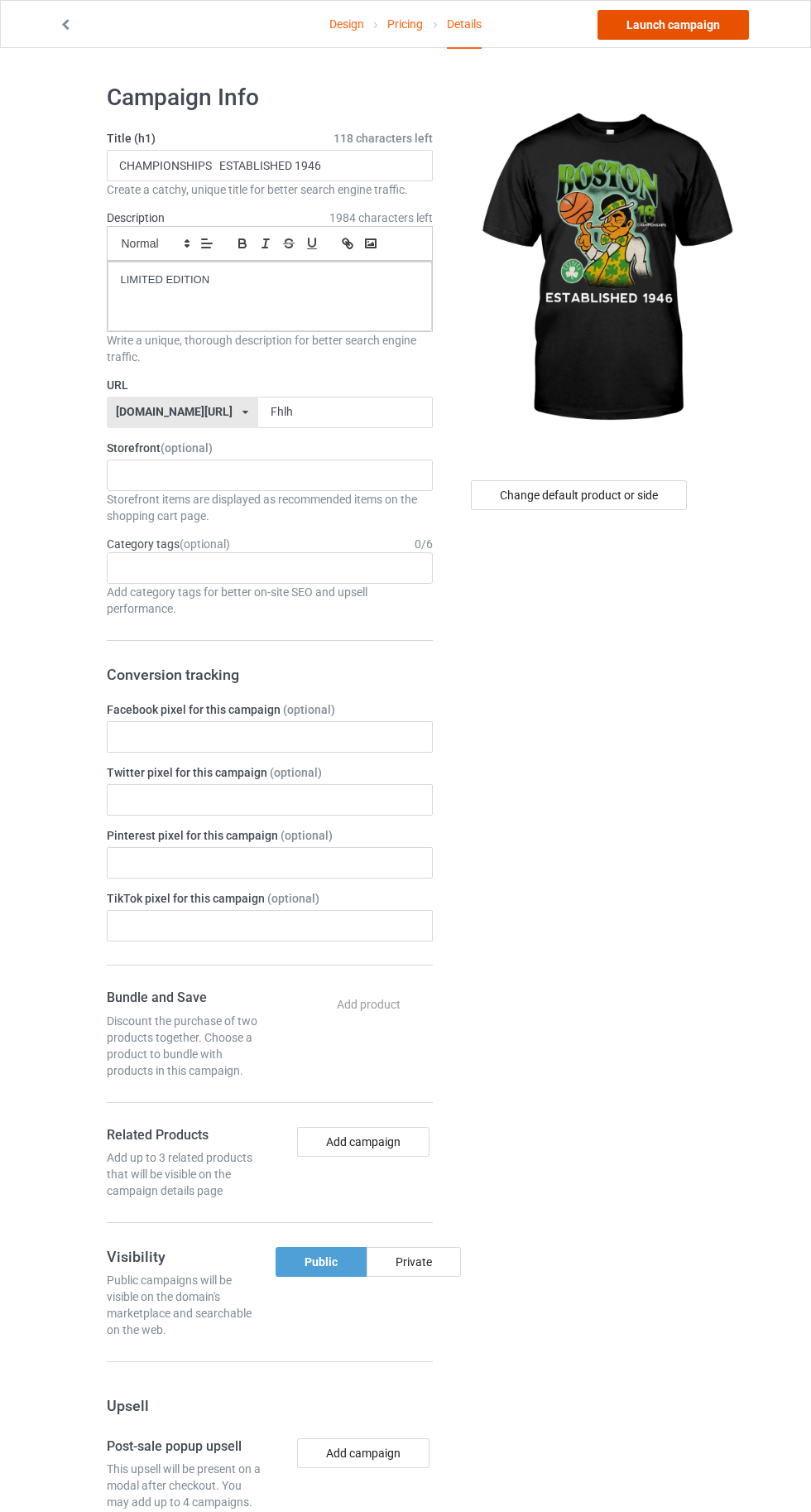
click at [649, 24] on link "Launch campaign" at bounding box center [673, 24] width 151 height 30
